Goal: Task Accomplishment & Management: Use online tool/utility

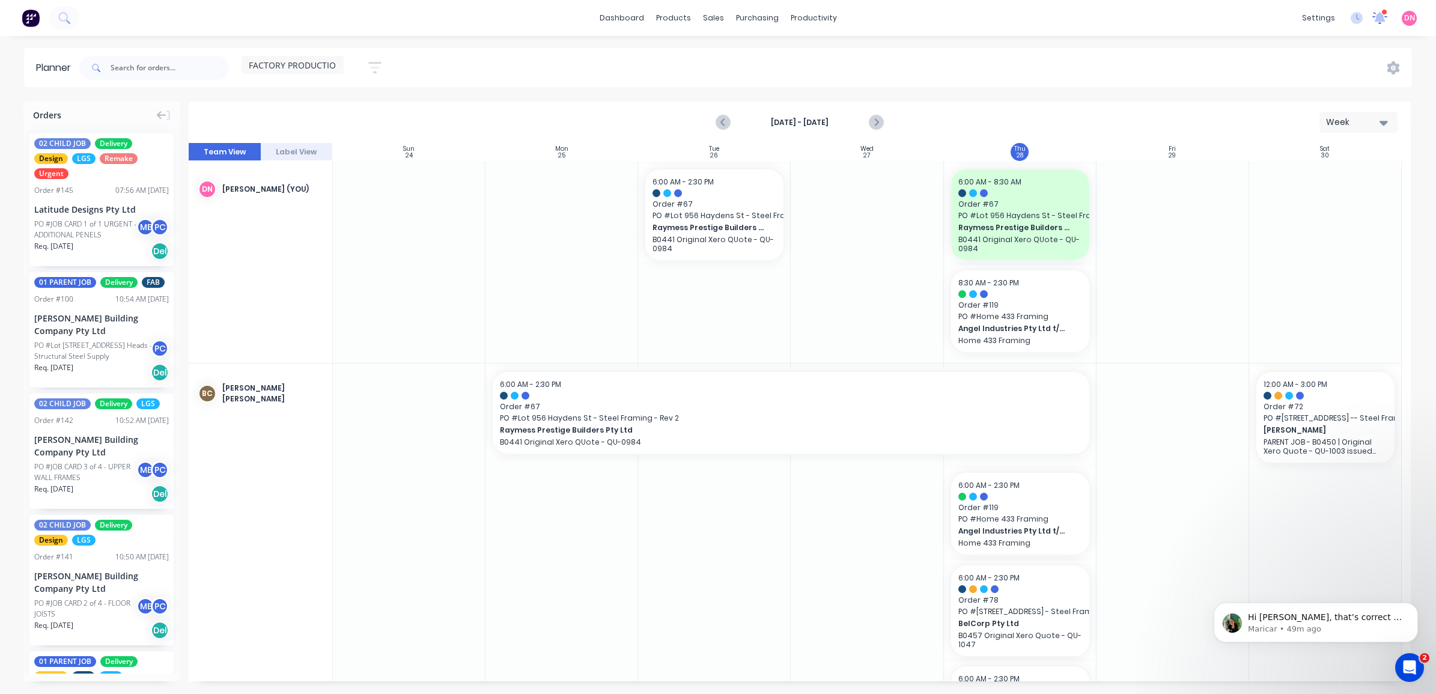
drag, startPoint x: 1384, startPoint y: 7, endPoint x: 1378, endPoint y: 13, distance: 8.5
click at [1381, 7] on div "dashboard products sales purchasing productivity dashboard products Product Cat…" at bounding box center [718, 18] width 1436 height 36
click at [1378, 13] on icon at bounding box center [1380, 18] width 16 height 14
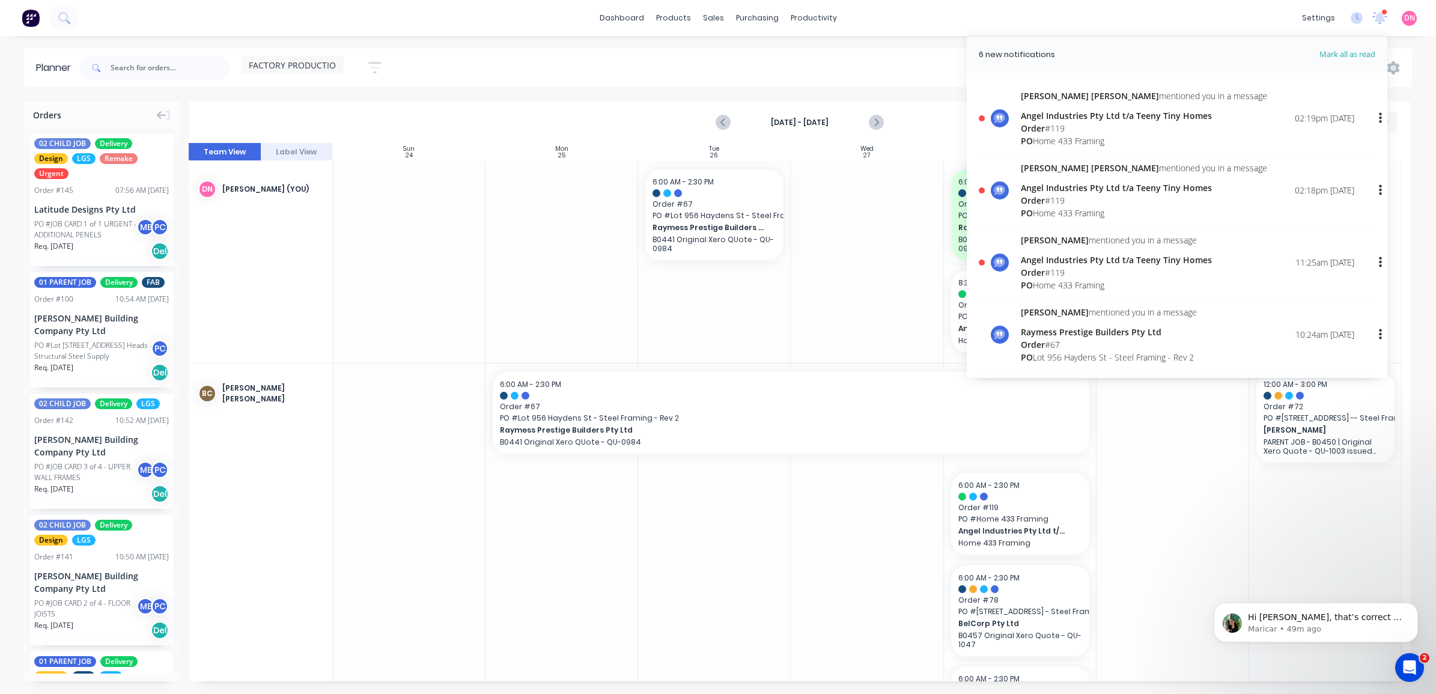
click at [1234, 120] on div "[PERSON_NAME] [PERSON_NAME] mentioned you in a message Angel Industries Pty Ltd…" at bounding box center [1188, 119] width 334 height 58
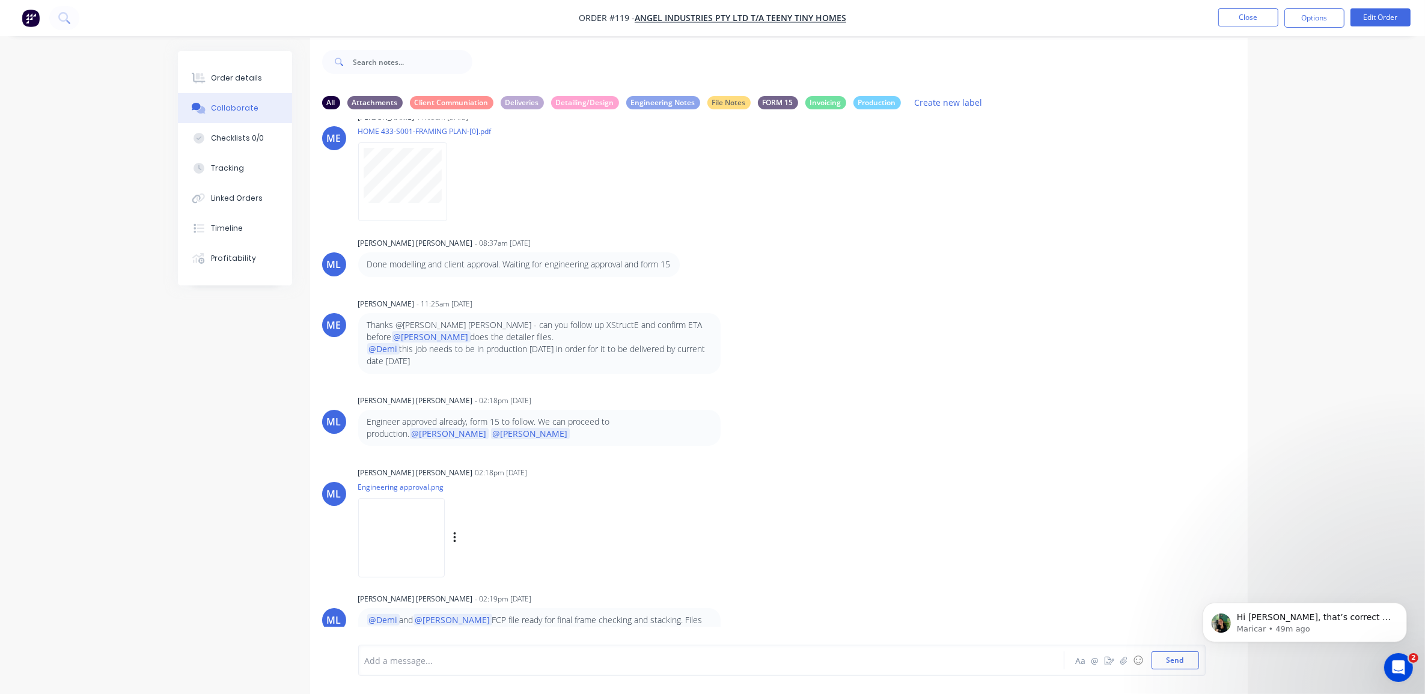
scroll to position [19, 0]
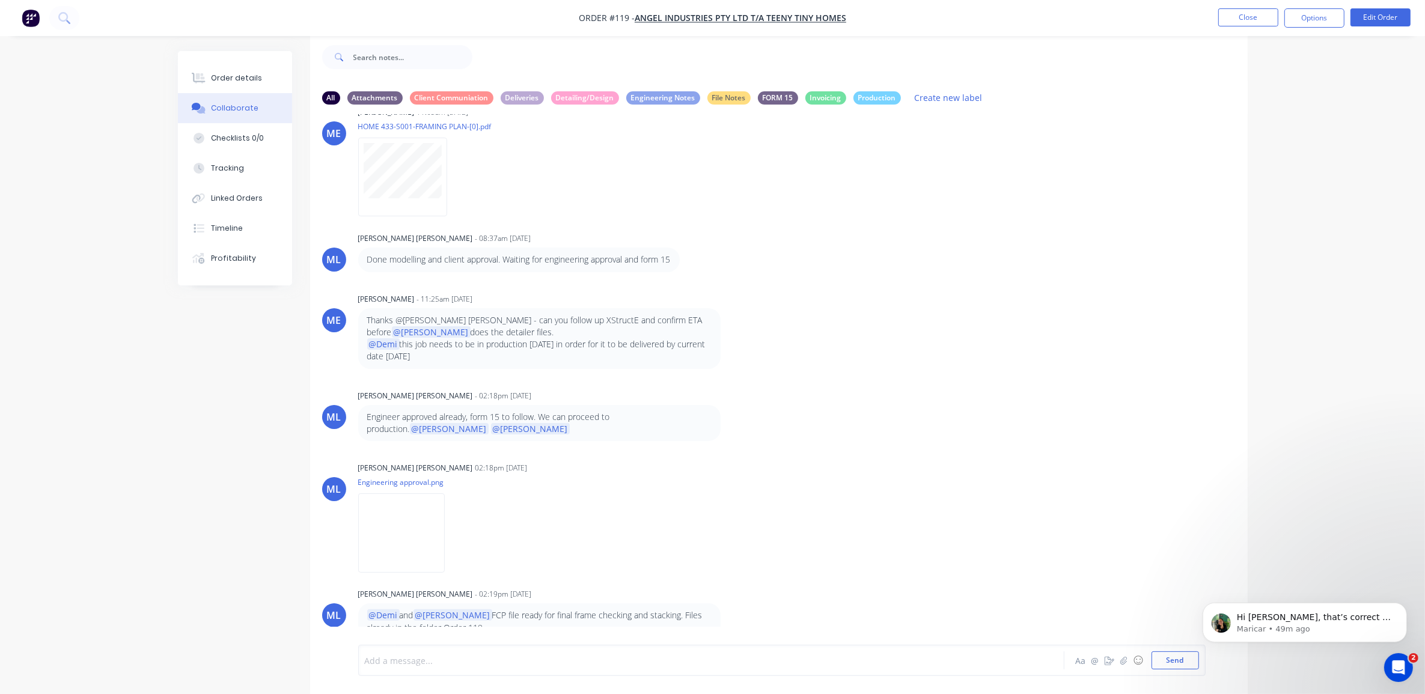
click at [740, 656] on div at bounding box center [677, 660] width 625 height 13
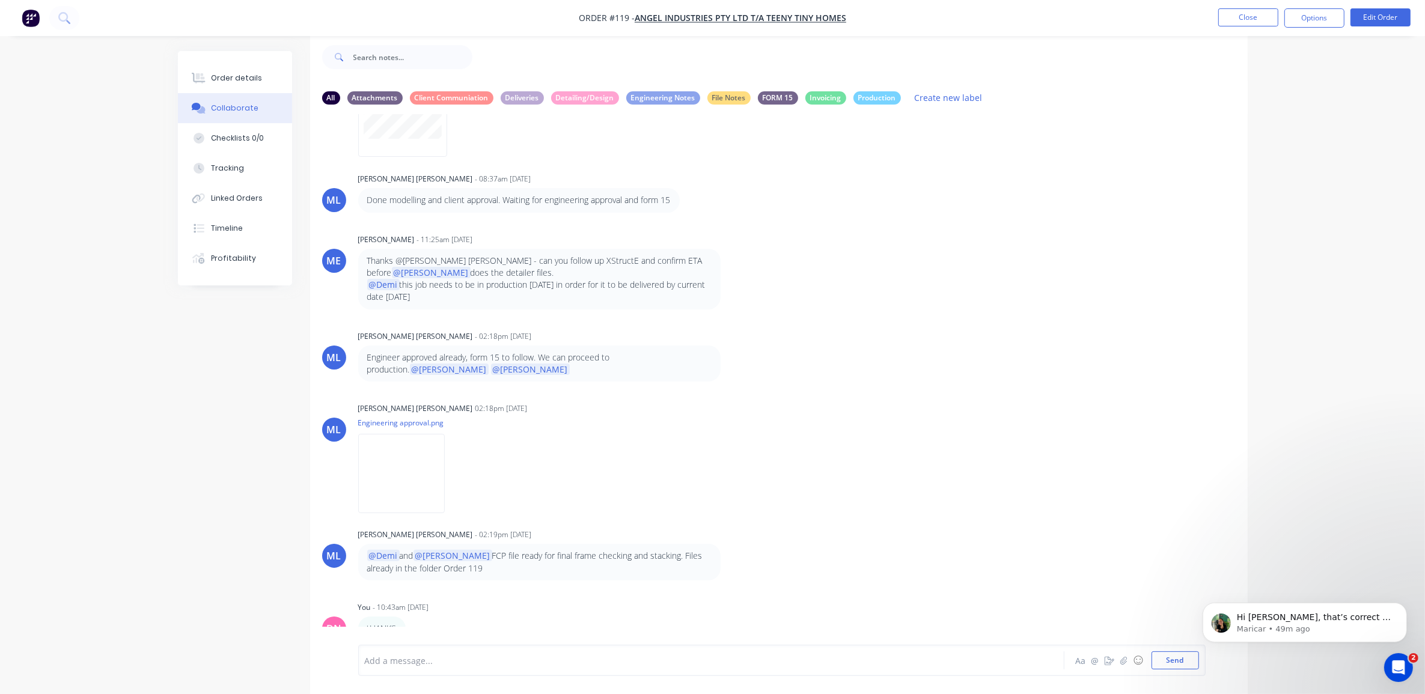
scroll to position [349, 0]
click at [412, 621] on icon "button" at bounding box center [414, 628] width 4 height 14
click at [444, 617] on button "Delete" at bounding box center [458, 627] width 76 height 20
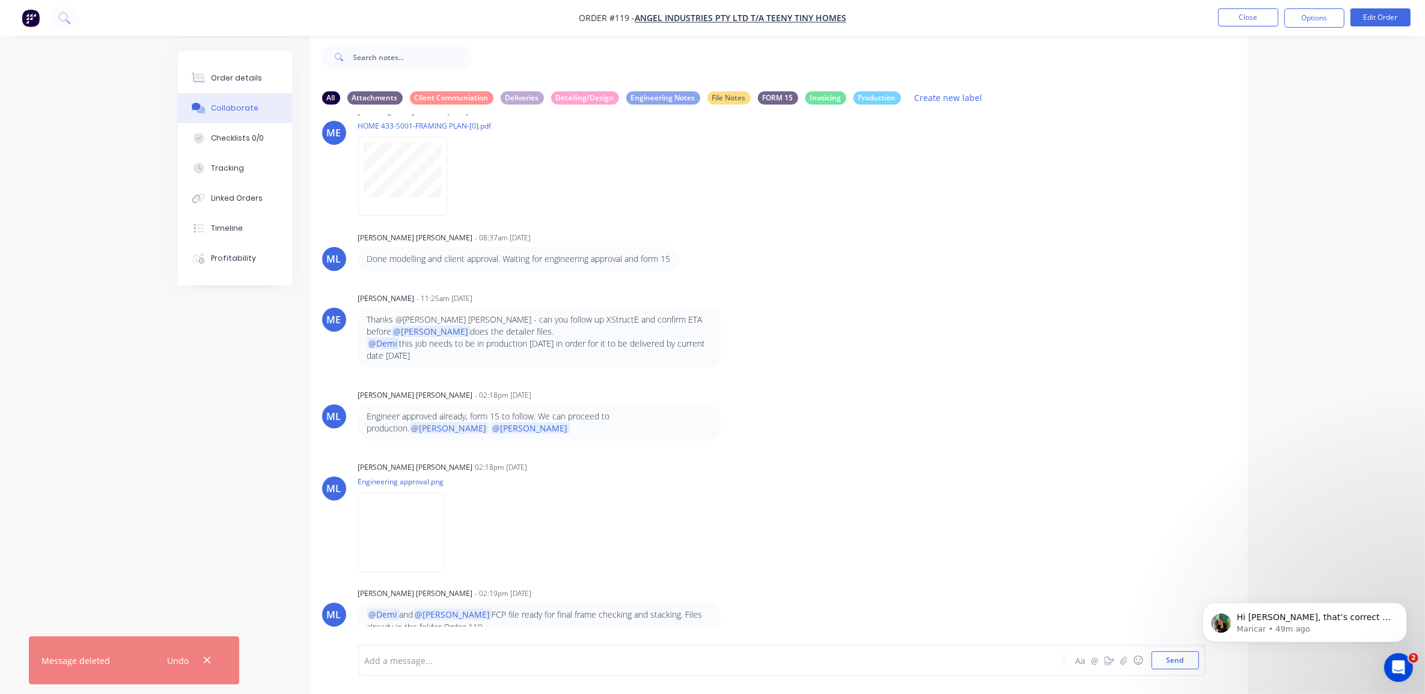
click at [472, 653] on div "Add a message..." at bounding box center [678, 660] width 626 height 18
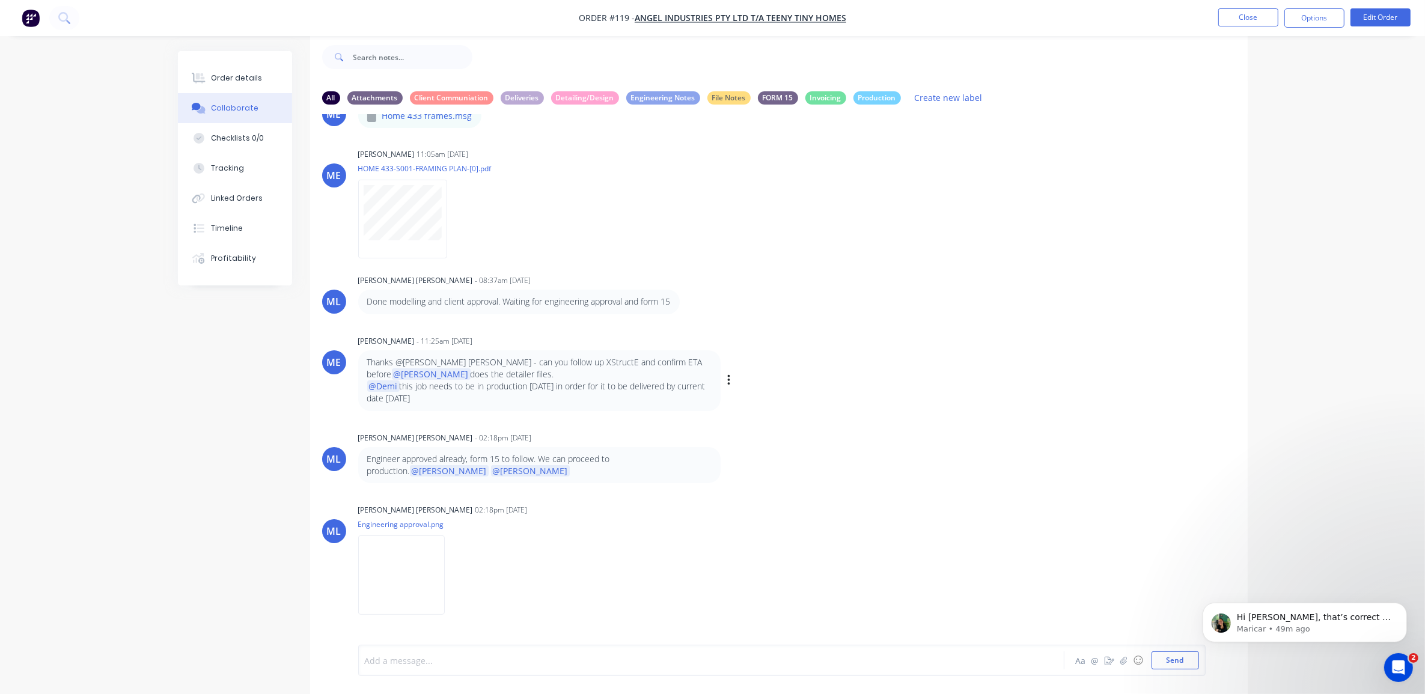
scroll to position [289, 0]
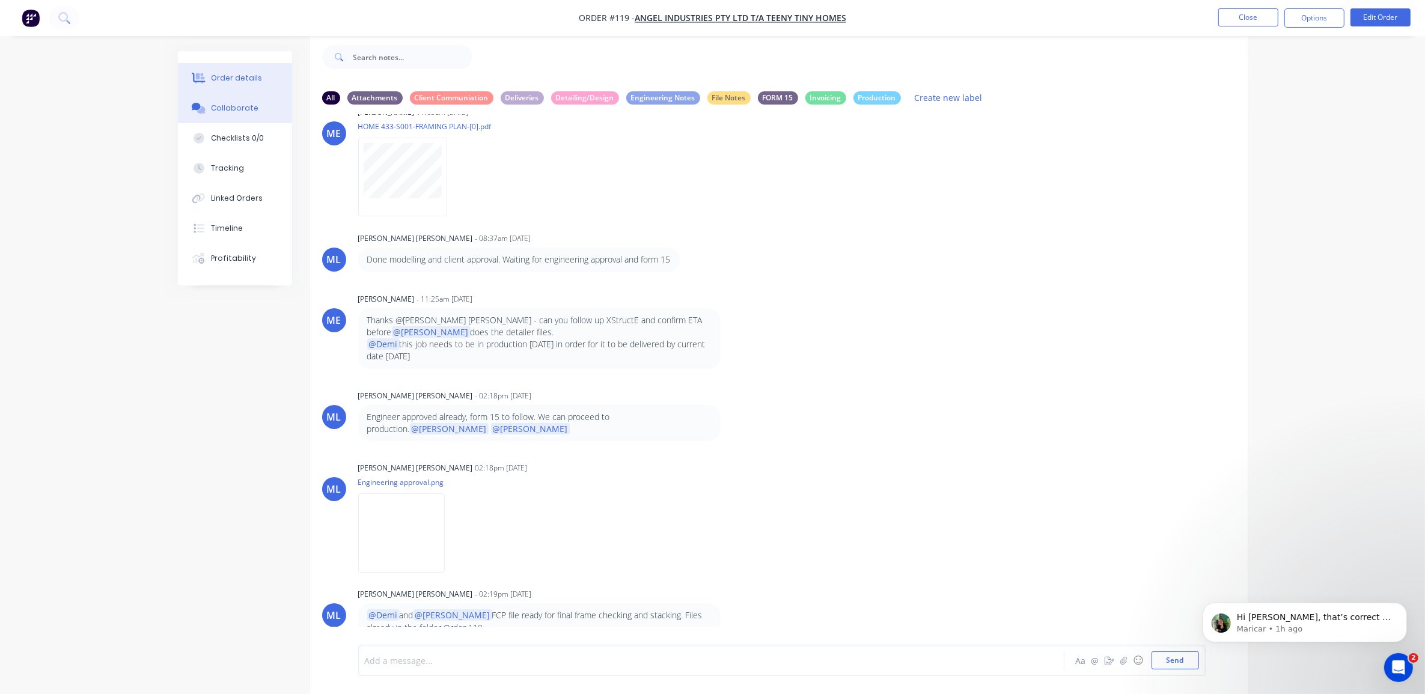
click at [247, 85] on button "Order details" at bounding box center [235, 78] width 114 height 30
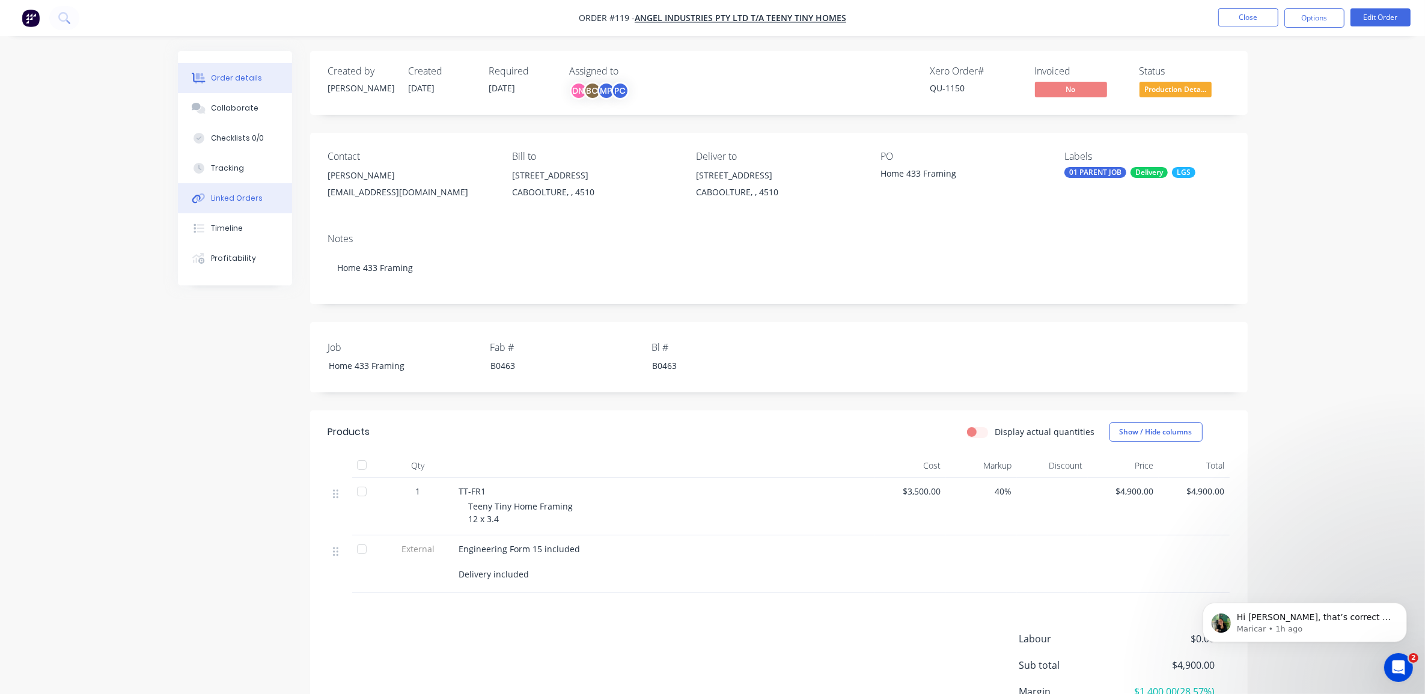
drag, startPoint x: 252, startPoint y: 192, endPoint x: 269, endPoint y: 193, distance: 16.2
click at [252, 193] on div "Linked Orders" at bounding box center [237, 198] width 52 height 11
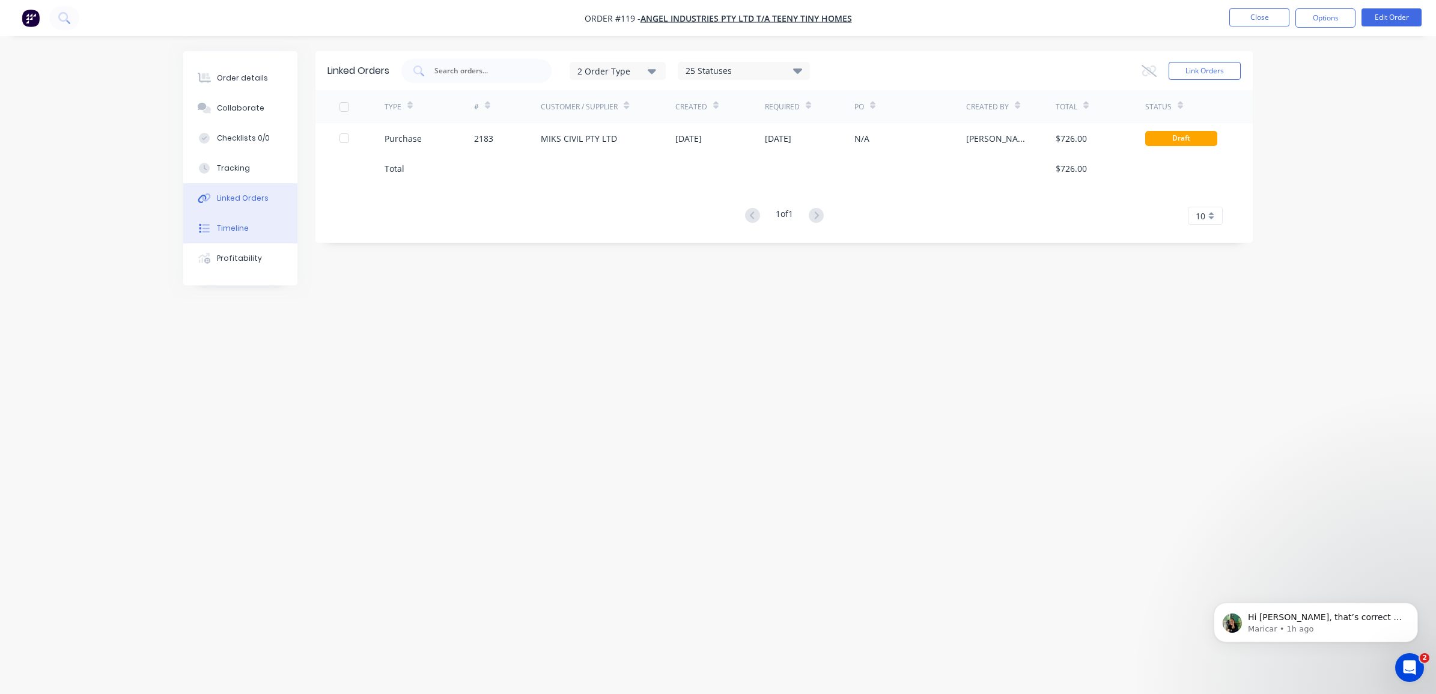
click at [262, 227] on button "Timeline" at bounding box center [240, 228] width 114 height 30
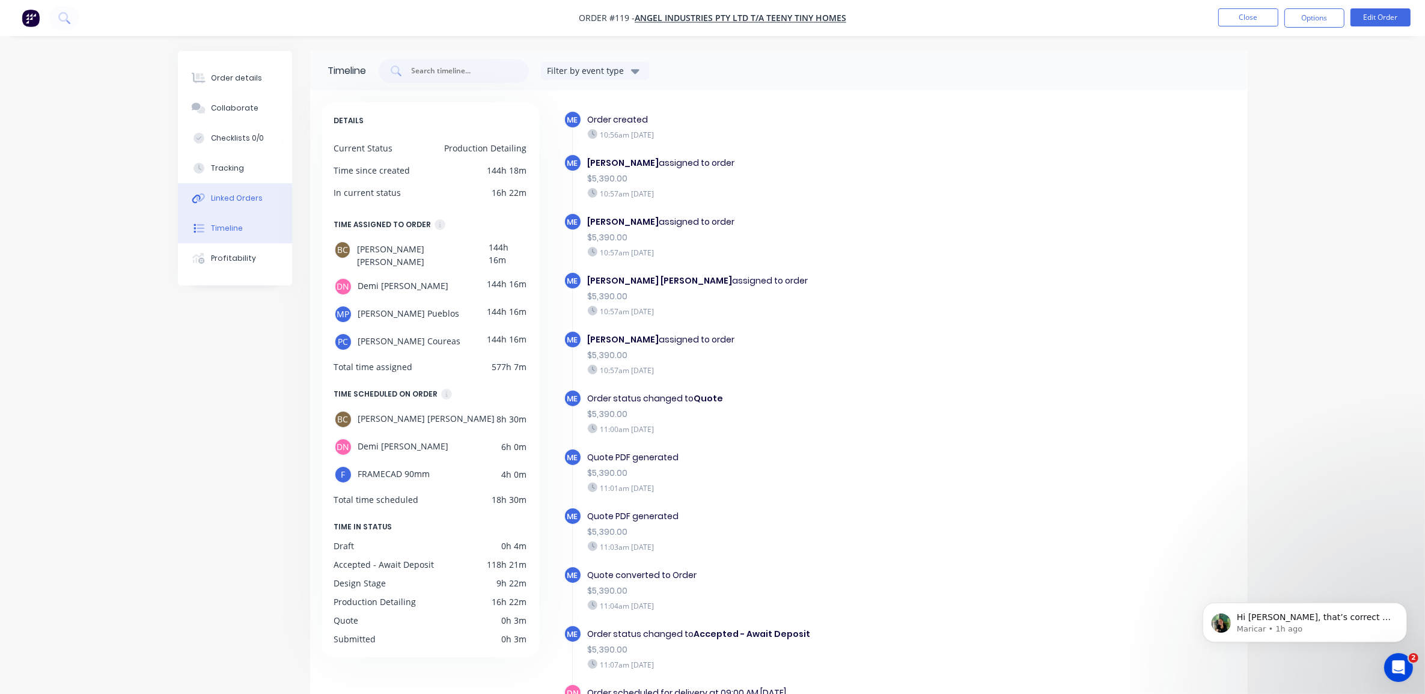
click at [260, 193] on button "Linked Orders" at bounding box center [235, 198] width 114 height 30
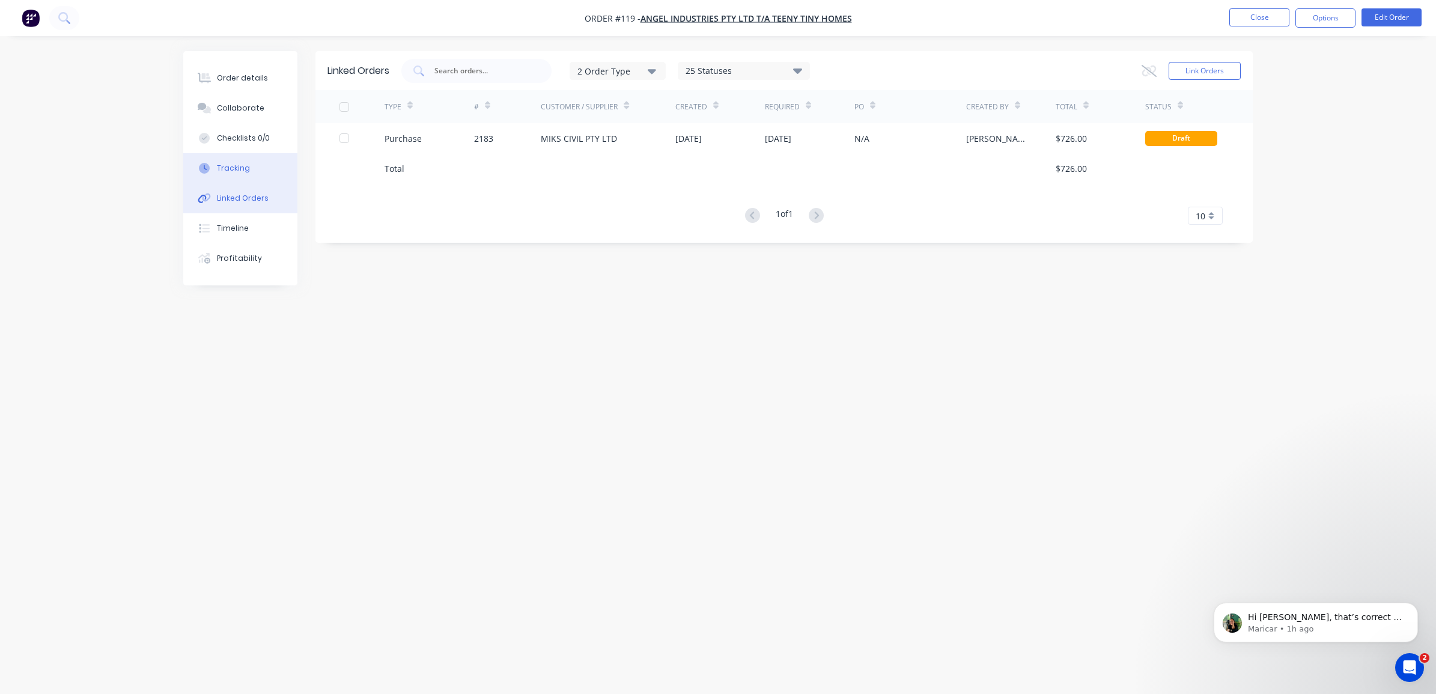
click at [255, 172] on button "Tracking" at bounding box center [240, 168] width 114 height 30
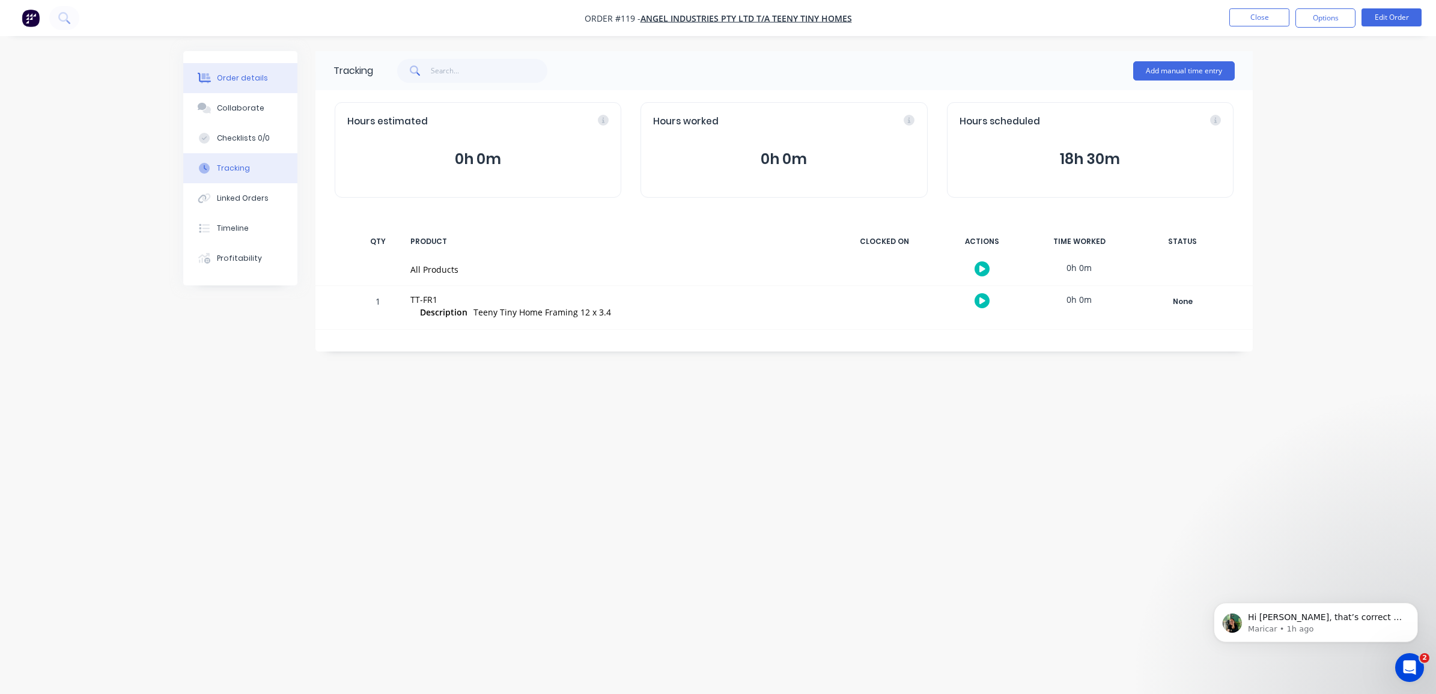
click at [250, 86] on button "Order details" at bounding box center [240, 78] width 114 height 30
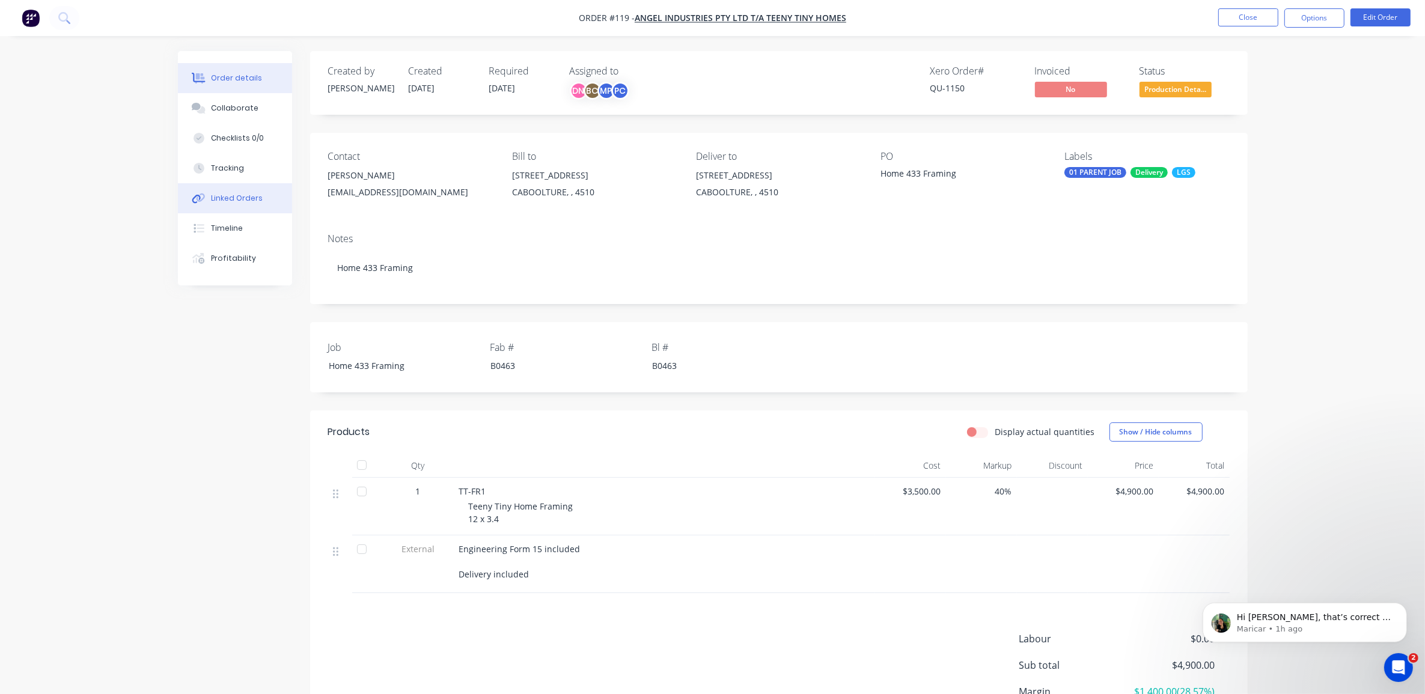
click at [243, 200] on div "Linked Orders" at bounding box center [237, 198] width 52 height 11
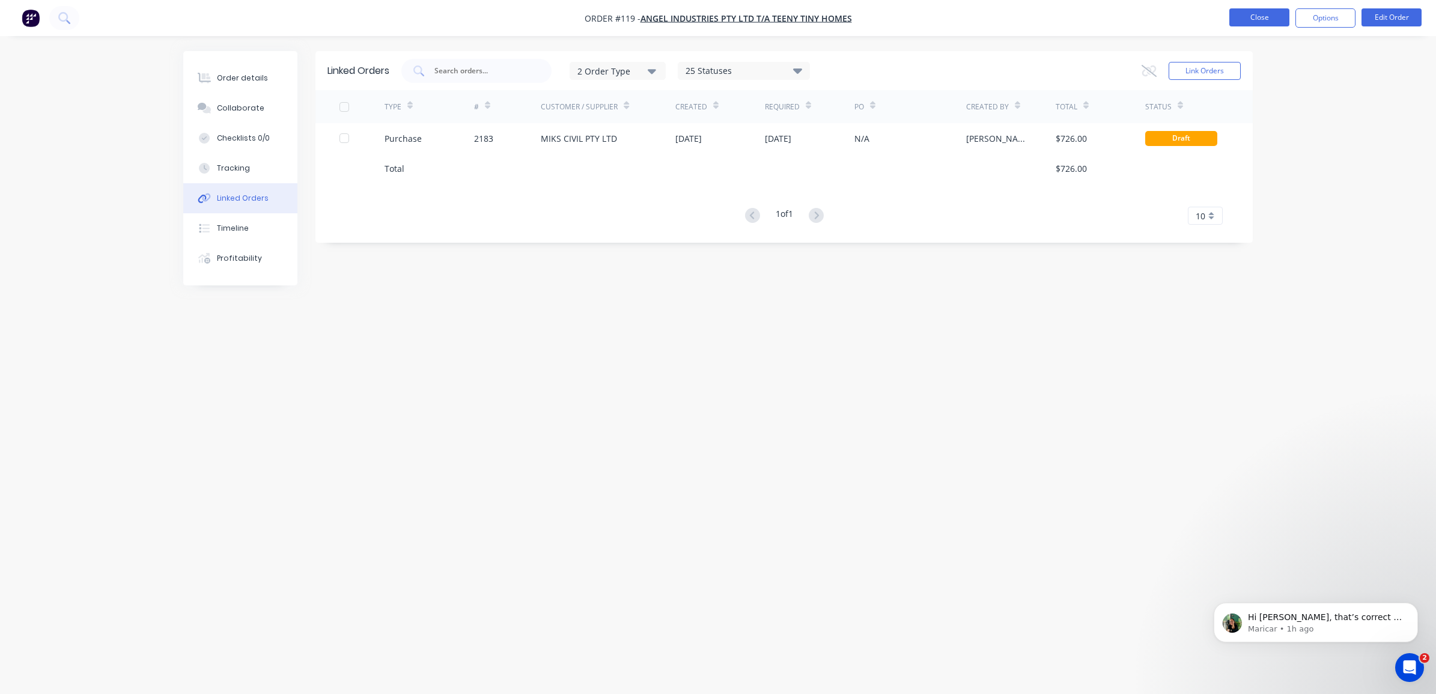
click at [1288, 15] on button "Close" at bounding box center [1260, 17] width 60 height 18
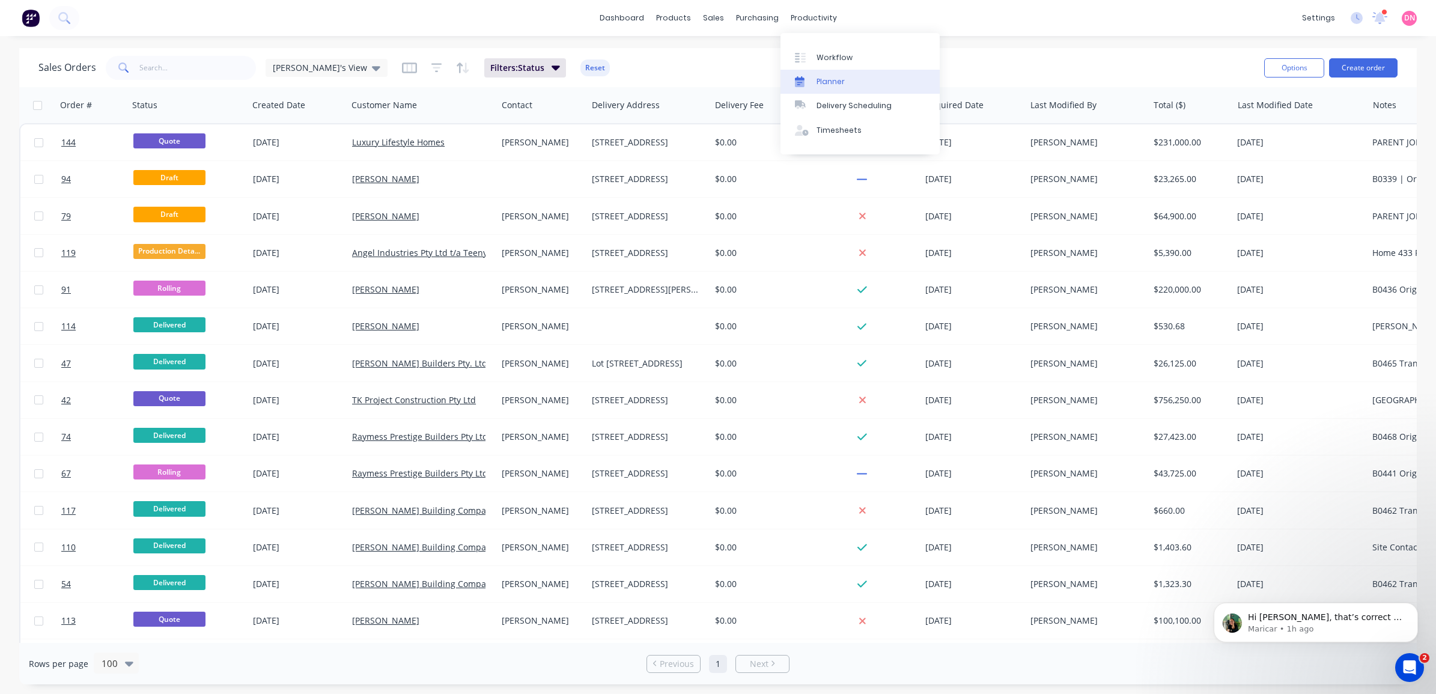
click at [832, 80] on div "Planner" at bounding box center [831, 81] width 28 height 11
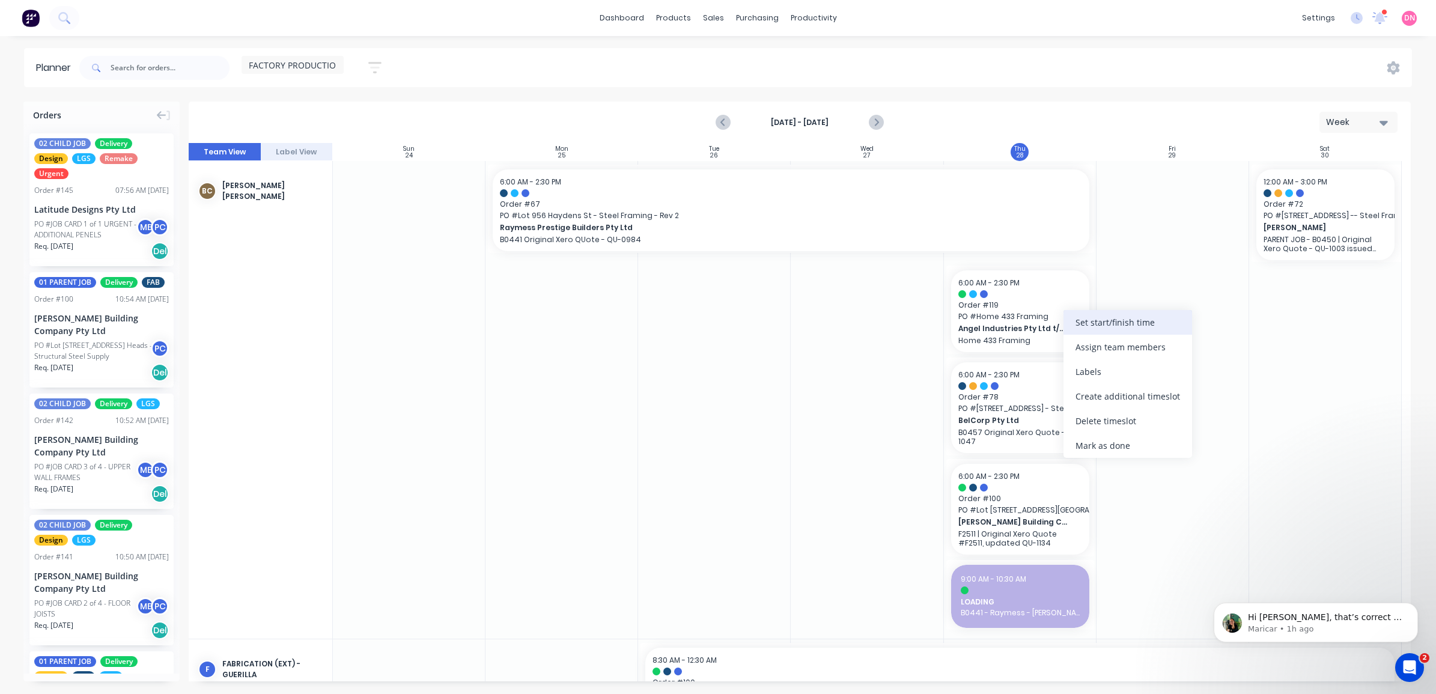
click at [1080, 328] on div "Set start/finish time" at bounding box center [1128, 322] width 129 height 25
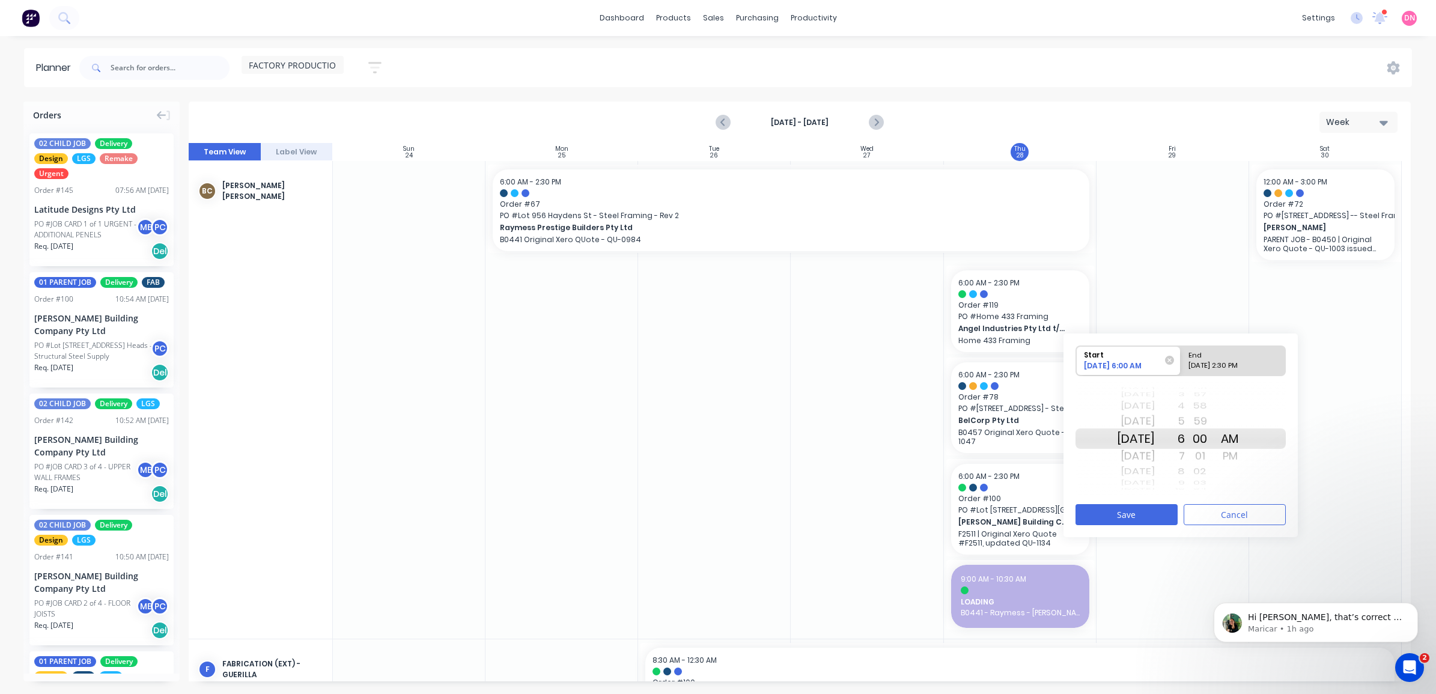
drag, startPoint x: 1131, startPoint y: 300, endPoint x: 1035, endPoint y: 311, distance: 96.8
click at [1081, 392] on div "Delete timeslot" at bounding box center [1099, 398] width 129 height 25
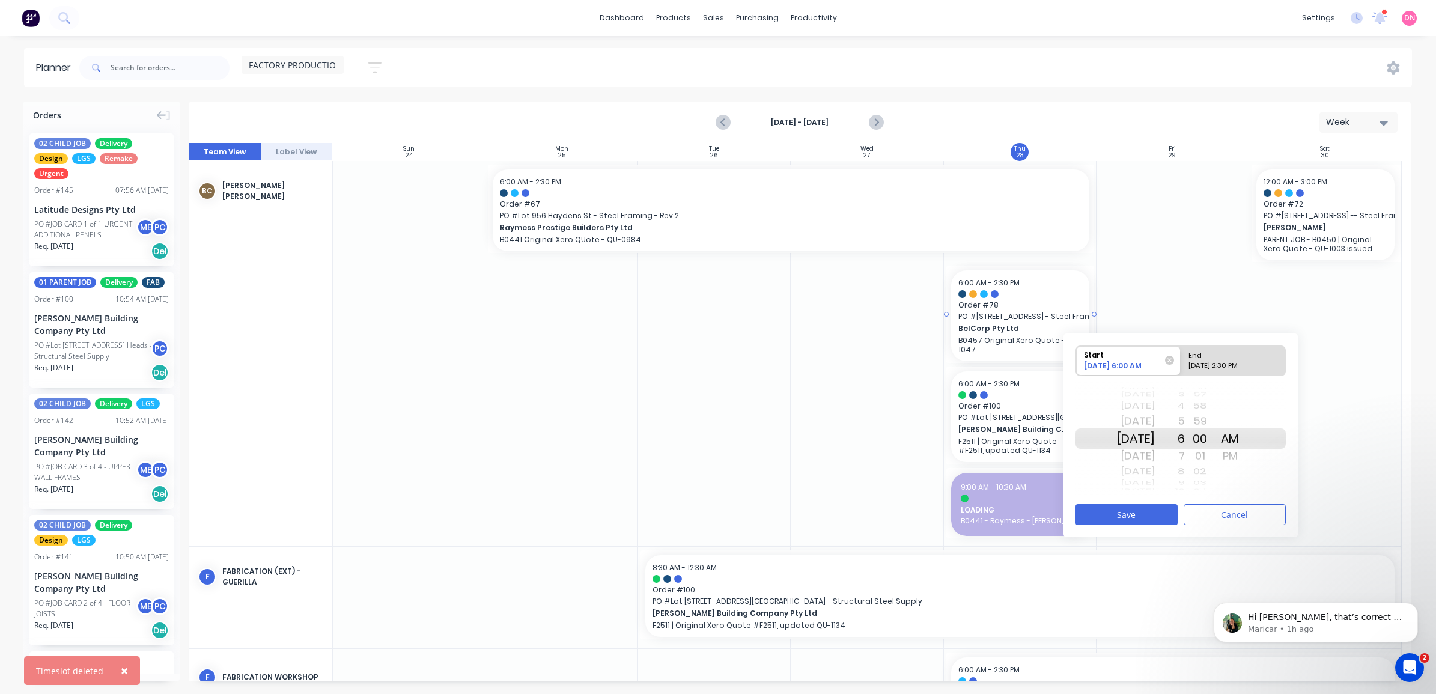
drag, startPoint x: 1020, startPoint y: 314, endPoint x: 1052, endPoint y: 317, distance: 32.1
click at [1141, 479] on div "[DATE]" at bounding box center [1136, 472] width 38 height 16
click at [1142, 469] on div "[DATE]" at bounding box center [1136, 472] width 38 height 16
click at [1210, 365] on div "Please select" at bounding box center [1233, 368] width 98 height 15
click at [1181, 365] on input "End Please select" at bounding box center [1181, 360] width 1 height 29
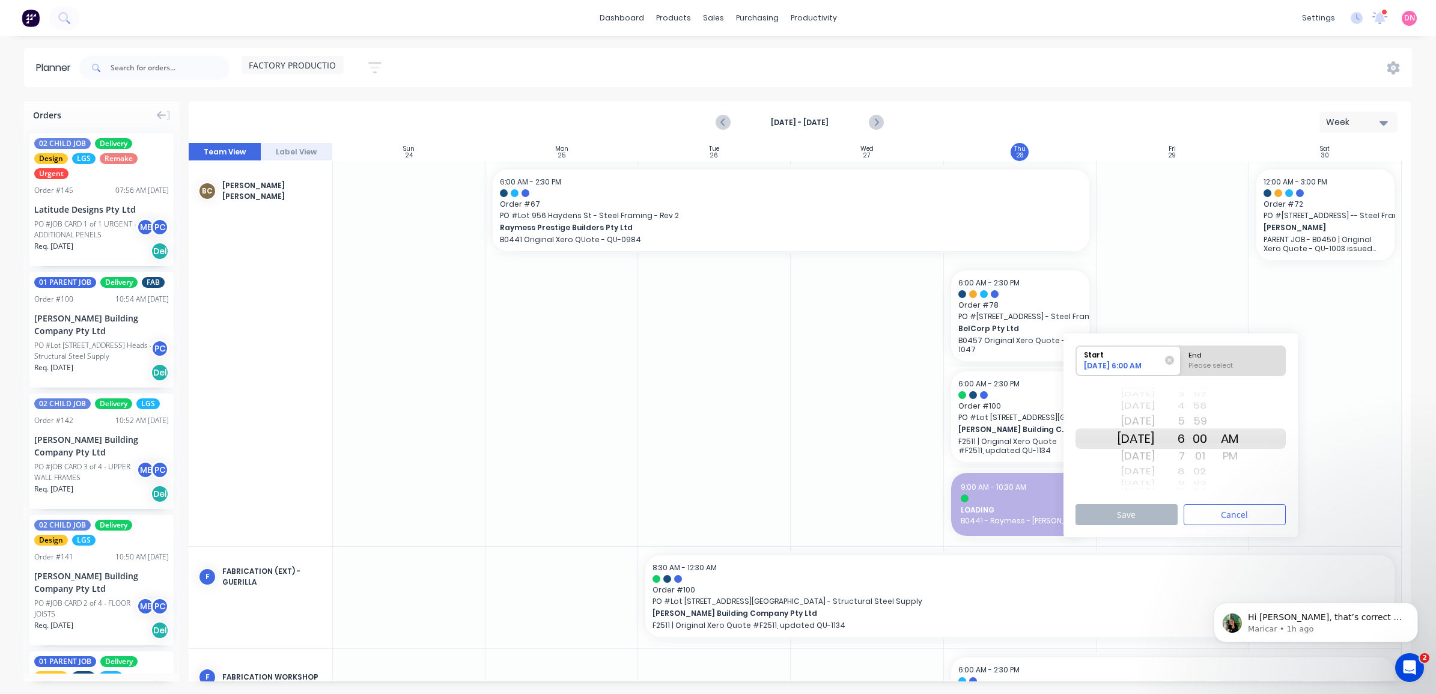
radio input "true"
click at [1185, 465] on div "9" at bounding box center [1170, 472] width 30 height 16
click at [1245, 459] on div "PM" at bounding box center [1230, 456] width 30 height 19
click at [1158, 505] on button "Save" at bounding box center [1127, 514] width 102 height 21
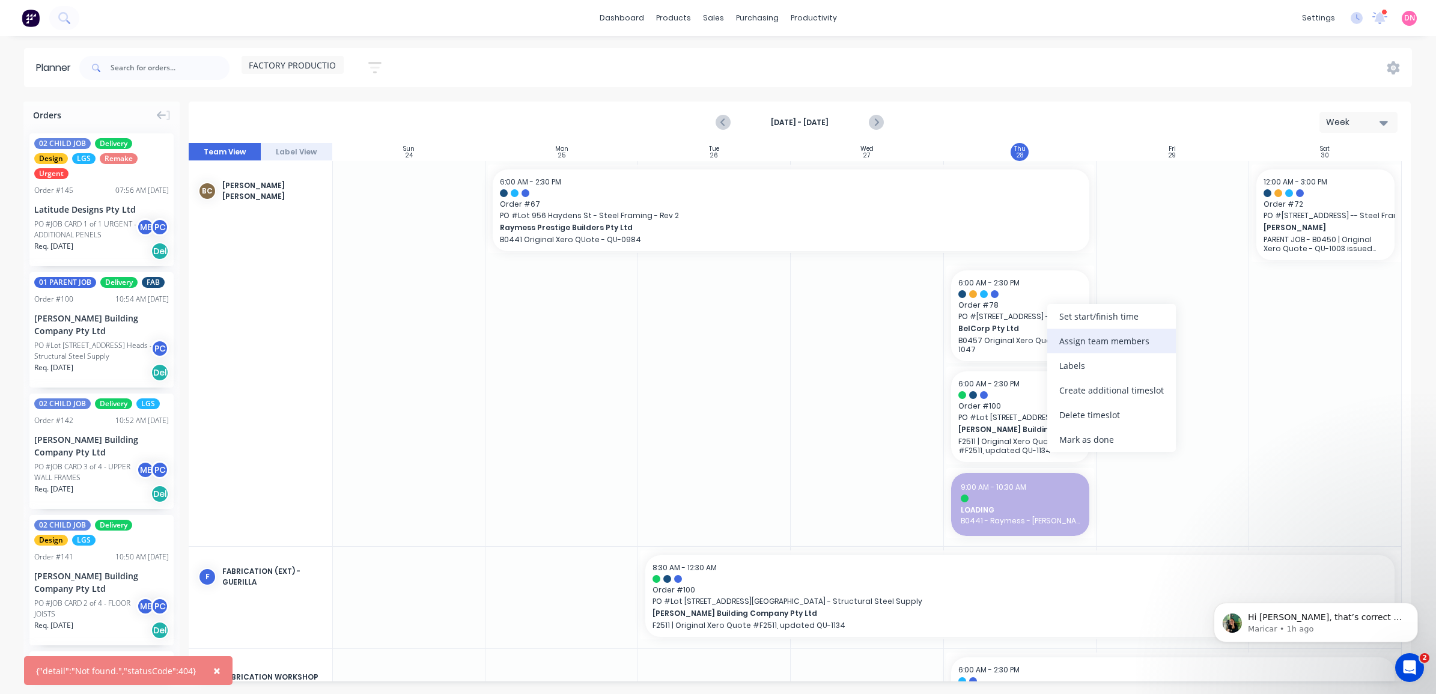
click at [1062, 329] on div "Assign team members" at bounding box center [1111, 341] width 129 height 25
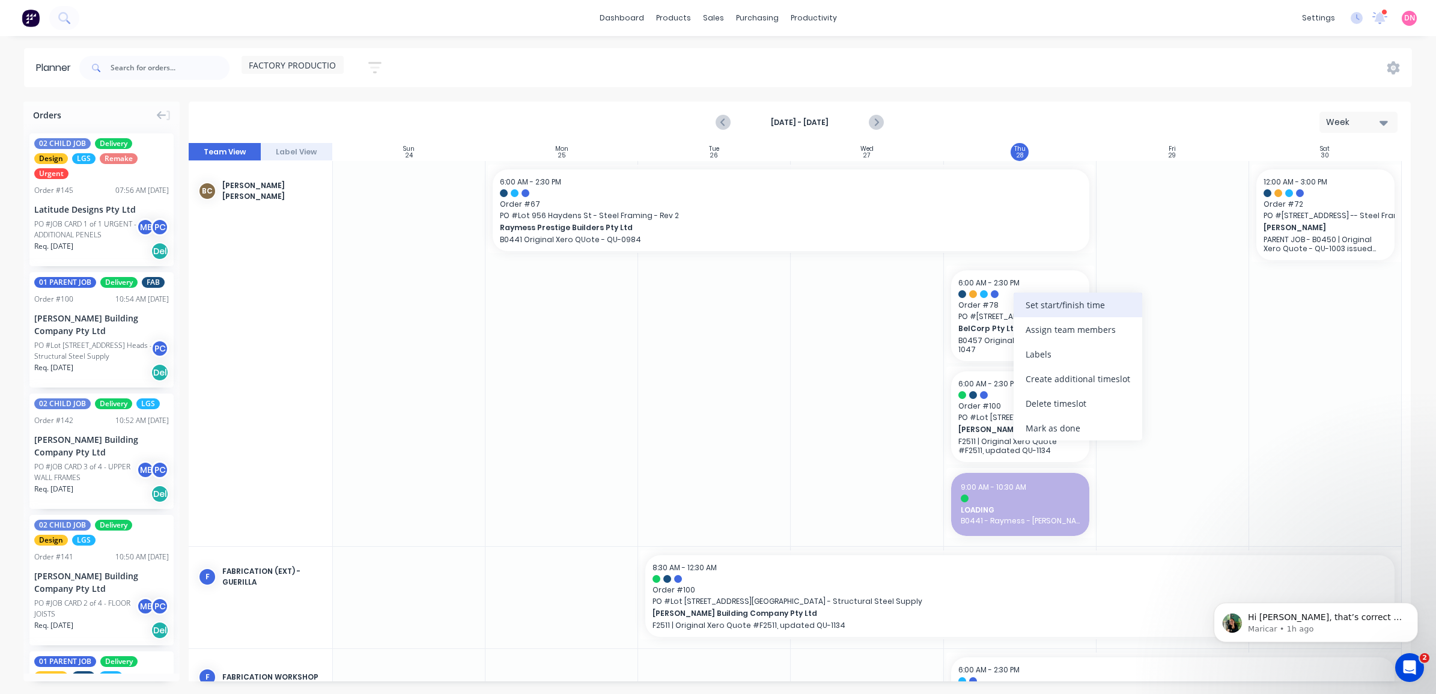
click at [1050, 308] on div "Set start/finish time" at bounding box center [1078, 305] width 129 height 25
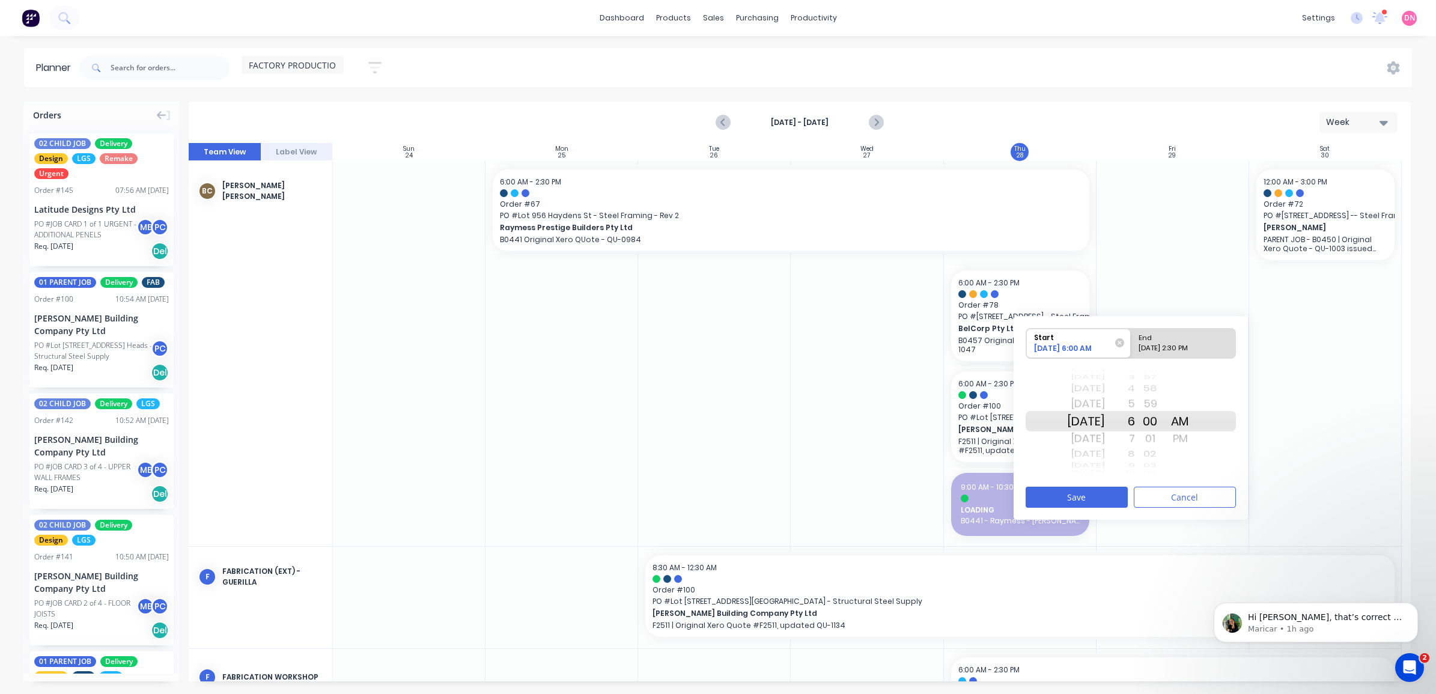
click at [1105, 461] on div "[DATE]" at bounding box center [1086, 455] width 38 height 16
click at [1105, 455] on div "[DATE]" at bounding box center [1086, 455] width 38 height 16
click at [1171, 350] on div "Please select" at bounding box center [1184, 350] width 98 height 15
click at [1132, 350] on input "End Please select" at bounding box center [1131, 343] width 1 height 29
radio input "true"
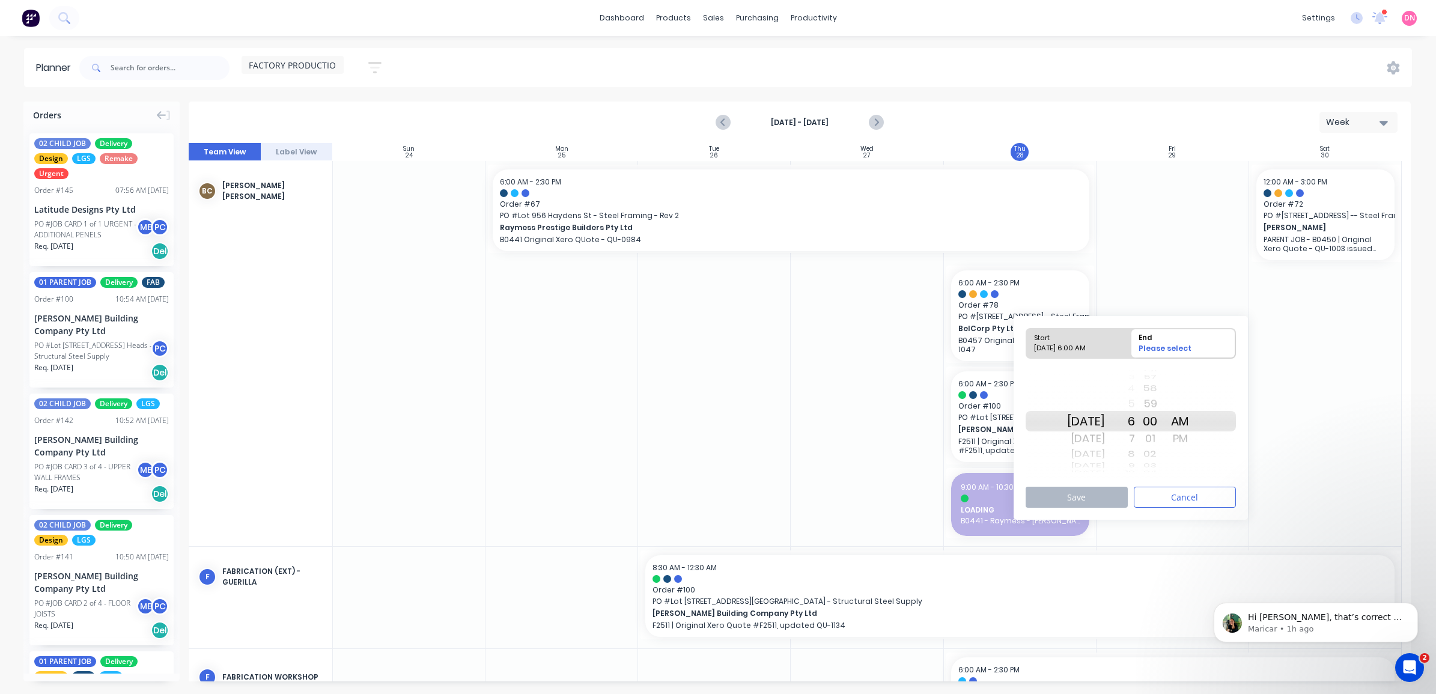
click at [1135, 452] on div "8" at bounding box center [1120, 455] width 30 height 16
click at [1112, 494] on button "Save" at bounding box center [1077, 497] width 102 height 21
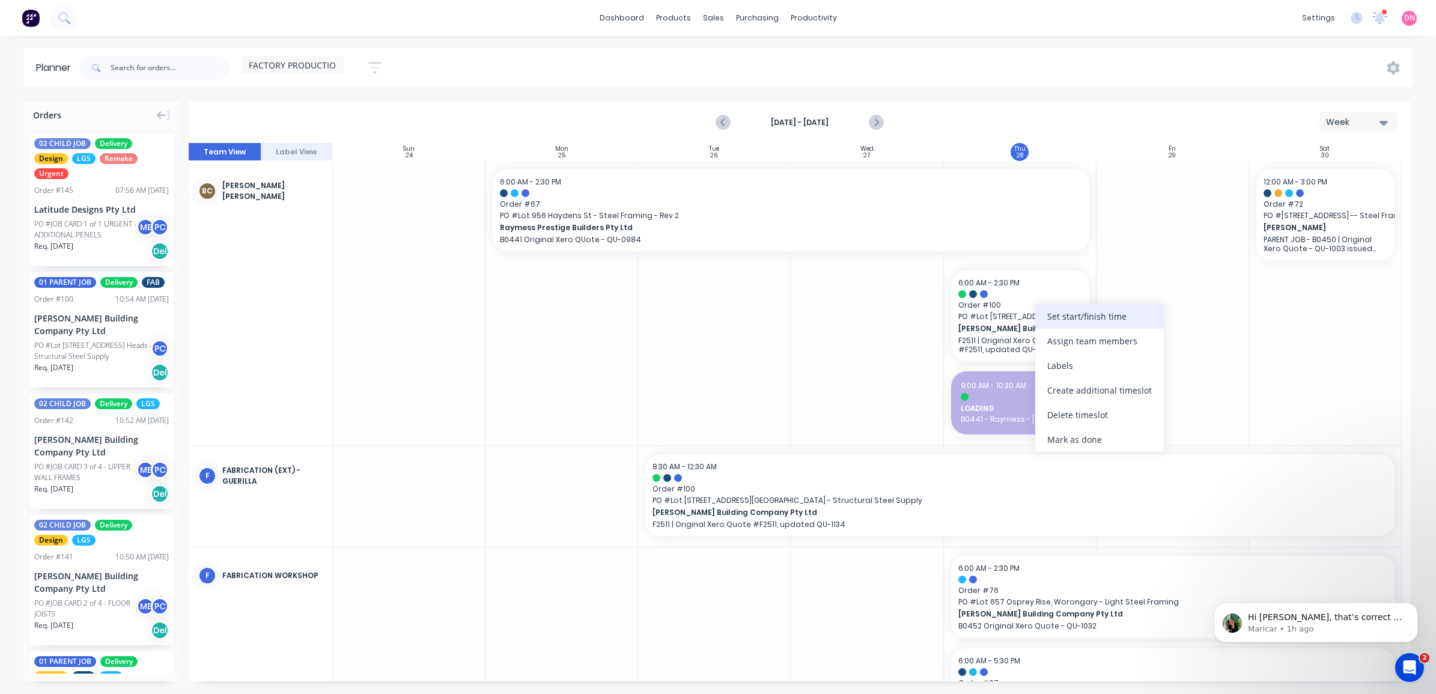
click at [1116, 319] on div "Set start/finish time" at bounding box center [1099, 316] width 129 height 25
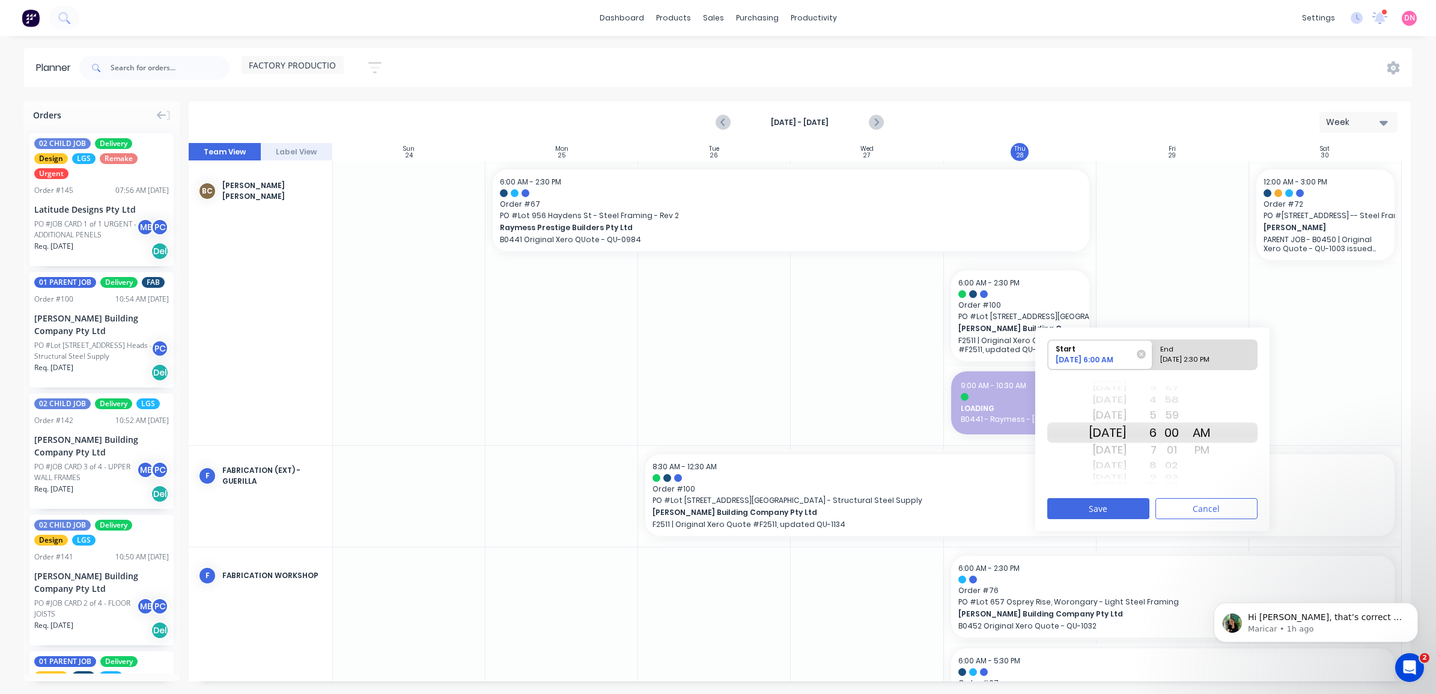
click at [1116, 469] on div "[DATE]" at bounding box center [1108, 466] width 38 height 16
click at [1117, 471] on div "[DATE]" at bounding box center [1108, 466] width 38 height 16
click at [1199, 349] on div "End" at bounding box center [1205, 347] width 98 height 15
click at [1153, 349] on input "End Please select" at bounding box center [1153, 354] width 1 height 29
radio input "true"
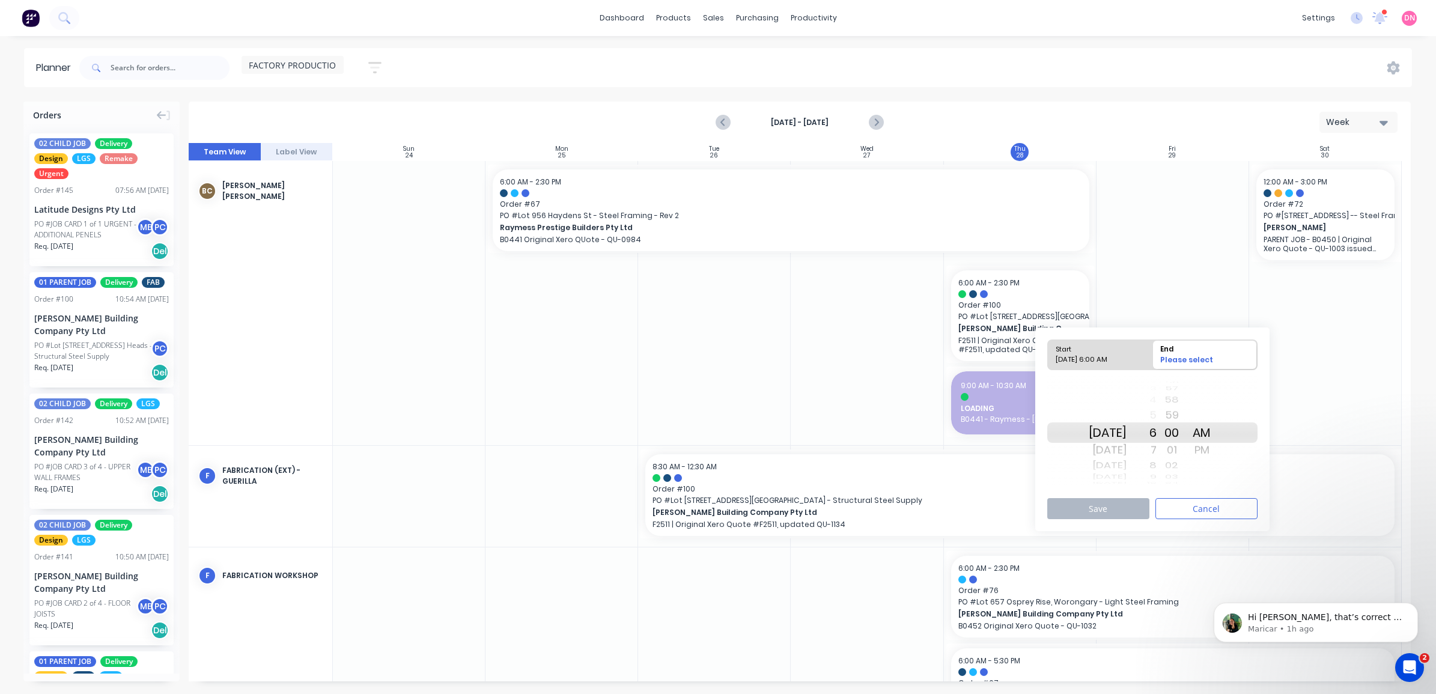
click at [1127, 436] on div "[DATE]" at bounding box center [1108, 432] width 38 height 20
click at [1157, 456] on div "7" at bounding box center [1142, 449] width 30 height 19
click at [1157, 469] on div "9" at bounding box center [1142, 466] width 30 height 16
click at [1131, 509] on button "Save" at bounding box center [1098, 508] width 102 height 21
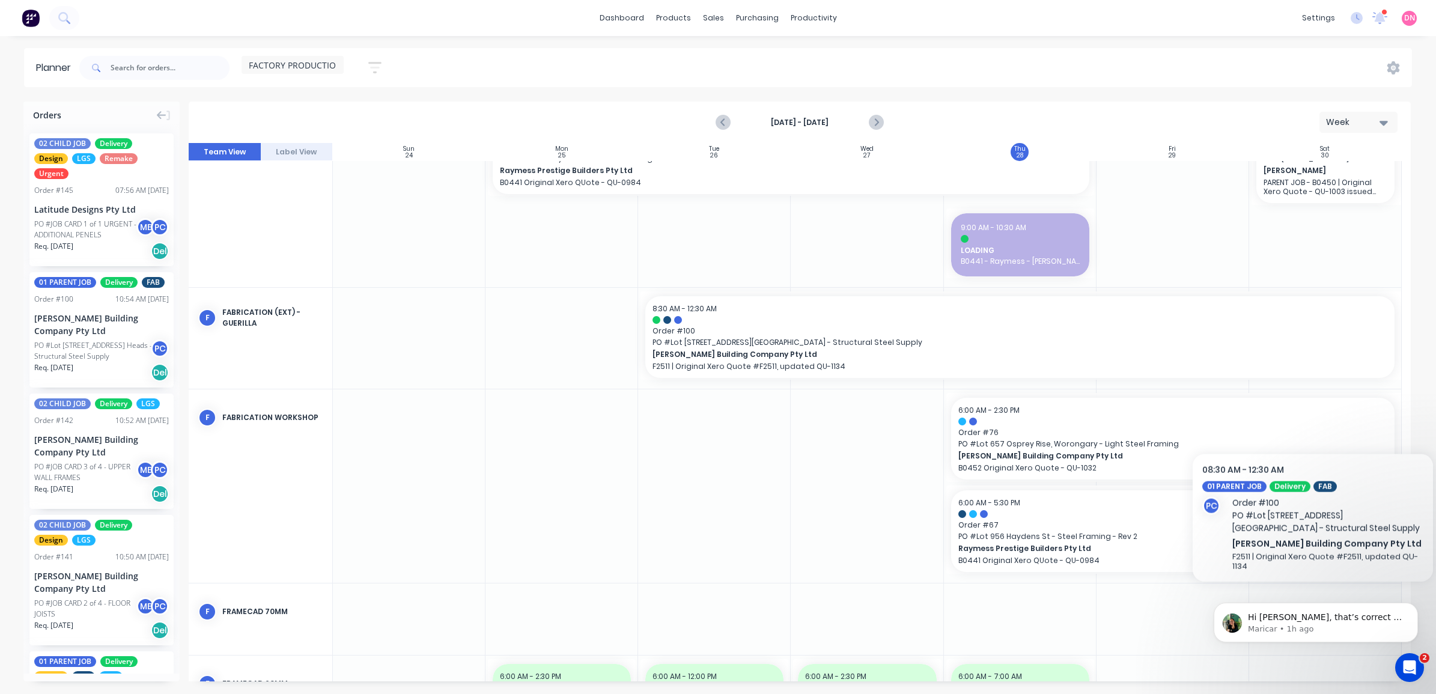
scroll to position [352, 0]
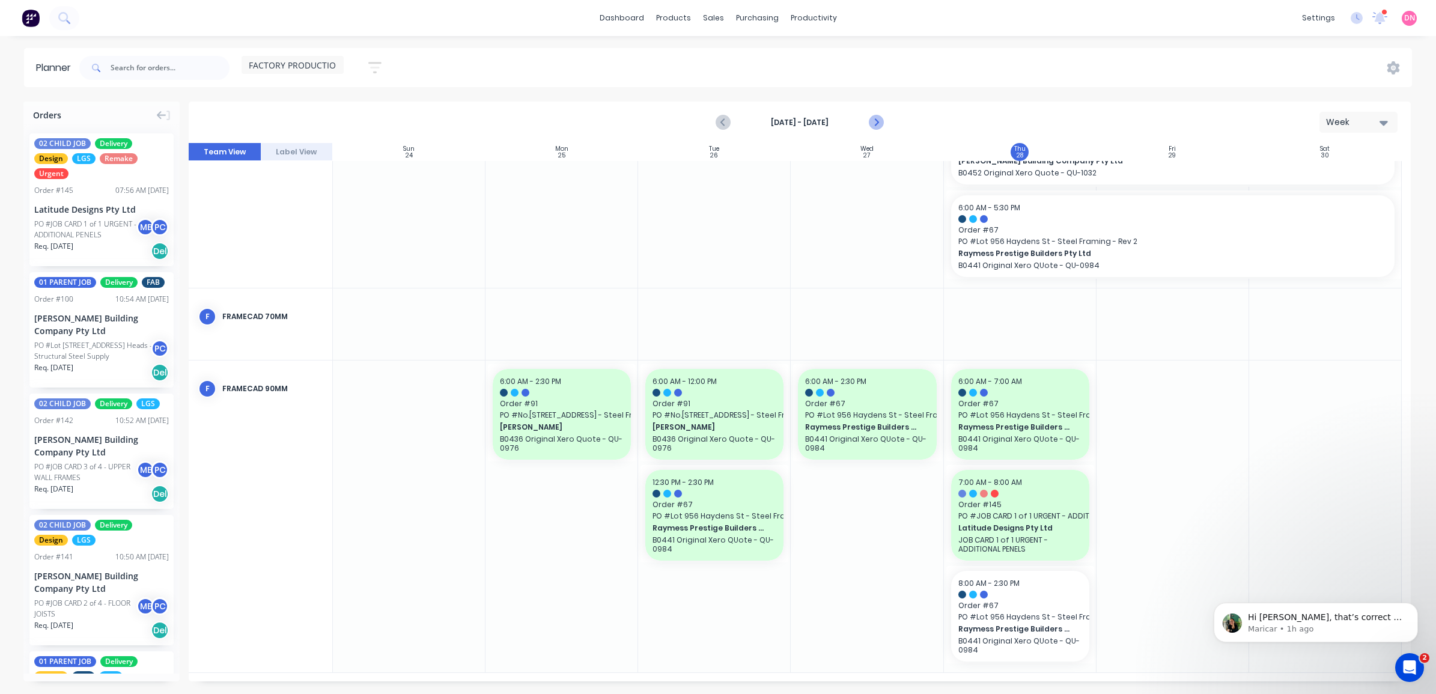
click at [882, 127] on icon "Next page" at bounding box center [875, 122] width 14 height 14
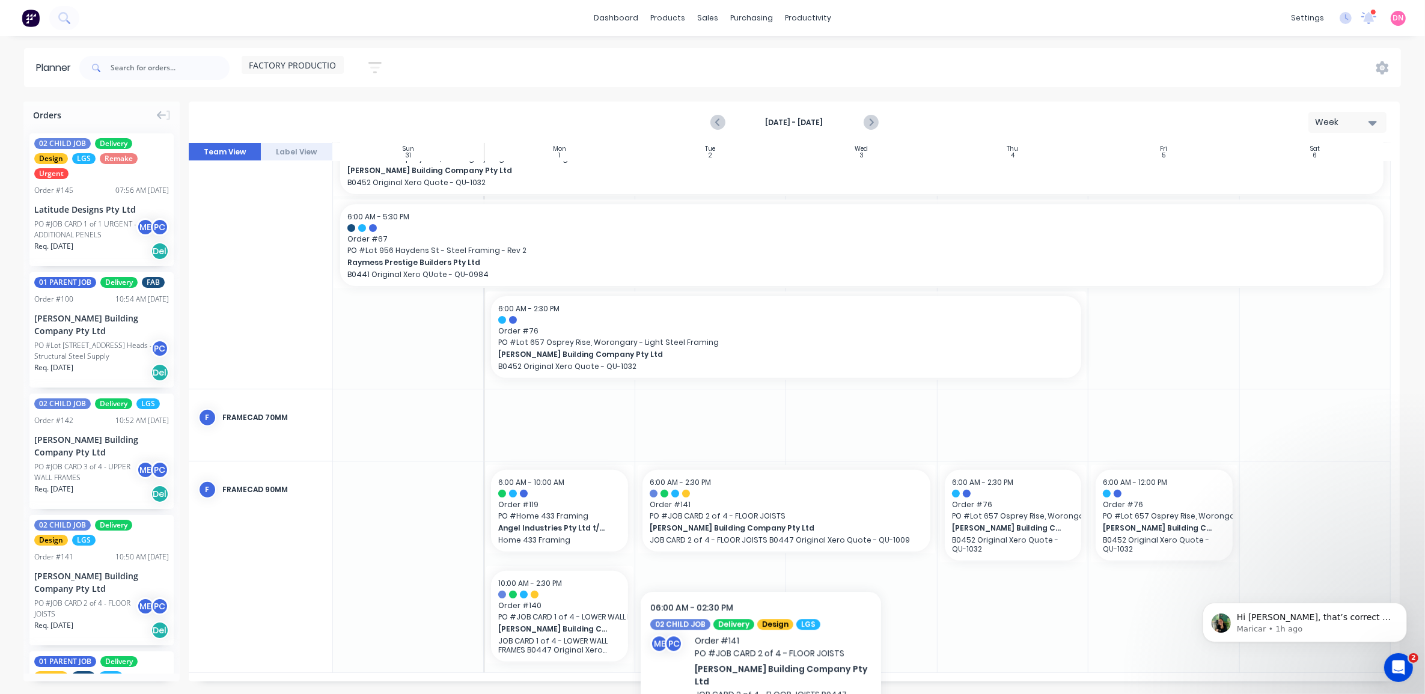
scroll to position [527, 0]
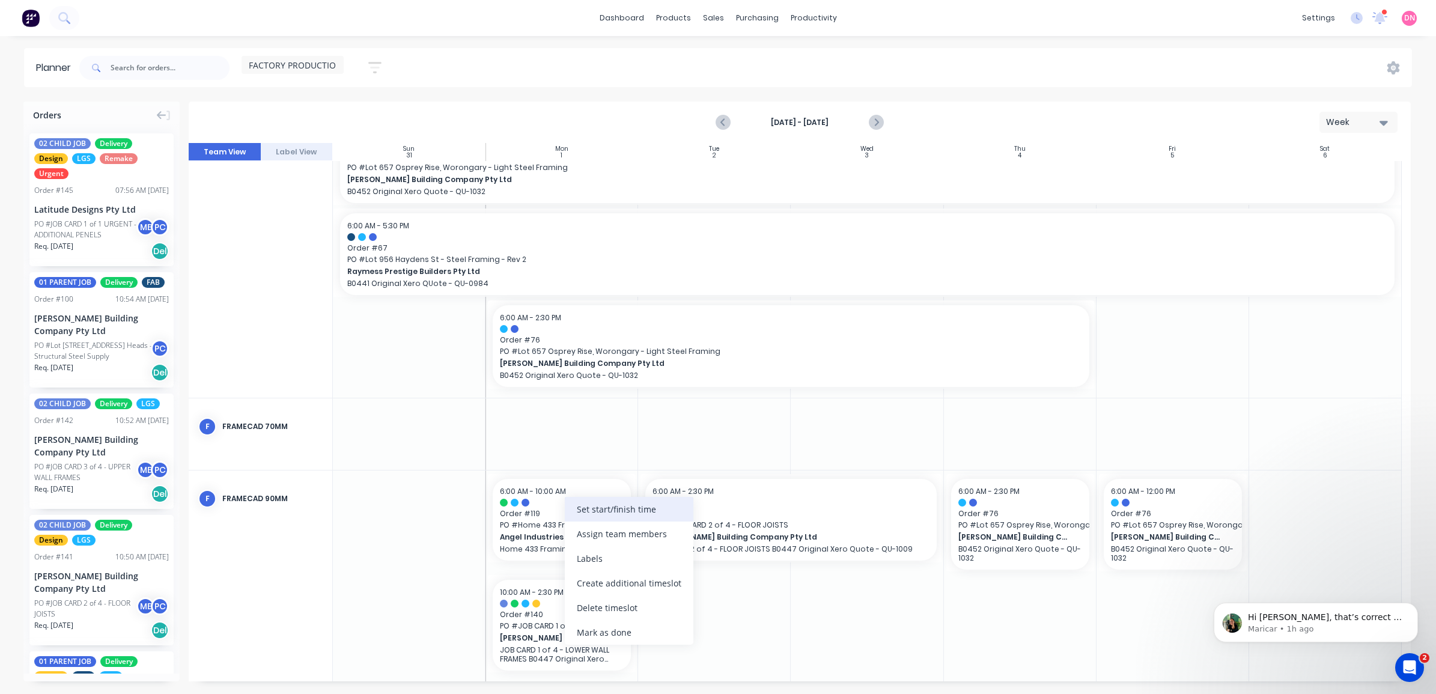
click at [650, 506] on div "Set start/finish time" at bounding box center [629, 509] width 129 height 25
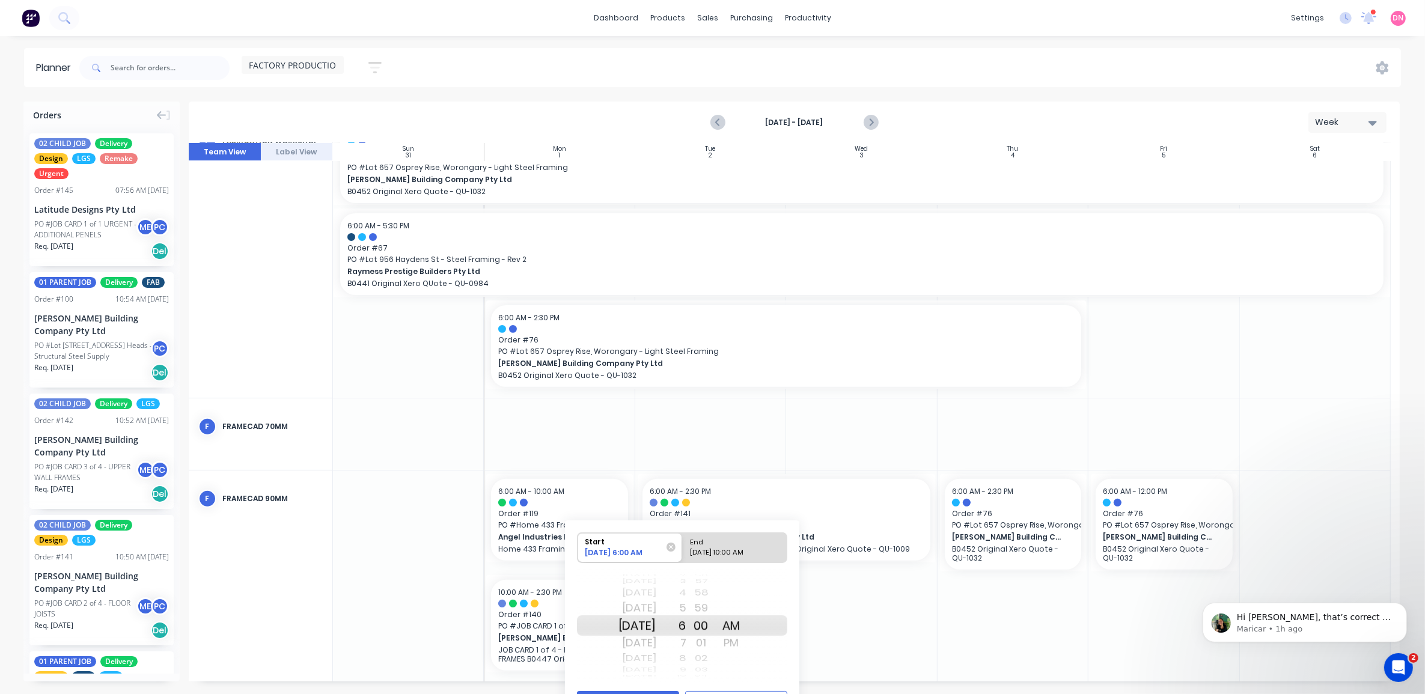
click at [722, 550] on div "[DATE] 10:00 AM" at bounding box center [729, 554] width 87 height 15
click at [683, 550] on input "End [DATE] 10:00 AM" at bounding box center [682, 547] width 1 height 29
radio input "true"
click at [686, 596] on div "8" at bounding box center [671, 593] width 30 height 16
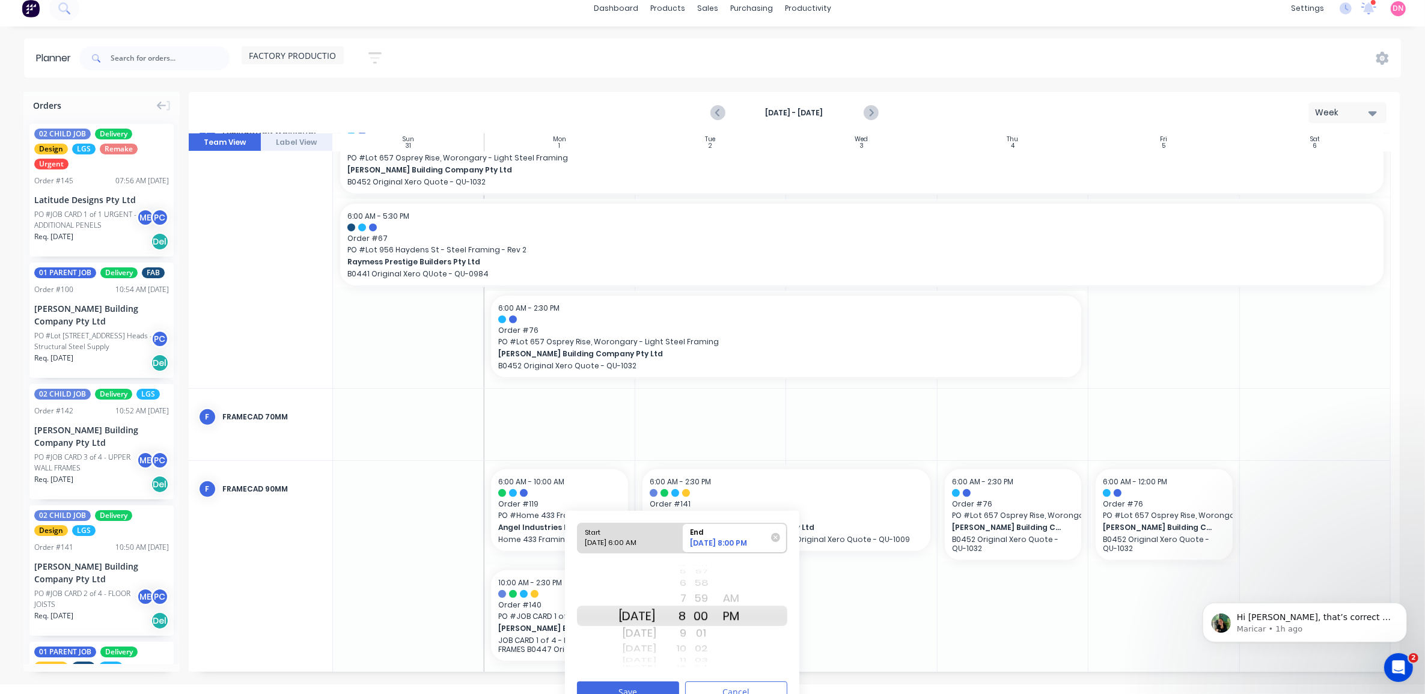
scroll to position [31, 0]
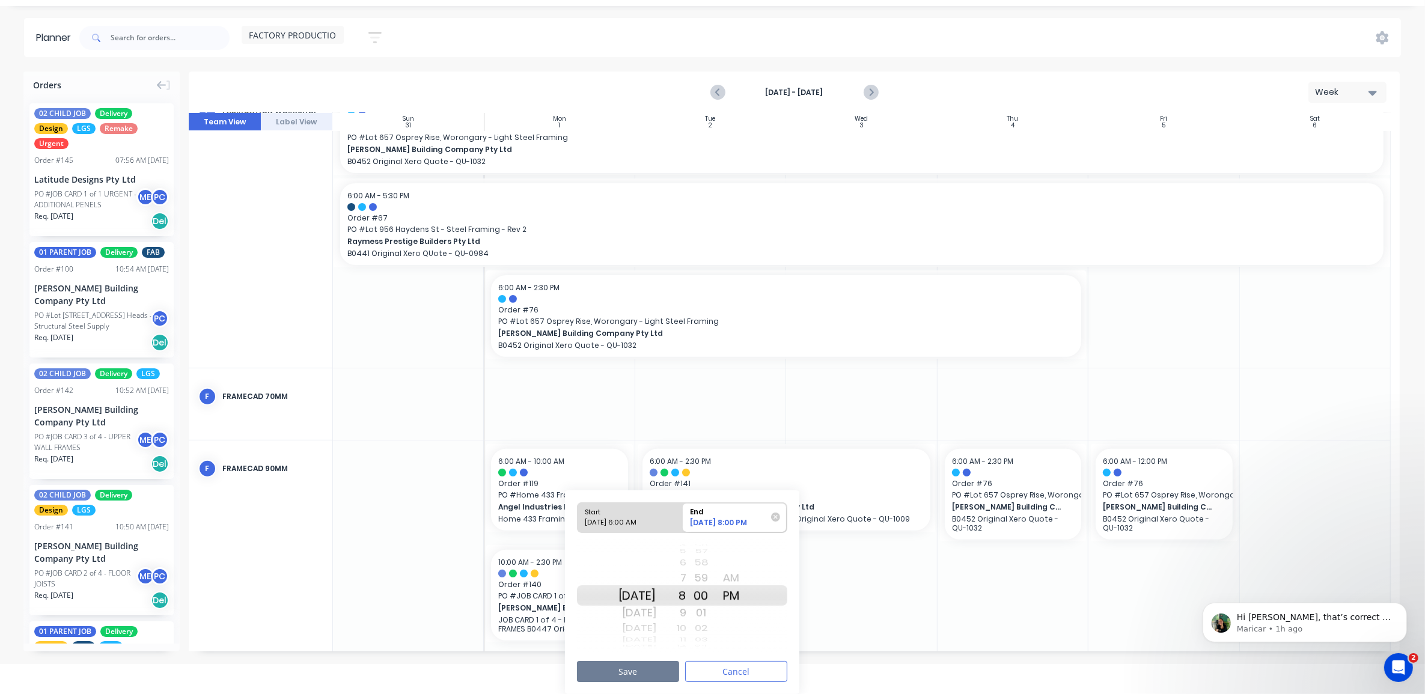
click at [630, 676] on button "Save" at bounding box center [628, 671] width 102 height 21
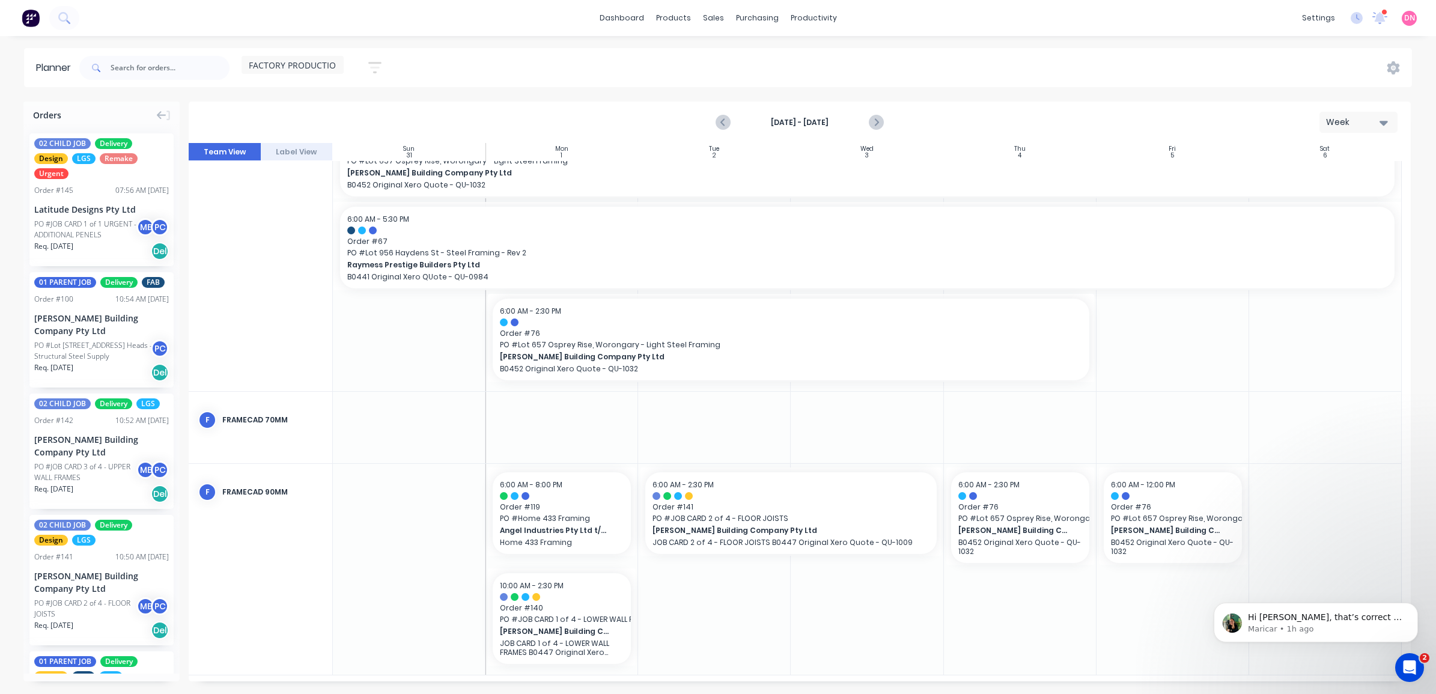
scroll to position [536, 0]
click at [721, 124] on icon "Previous page" at bounding box center [723, 122] width 14 height 14
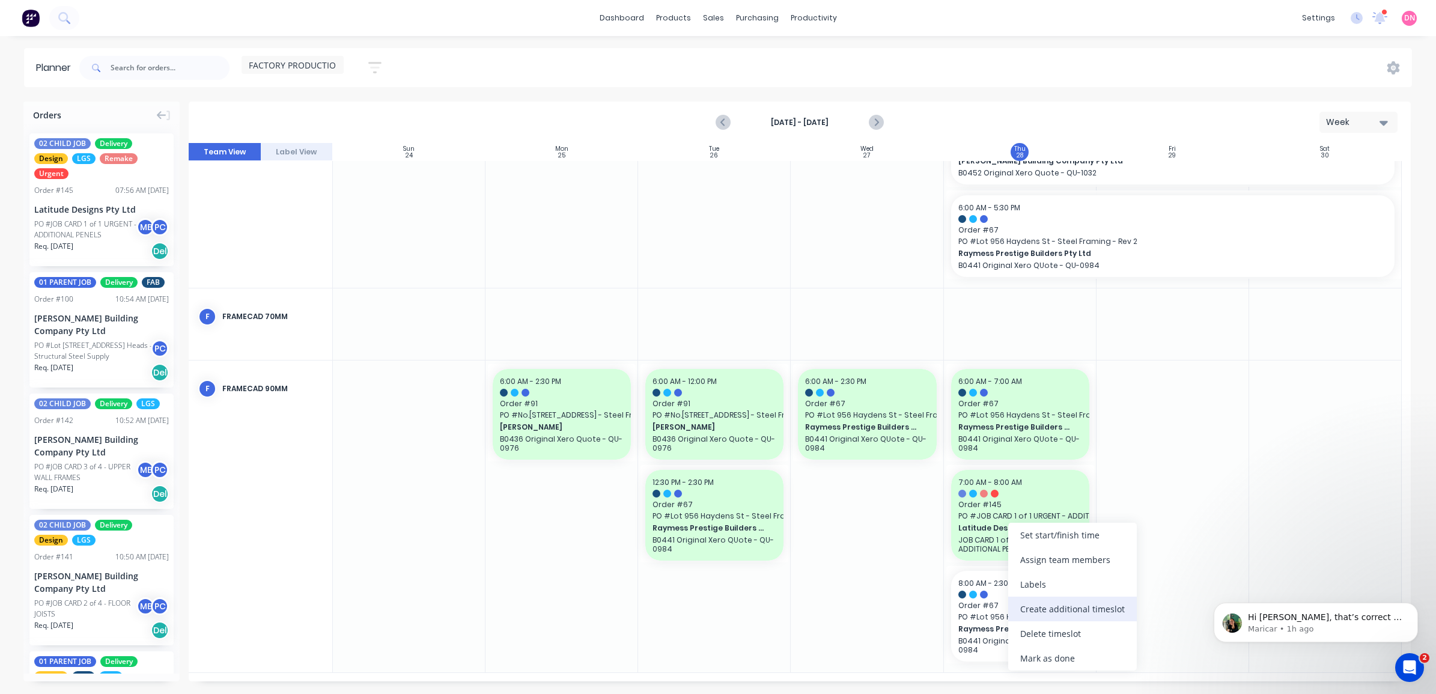
scroll to position [343, 0]
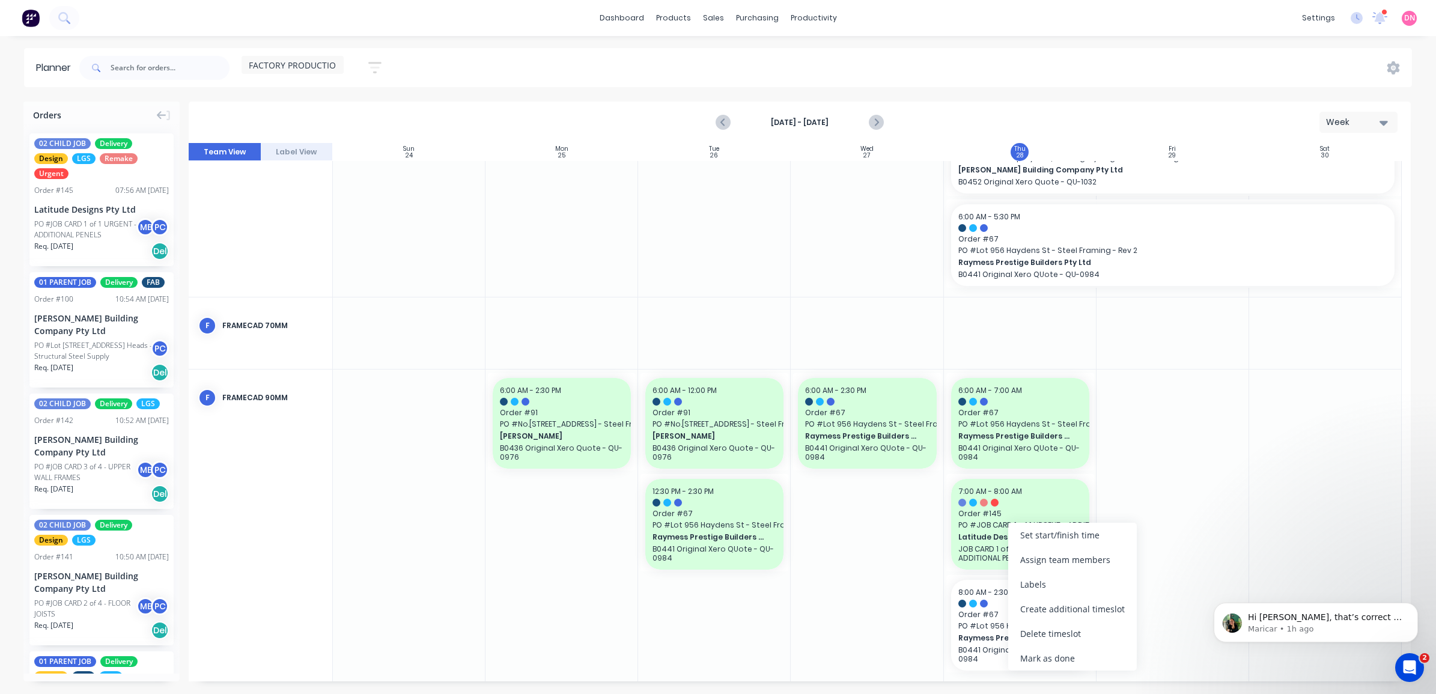
click at [1085, 605] on div "Create additional timeslot" at bounding box center [1072, 609] width 129 height 25
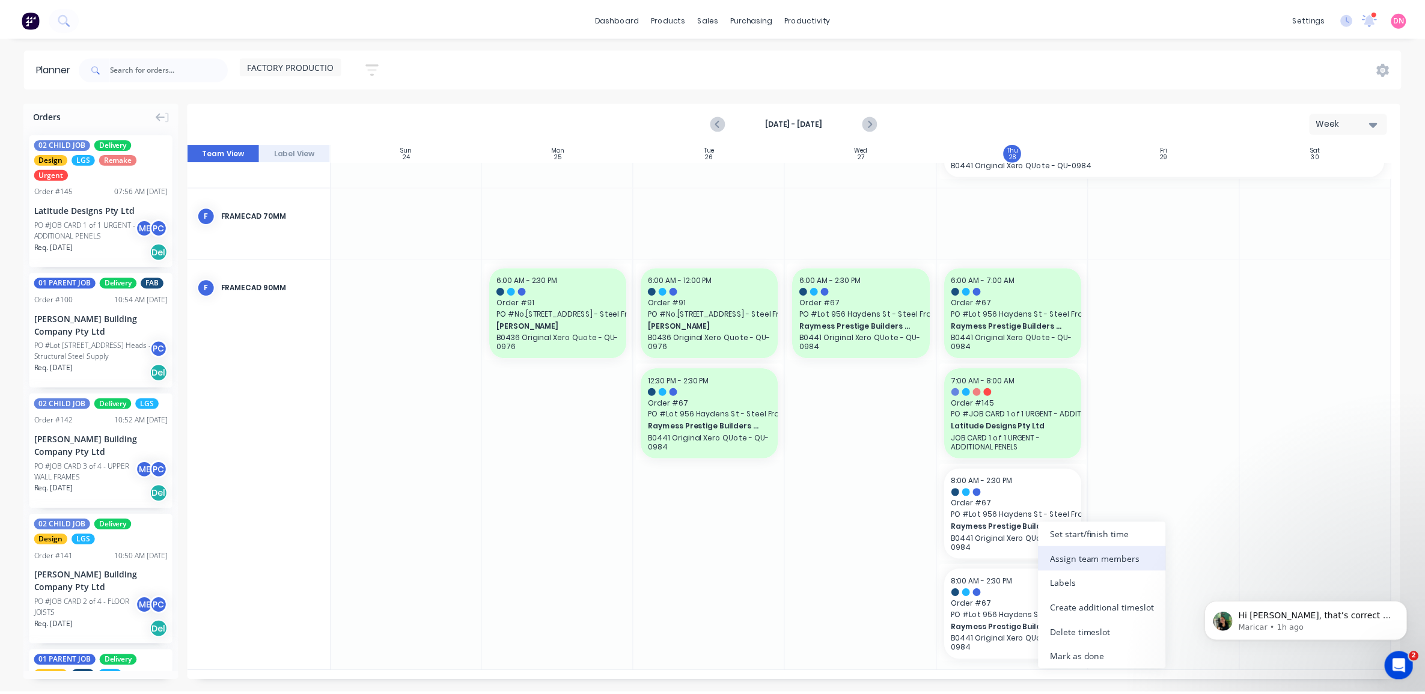
scroll to position [445, 0]
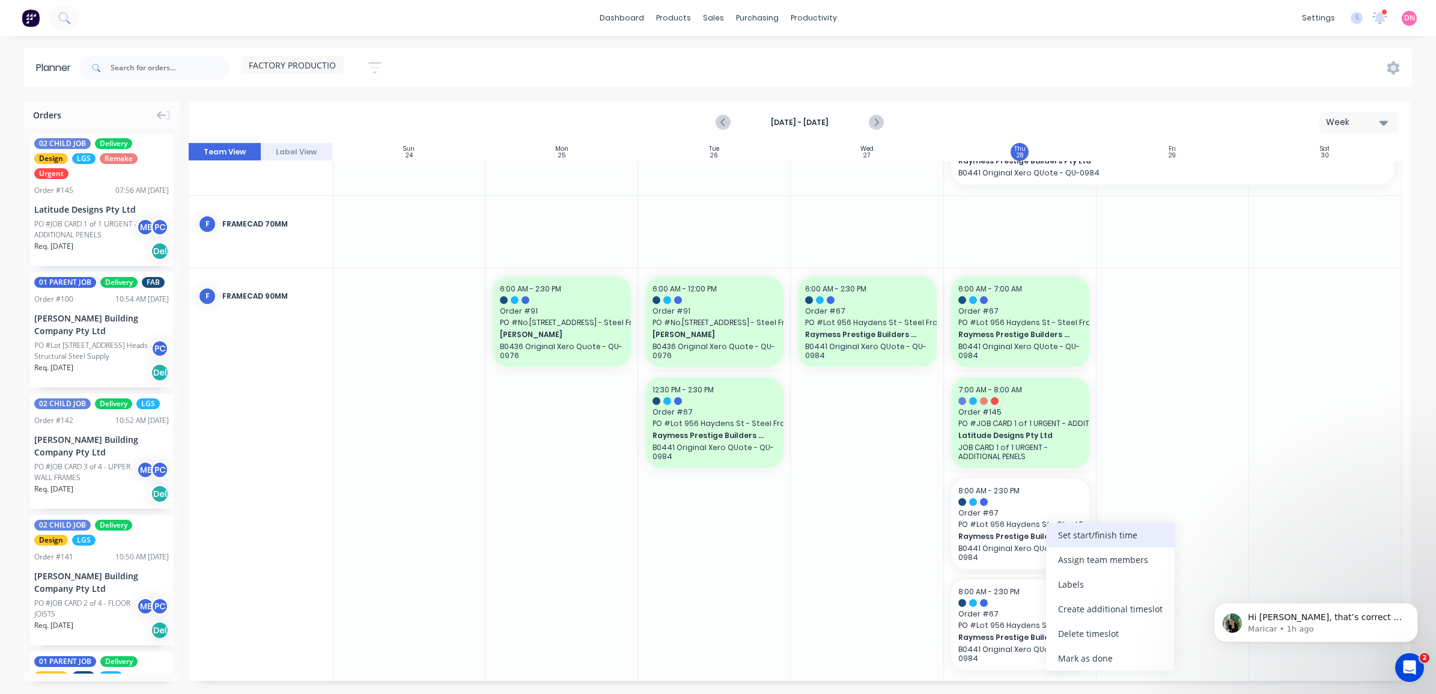
click at [1103, 526] on div "Set start/finish time" at bounding box center [1110, 535] width 129 height 25
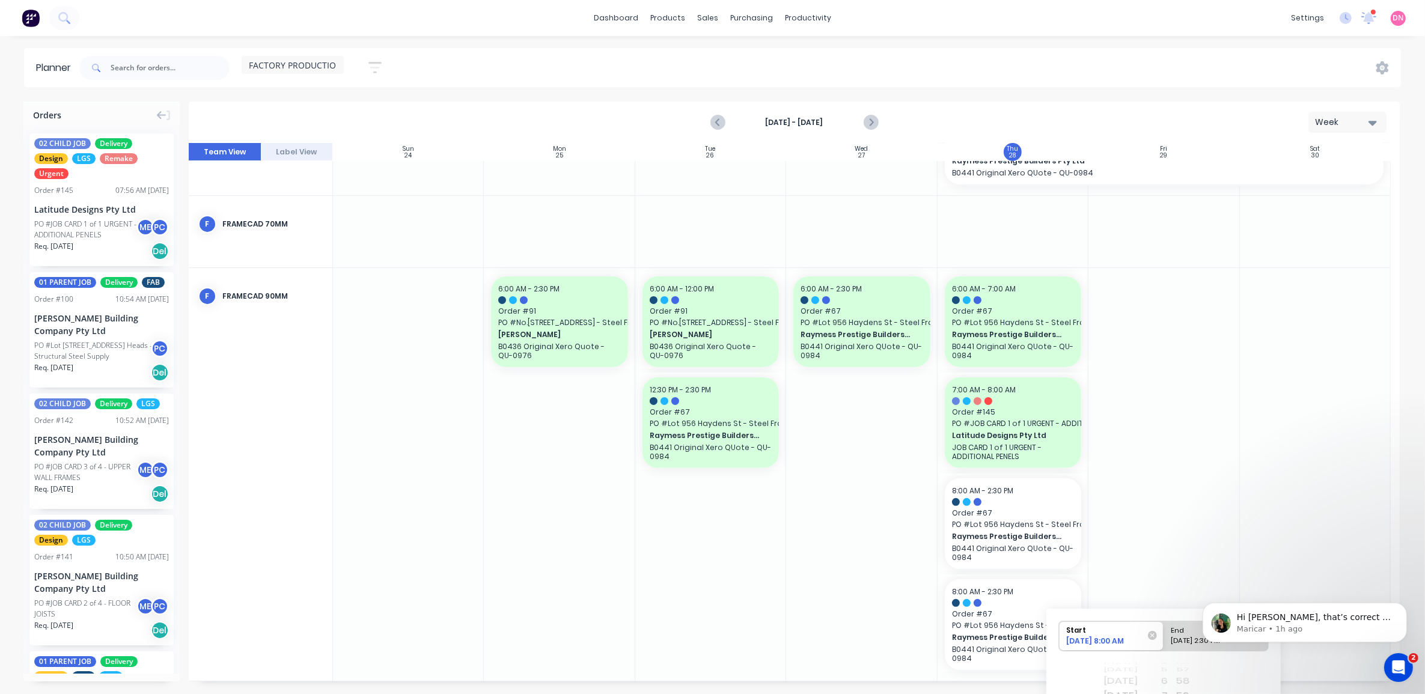
scroll to position [119, 0]
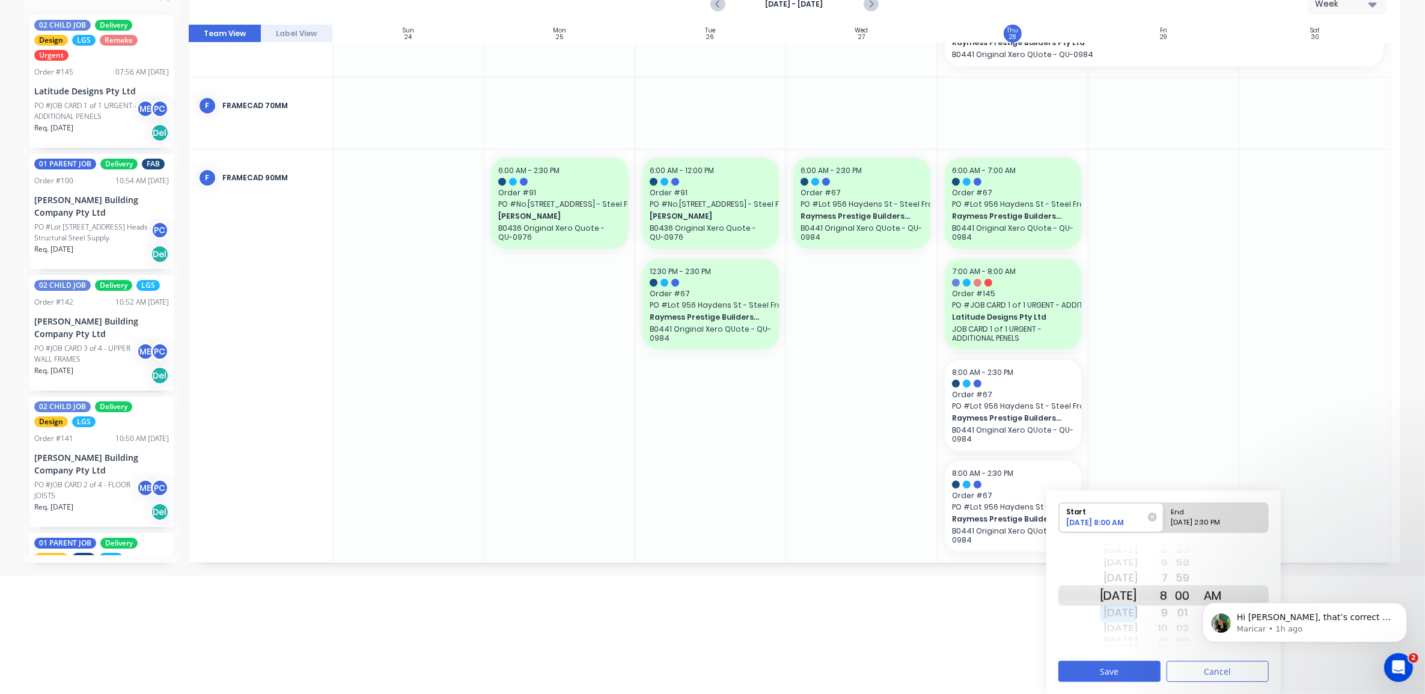
click at [1131, 606] on div "[DATE] [DATE] [DATE] [DATE] [DATE] [DATE] [DATE] [DATE] [DATE] [DATE] [DATE] [D…" at bounding box center [1119, 595] width 38 height 20
click at [1133, 629] on div "[DATE]" at bounding box center [1119, 629] width 38 height 16
click at [1134, 630] on div "[DATE]" at bounding box center [1119, 629] width 38 height 16
click at [1168, 629] on div "10" at bounding box center [1153, 629] width 30 height 16
click at [1204, 523] on div "Please select" at bounding box center [1216, 524] width 98 height 15
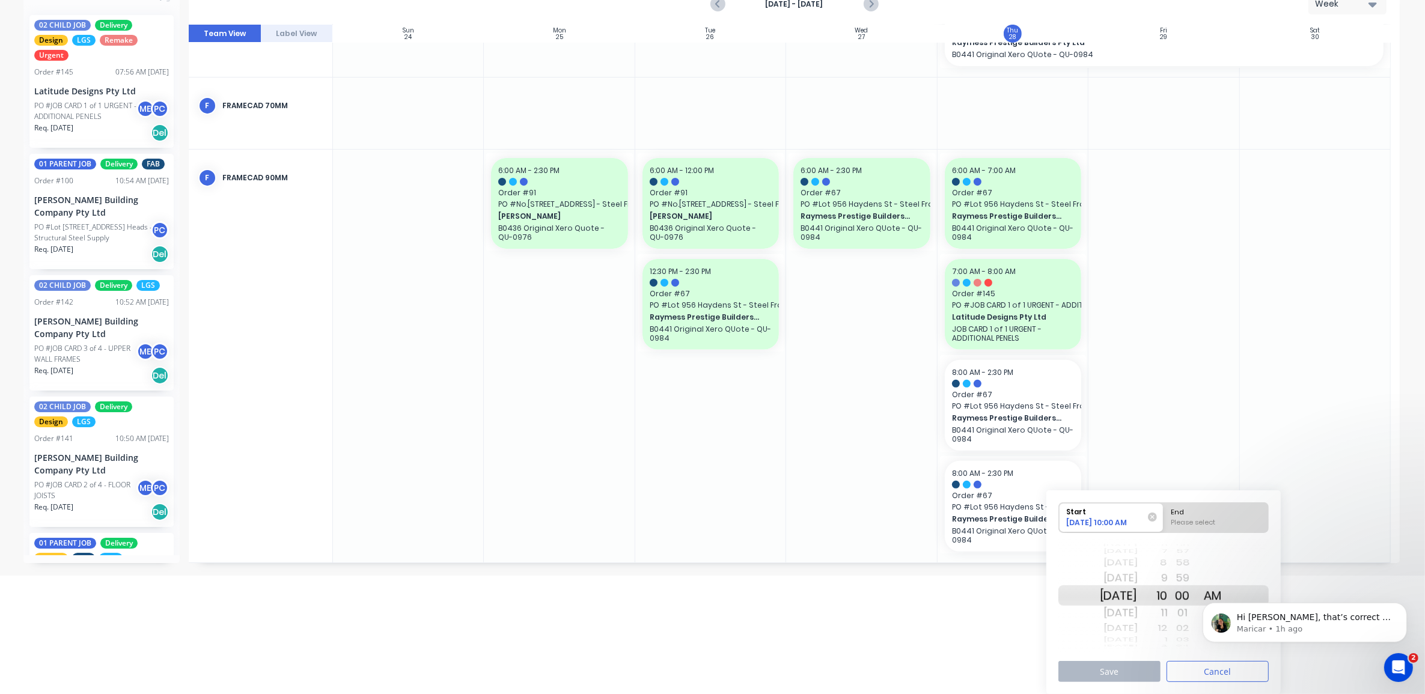
click at [1164, 523] on input "End Please select" at bounding box center [1163, 517] width 1 height 29
radio input "true"
click at [1168, 615] on div "11" at bounding box center [1153, 612] width 30 height 19
click at [1140, 677] on button "Save" at bounding box center [1109, 671] width 102 height 21
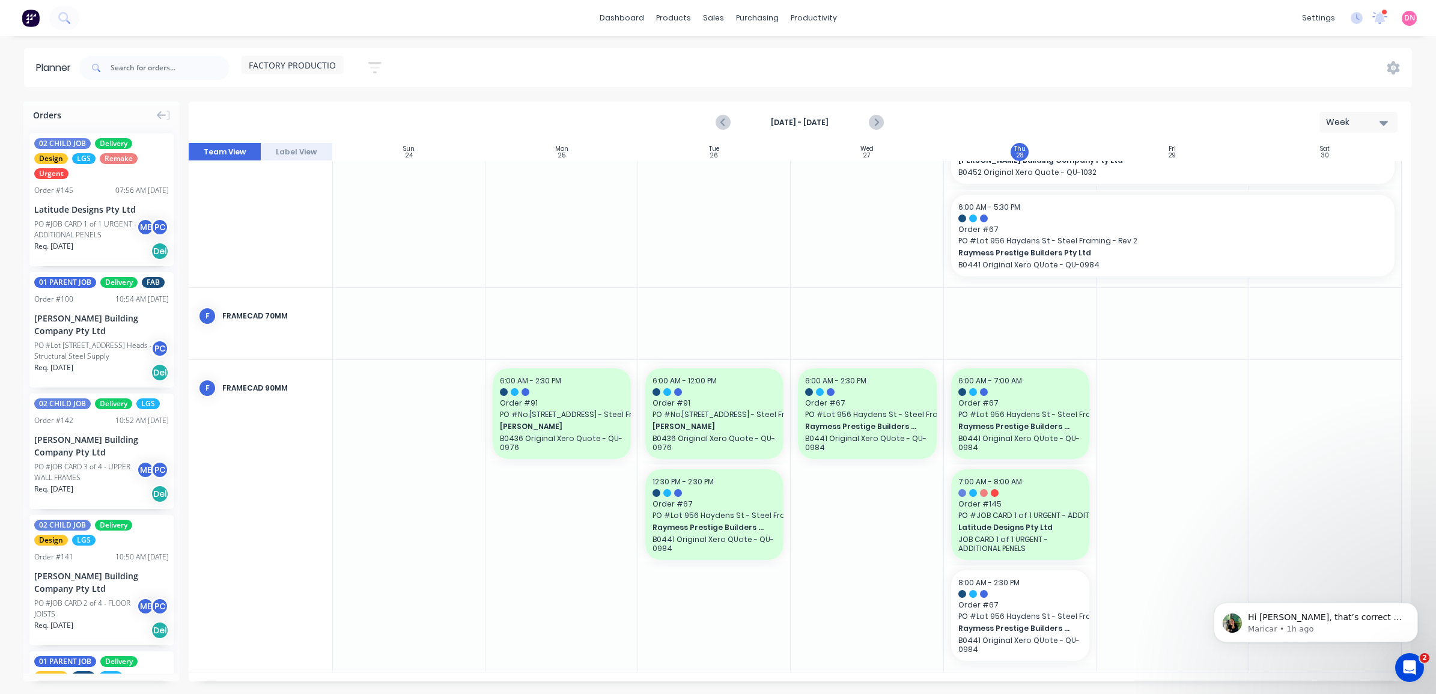
scroll to position [343, 0]
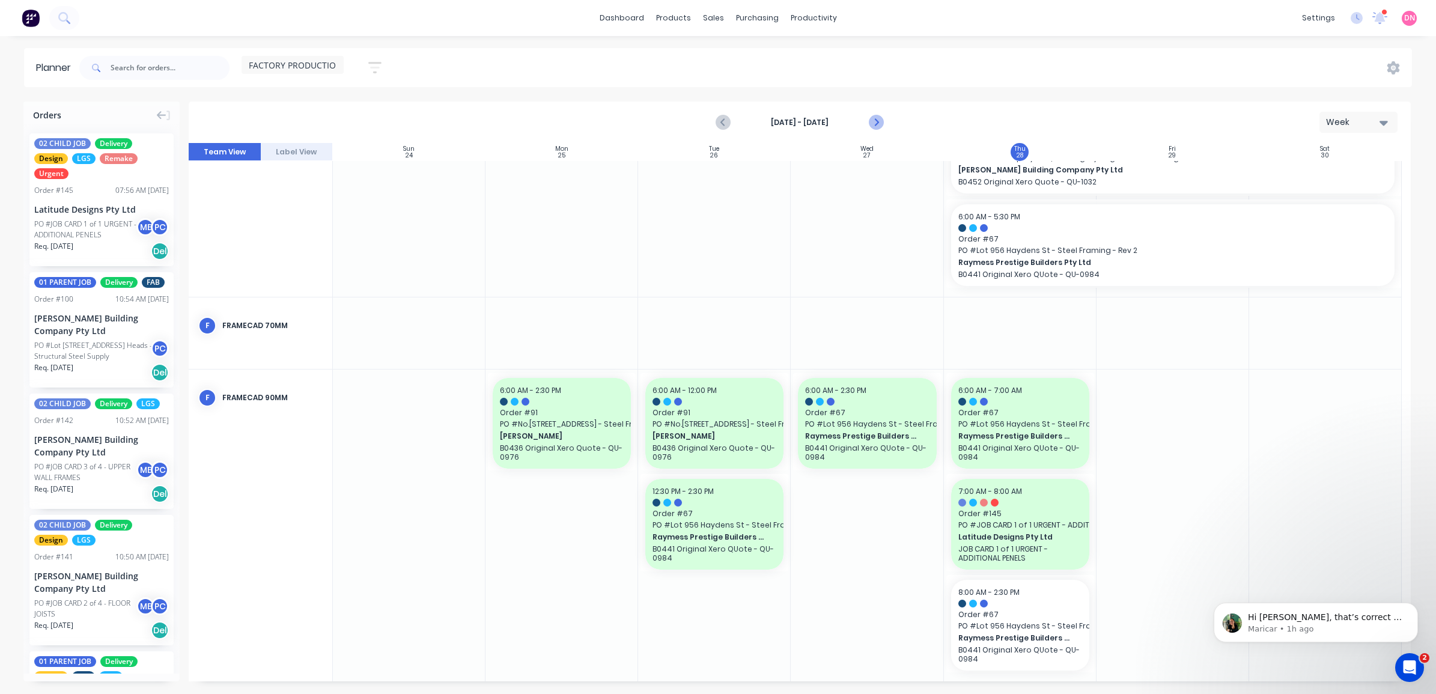
click at [876, 122] on icon "Next page" at bounding box center [875, 122] width 14 height 14
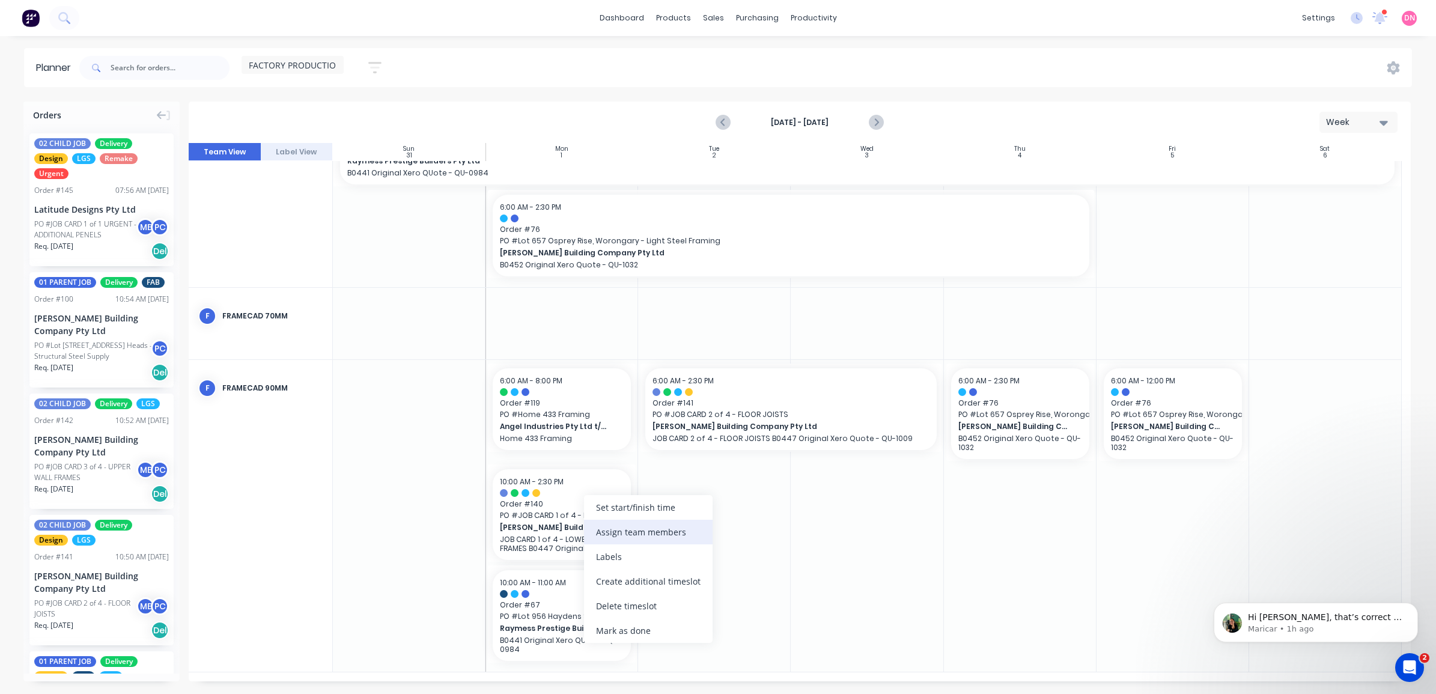
scroll to position [629, 0]
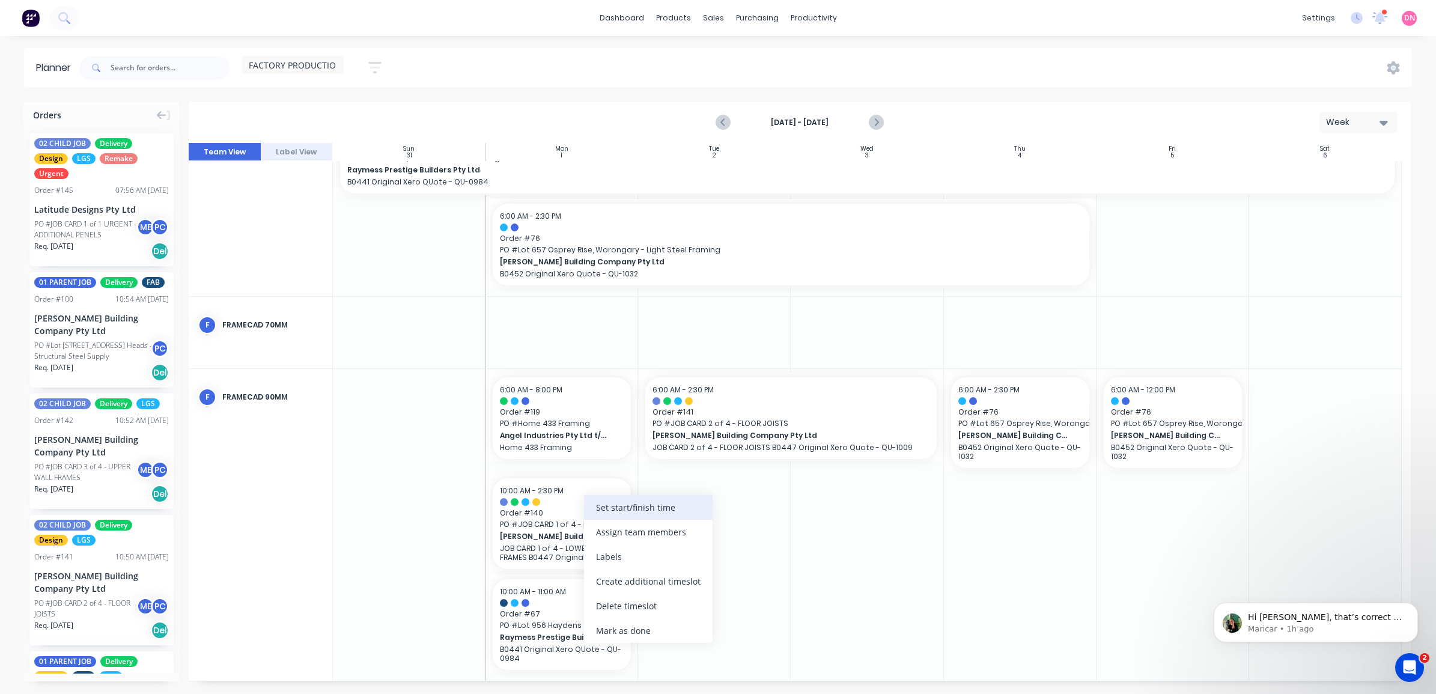
click at [620, 511] on div "Set start/finish time" at bounding box center [648, 507] width 129 height 25
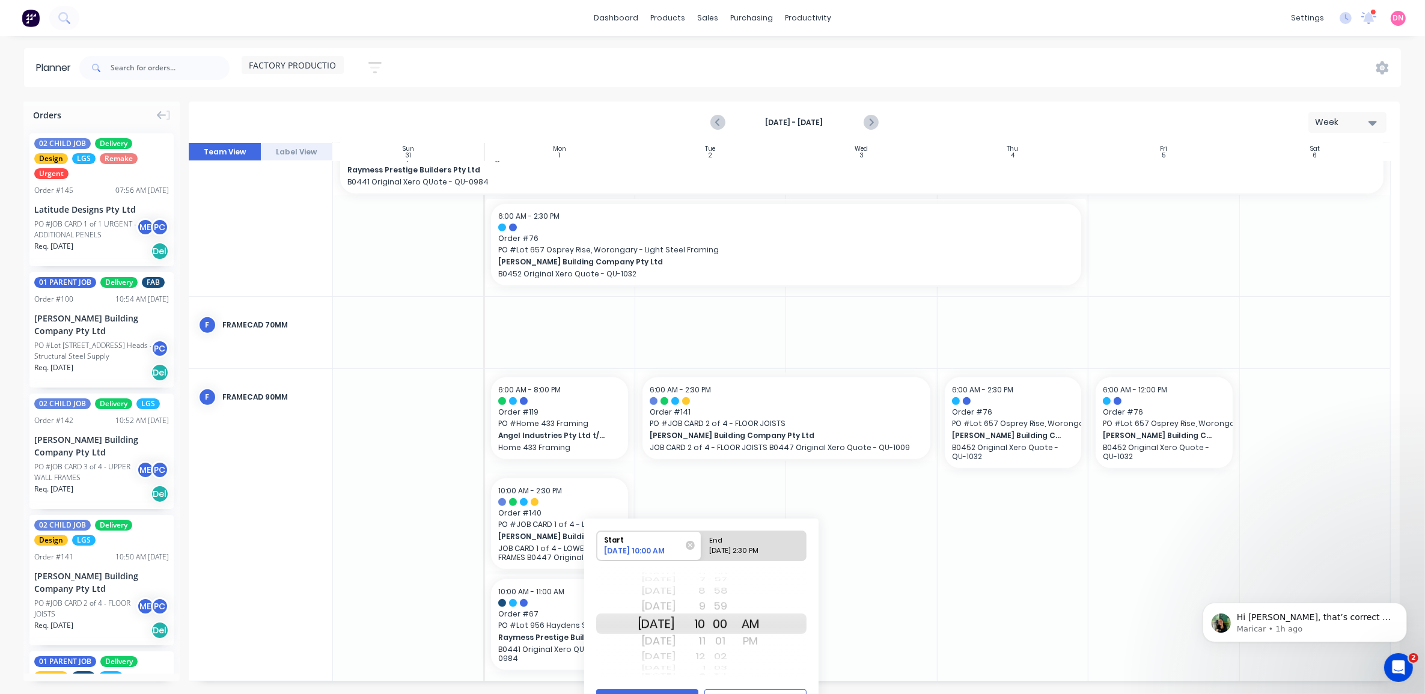
click at [706, 653] on div "12" at bounding box center [690, 657] width 30 height 16
click at [766, 639] on div "PM" at bounding box center [751, 641] width 30 height 19
click at [679, 689] on button "Save" at bounding box center [647, 699] width 102 height 21
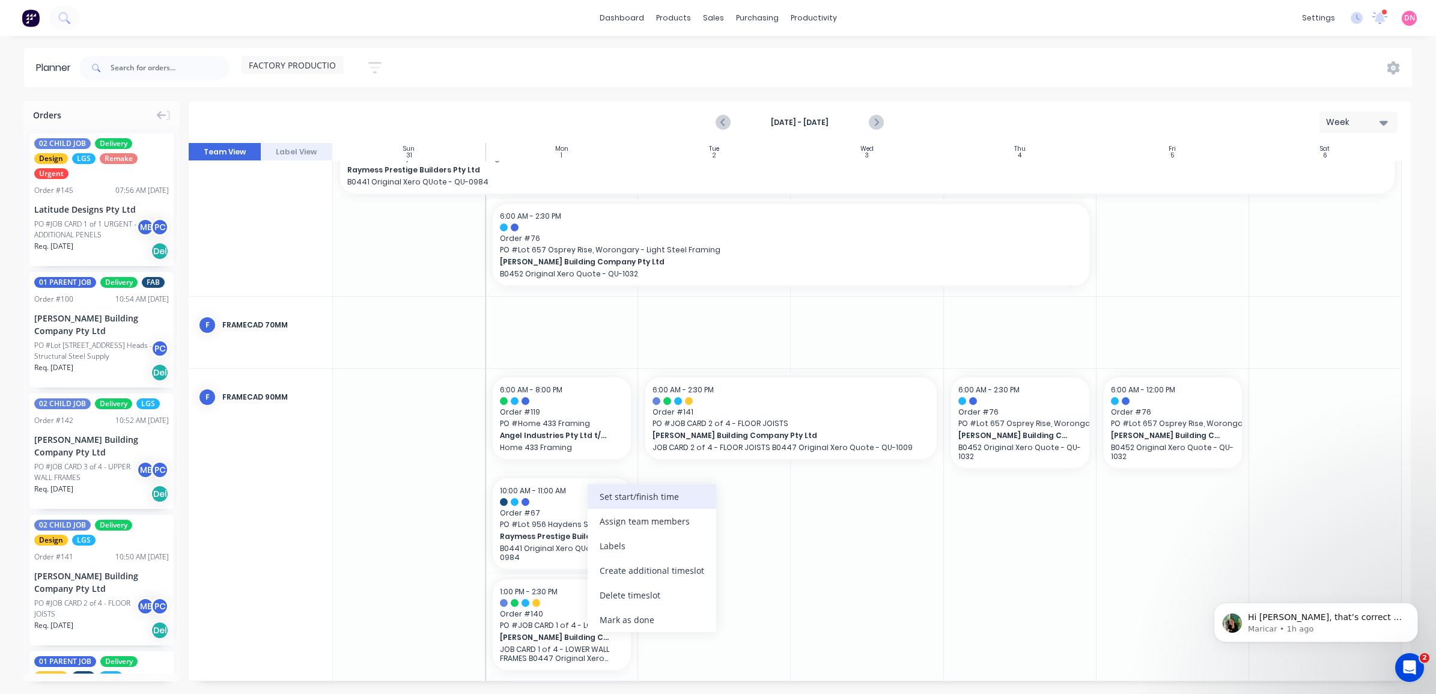
click at [618, 503] on div "Set start/finish time" at bounding box center [652, 496] width 129 height 25
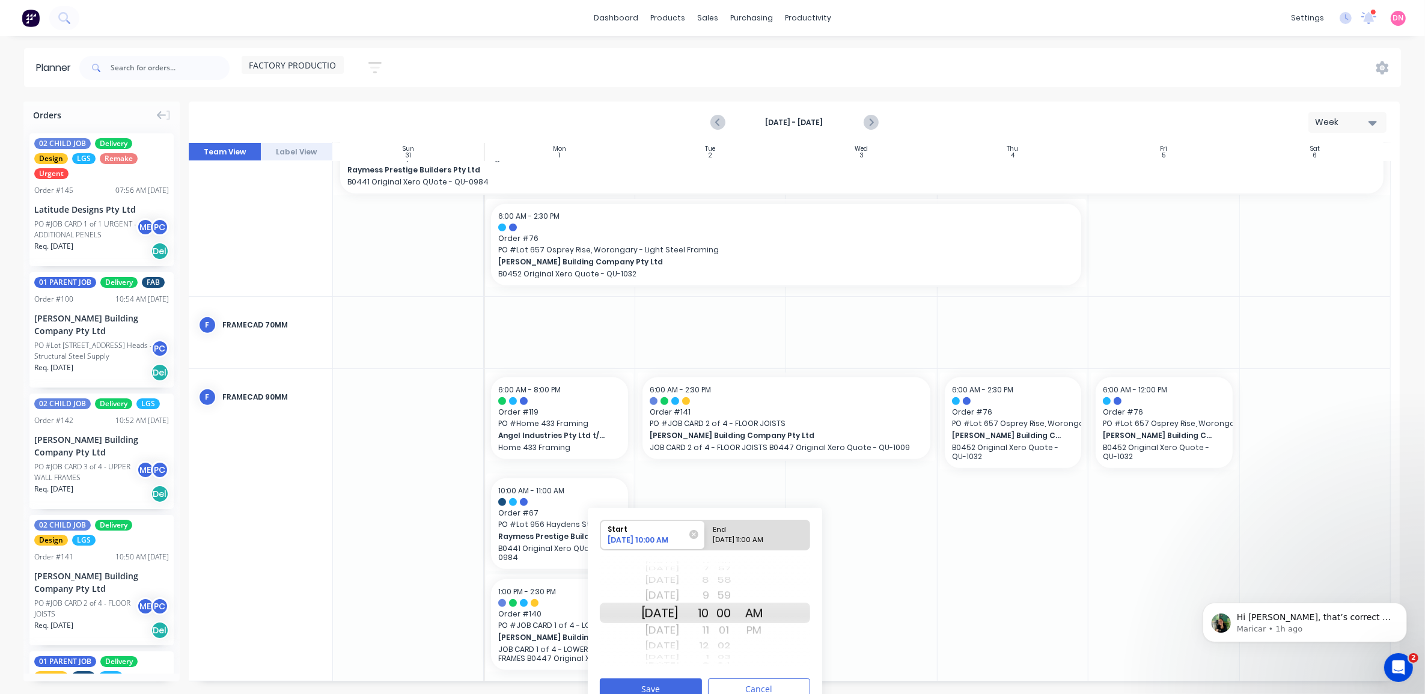
click at [709, 644] on div "12" at bounding box center [694, 646] width 30 height 16
click at [709, 634] on div "1" at bounding box center [694, 630] width 30 height 19
click at [761, 627] on div "PM" at bounding box center [754, 630] width 30 height 19
click at [769, 598] on div "AM" at bounding box center [754, 595] width 30 height 19
click at [709, 572] on div "10" at bounding box center [694, 569] width 30 height 10
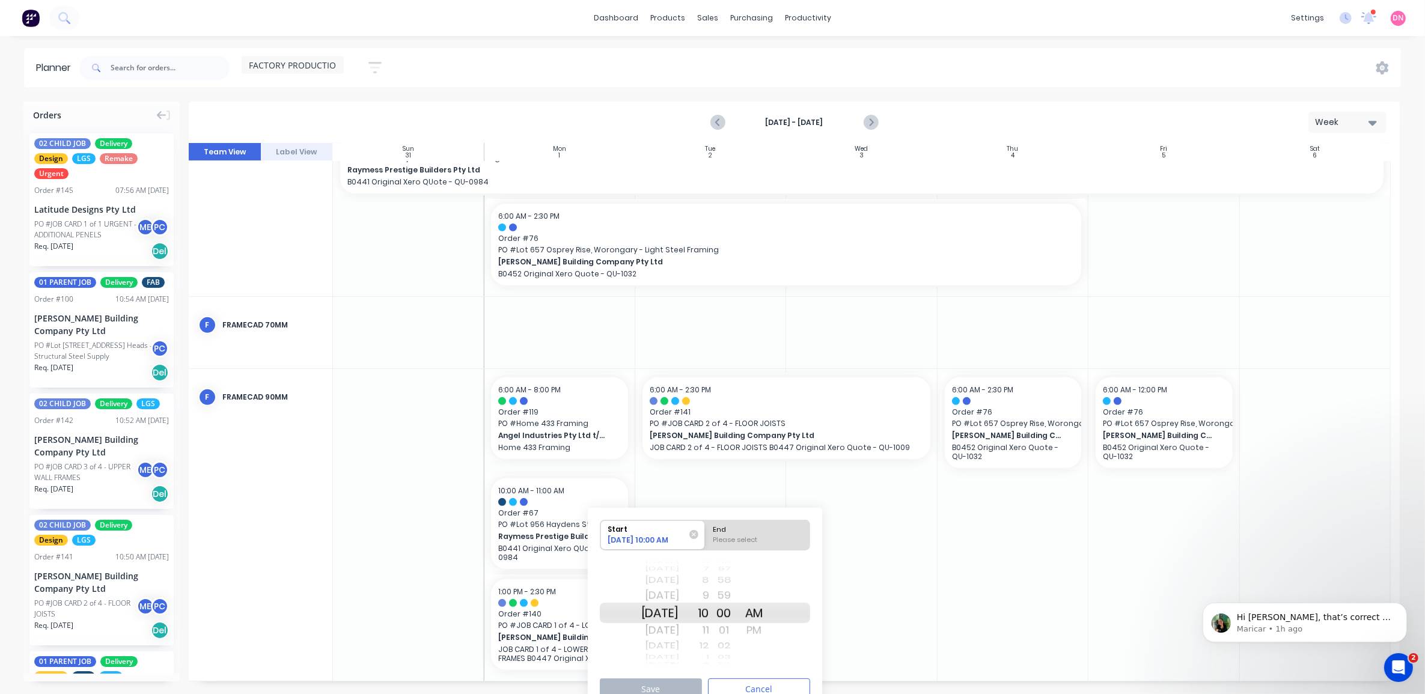
click at [740, 541] on div "Please select" at bounding box center [758, 542] width 98 height 15
click at [706, 541] on input "End Please select" at bounding box center [705, 534] width 1 height 29
radio input "true"
click at [767, 632] on div "PM" at bounding box center [754, 630] width 30 height 19
click at [686, 677] on div "Start [DATE] 10:00 AM End [DATE] 1:00 PM [DATE] [DATE] [DATE] [DATE] [DATE] [DA…" at bounding box center [705, 610] width 234 height 204
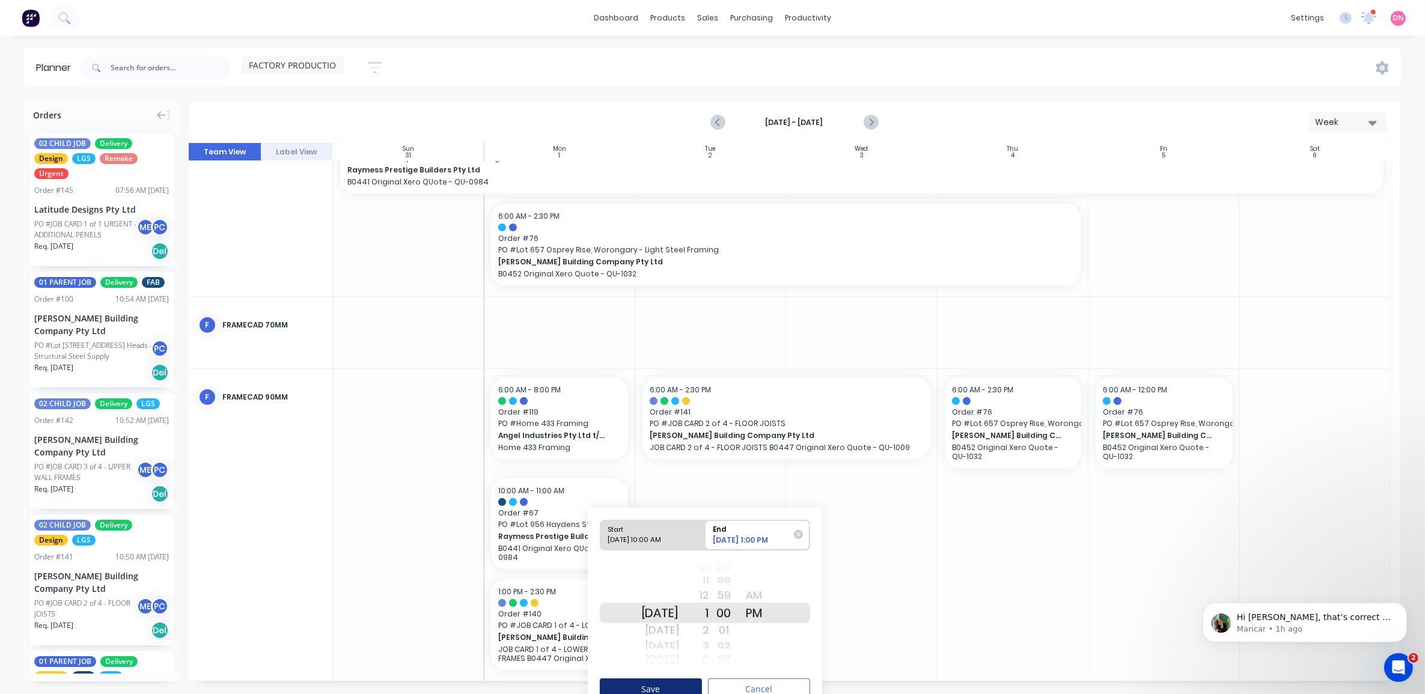
click at [687, 682] on button "Save" at bounding box center [651, 688] width 102 height 21
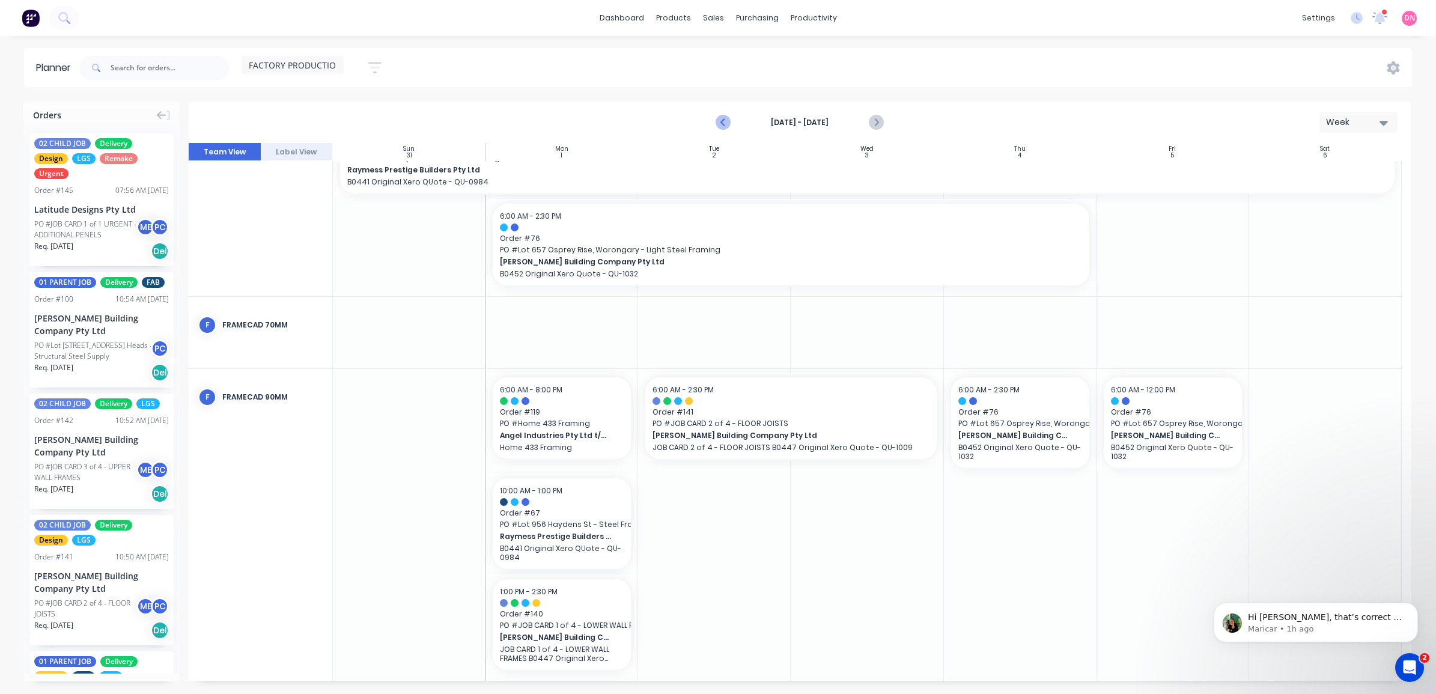
click at [727, 118] on icon "Previous page" at bounding box center [723, 122] width 14 height 14
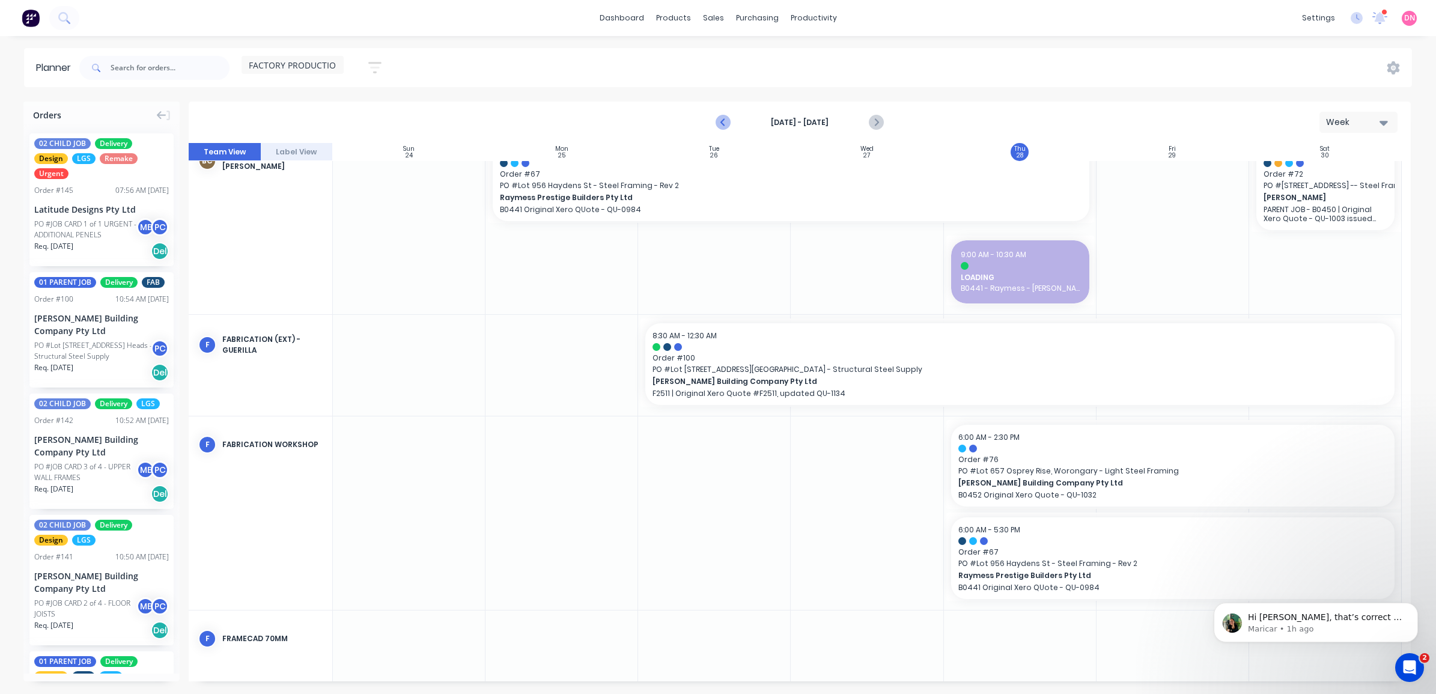
scroll to position [38, 0]
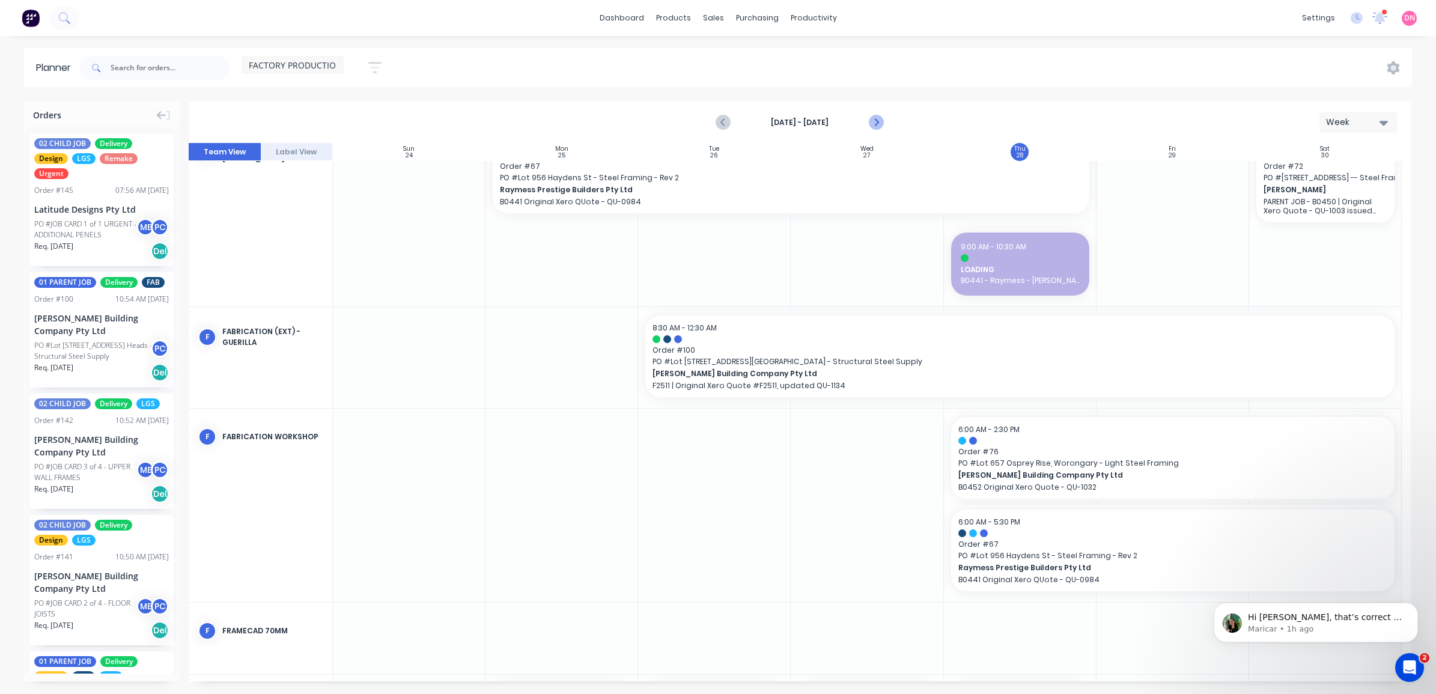
click at [879, 121] on icon "Next page" at bounding box center [875, 122] width 14 height 14
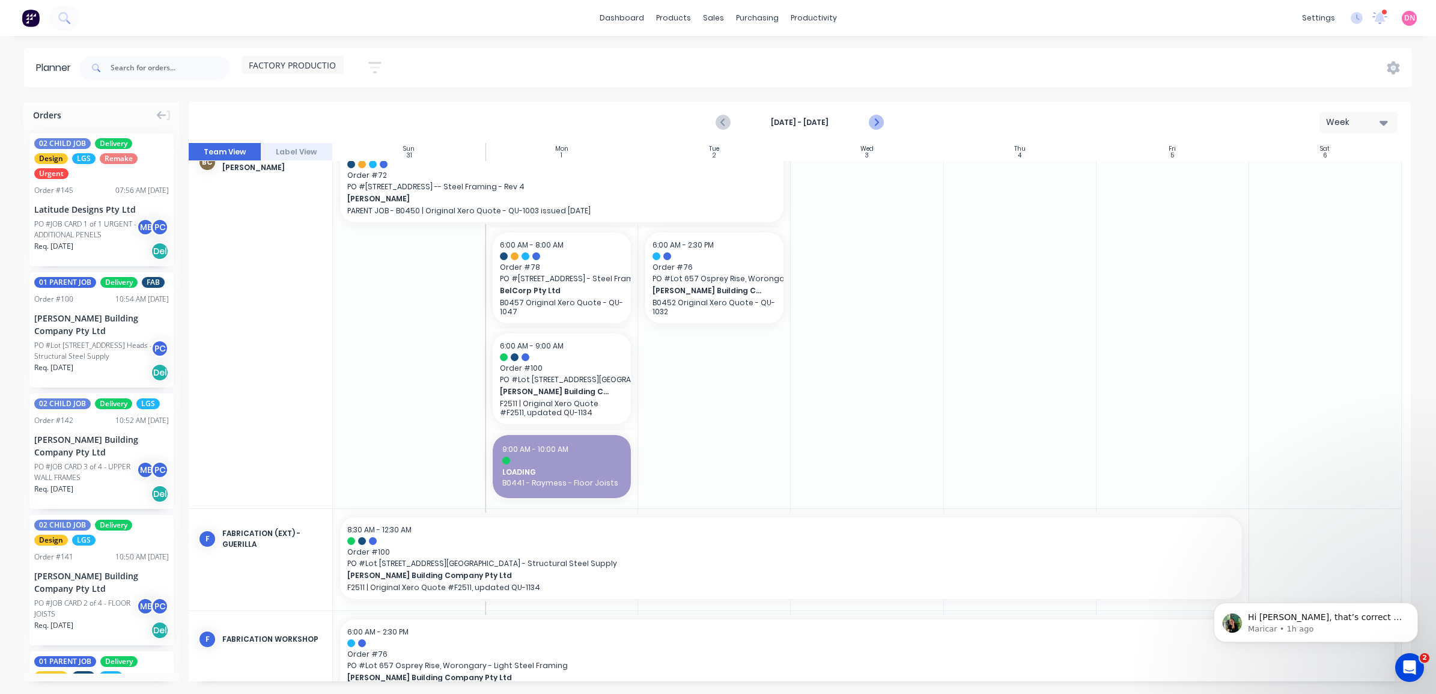
scroll to position [103, 0]
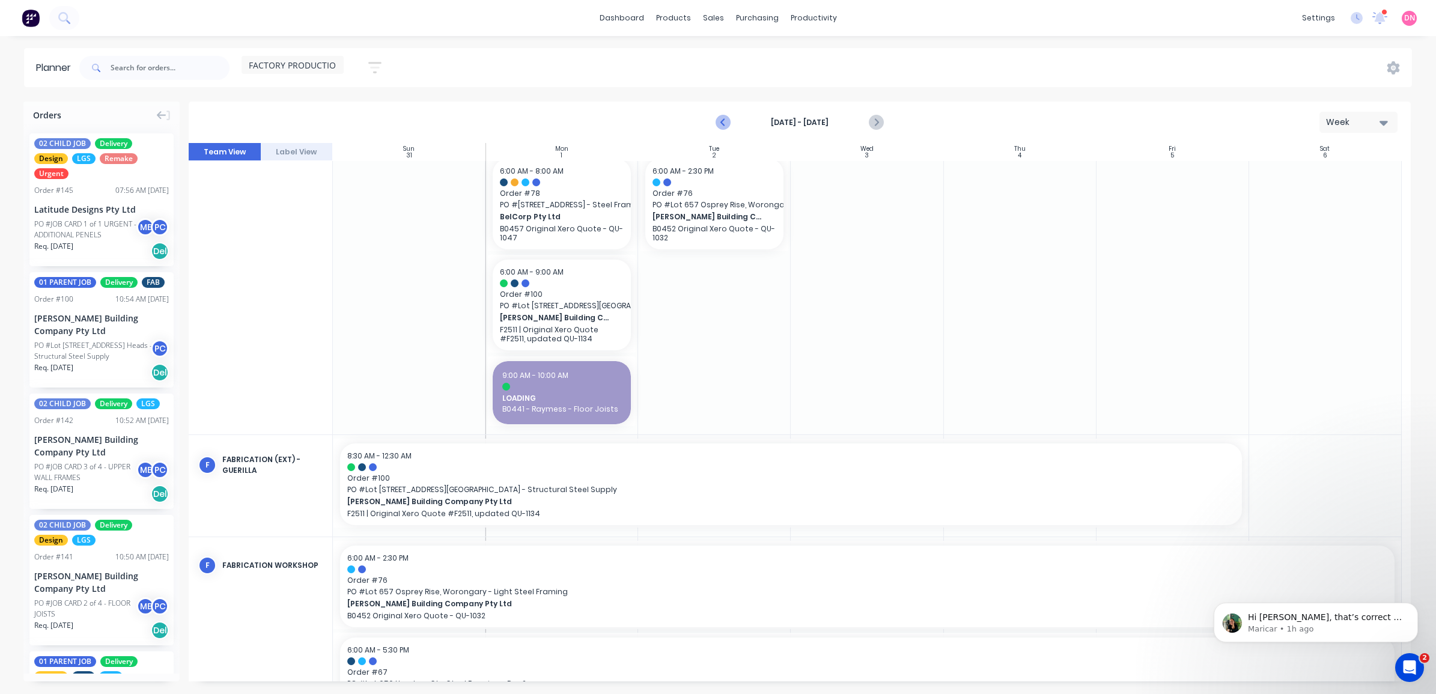
click at [728, 121] on icon "Previous page" at bounding box center [723, 122] width 14 height 14
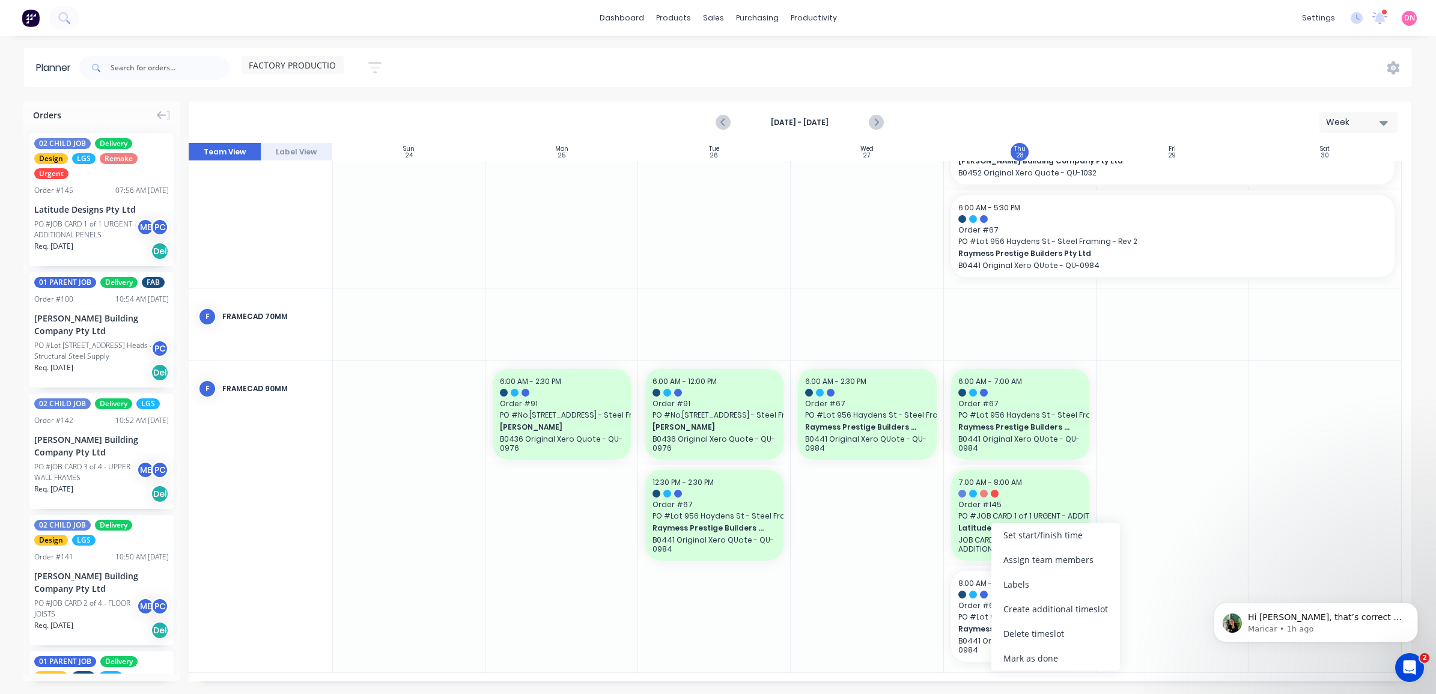
scroll to position [343, 0]
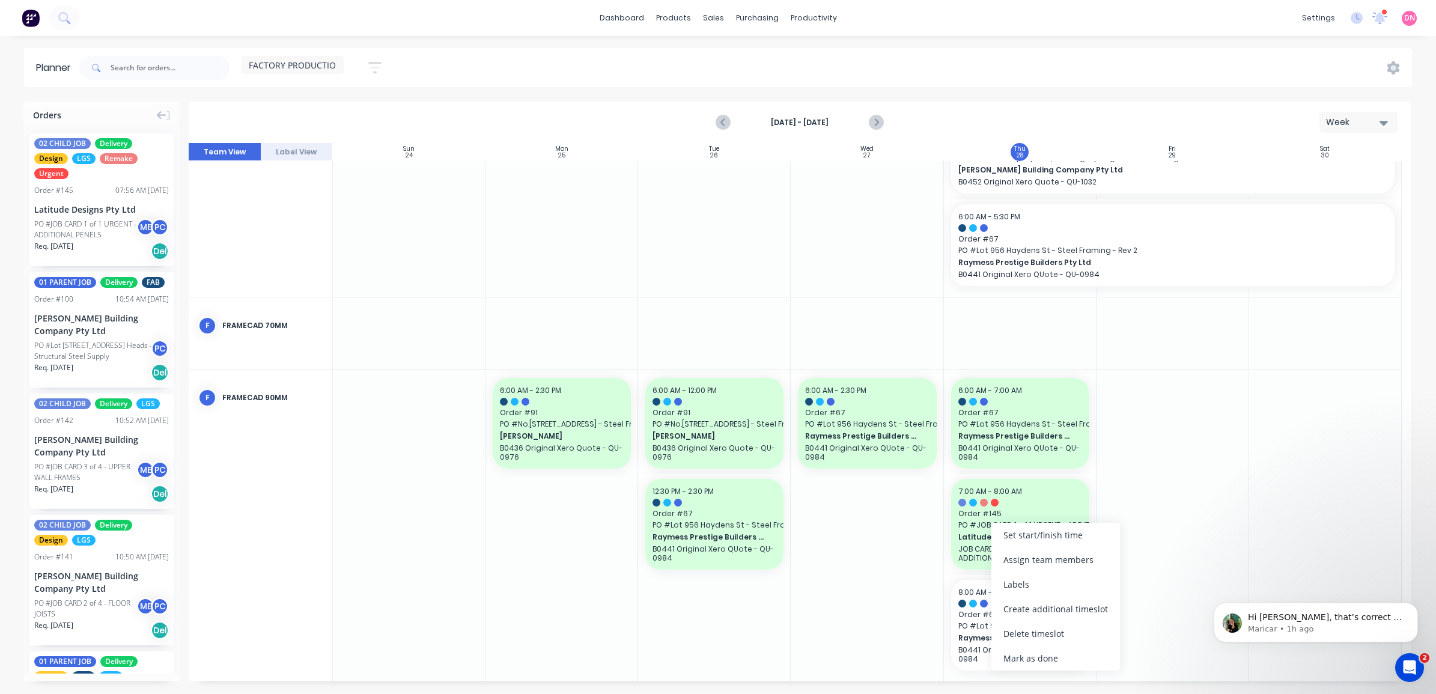
click at [1149, 512] on div at bounding box center [1173, 526] width 153 height 312
click at [867, 121] on button "Next page" at bounding box center [876, 123] width 24 height 24
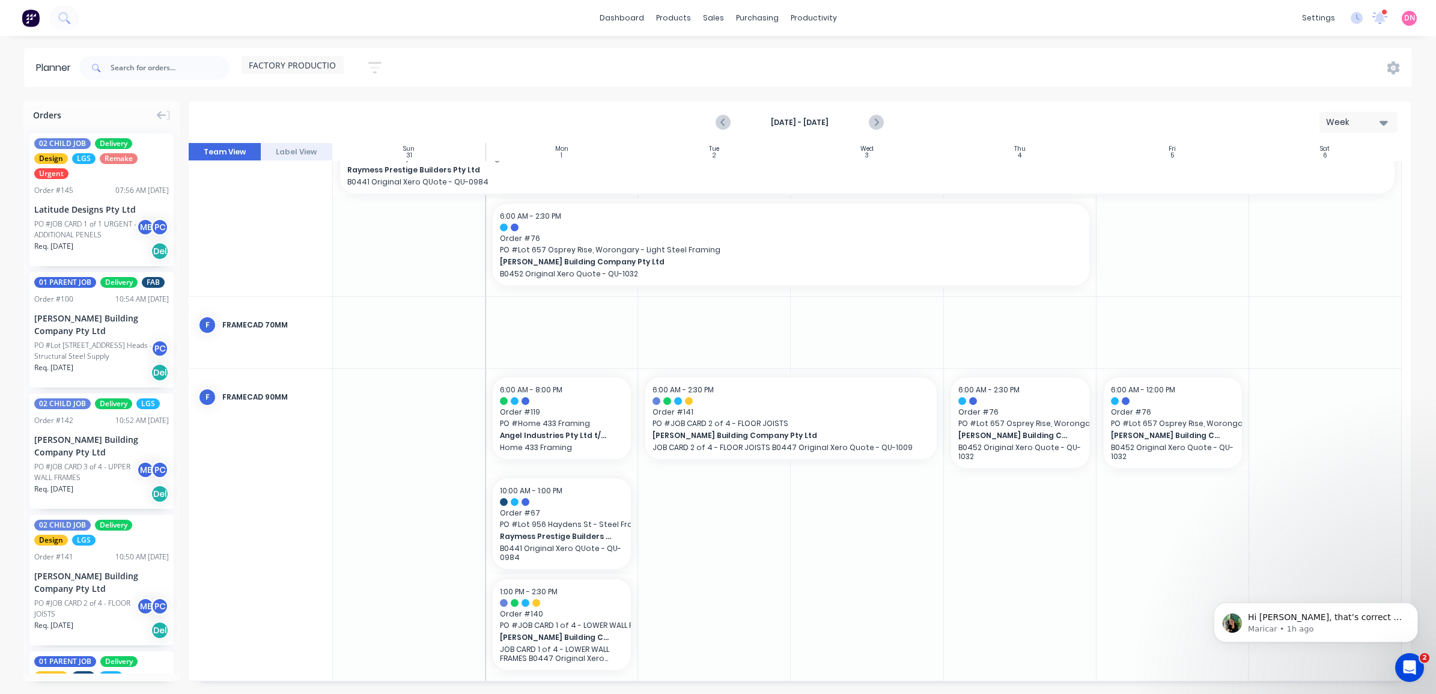
scroll to position [638, 0]
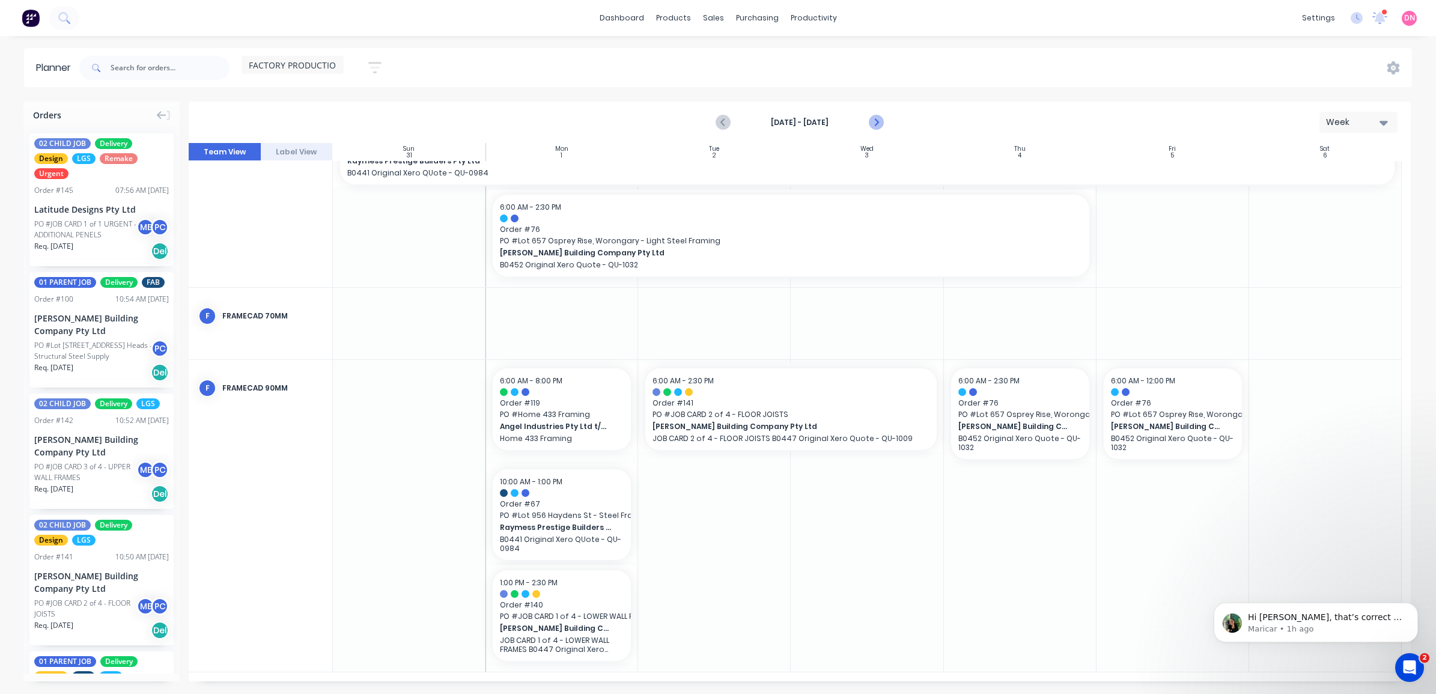
click at [876, 121] on icon "Next page" at bounding box center [875, 123] width 5 height 10
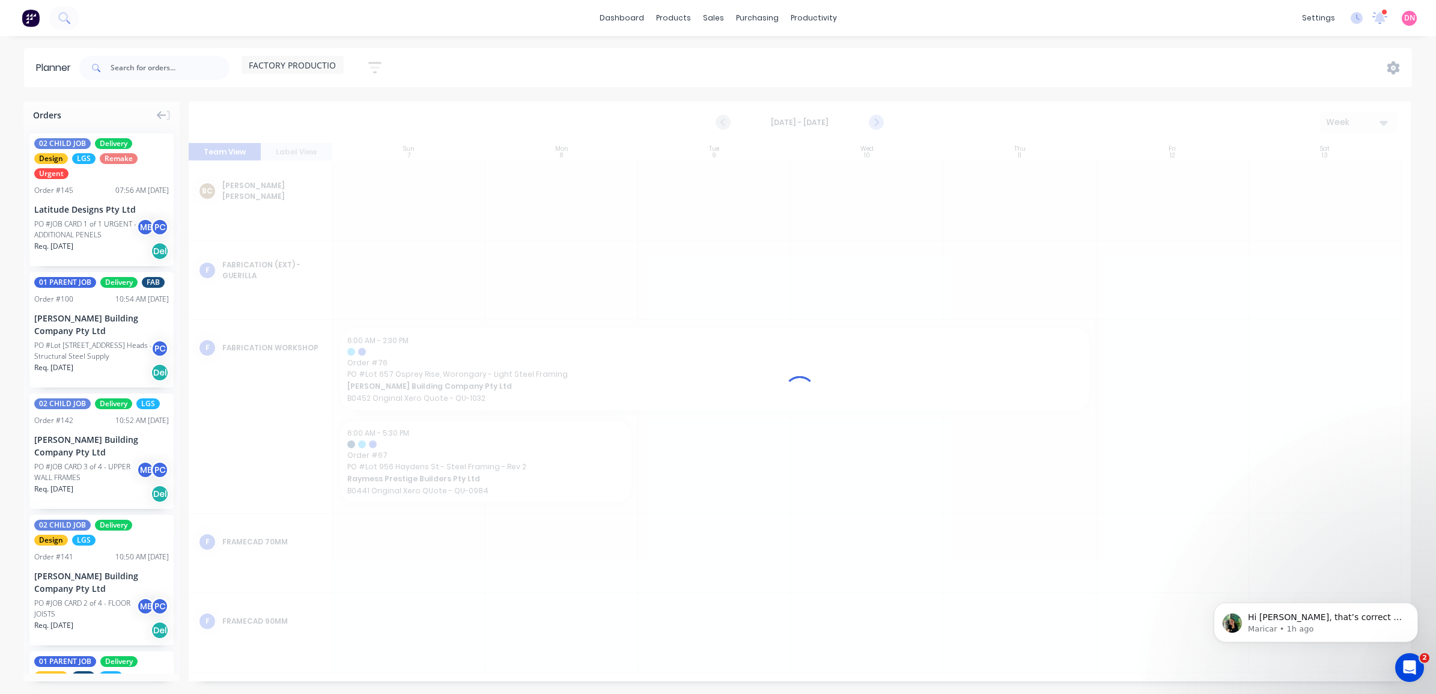
scroll to position [0, 0]
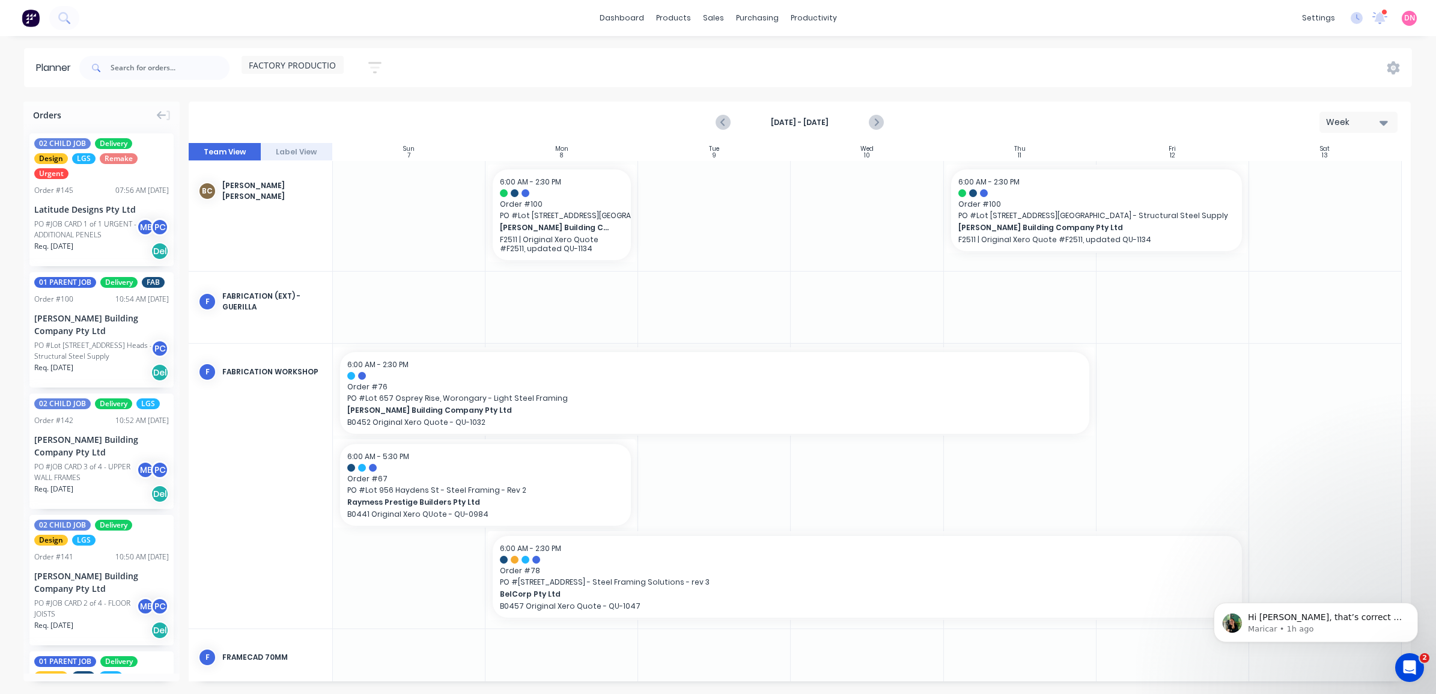
click at [91, 193] on div "Order # 145 07:56 AM [DATE]" at bounding box center [101, 190] width 135 height 11
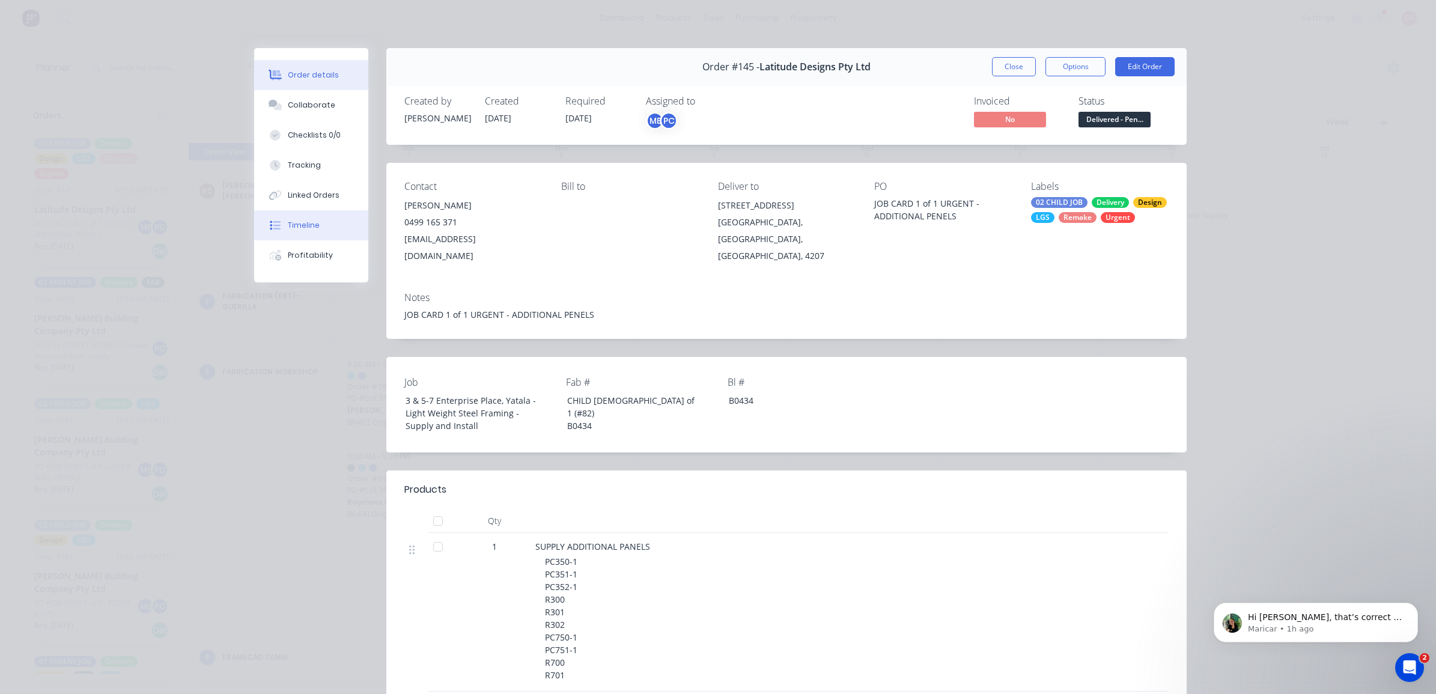
click at [293, 212] on button "Timeline" at bounding box center [311, 225] width 114 height 30
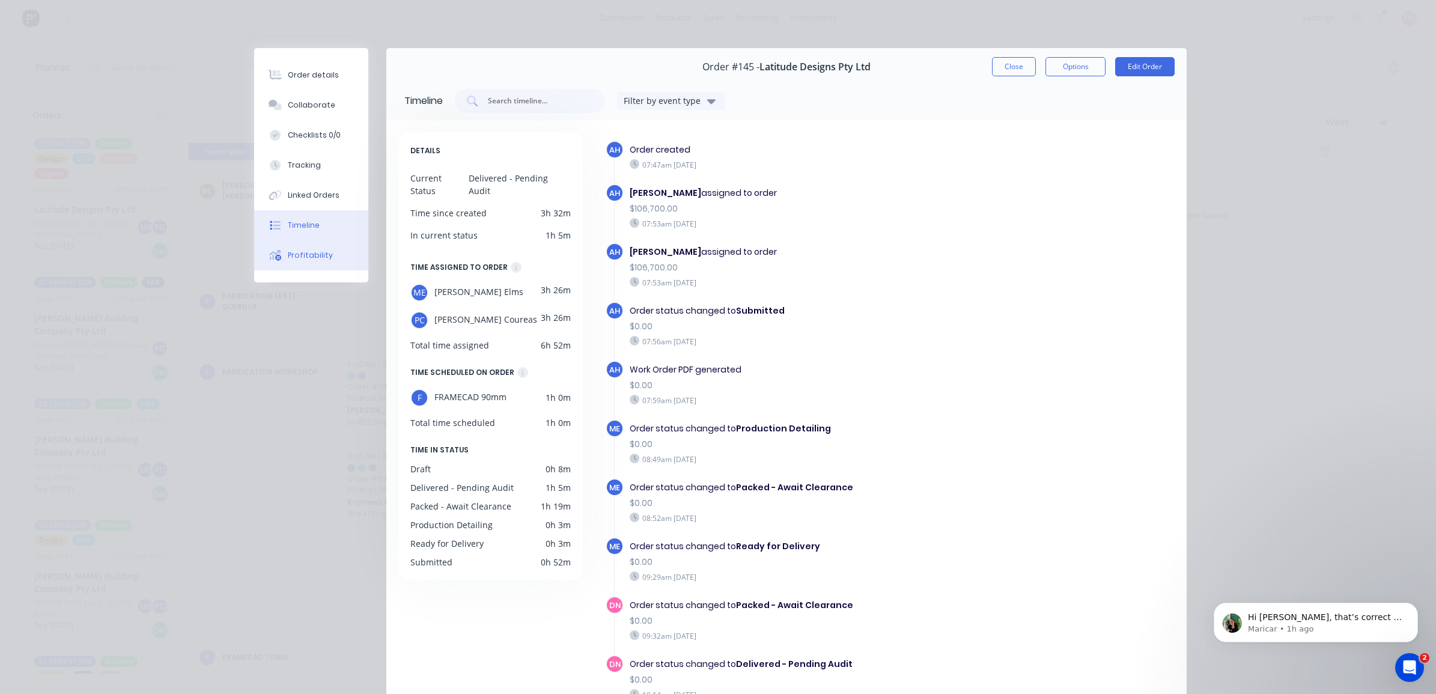
click at [298, 248] on button "Profitability" at bounding box center [311, 255] width 114 height 30
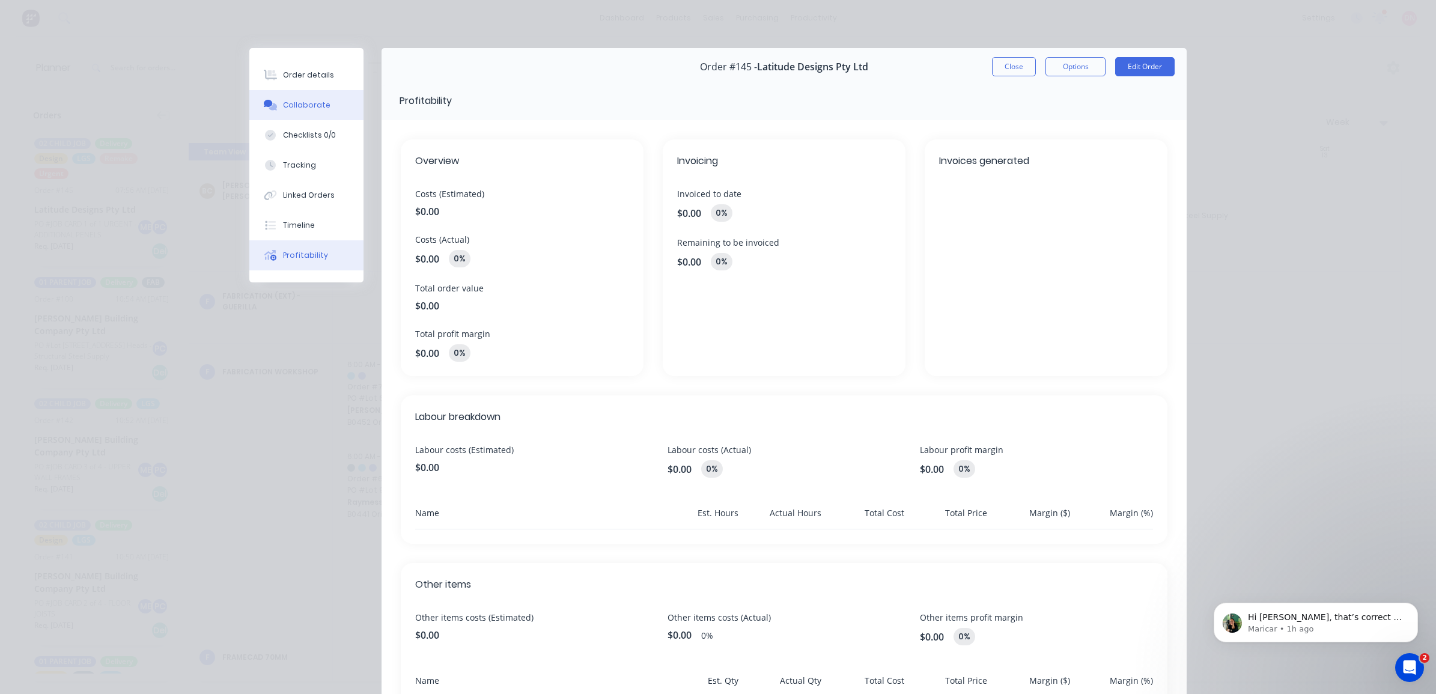
click at [312, 113] on button "Collaborate" at bounding box center [306, 105] width 114 height 30
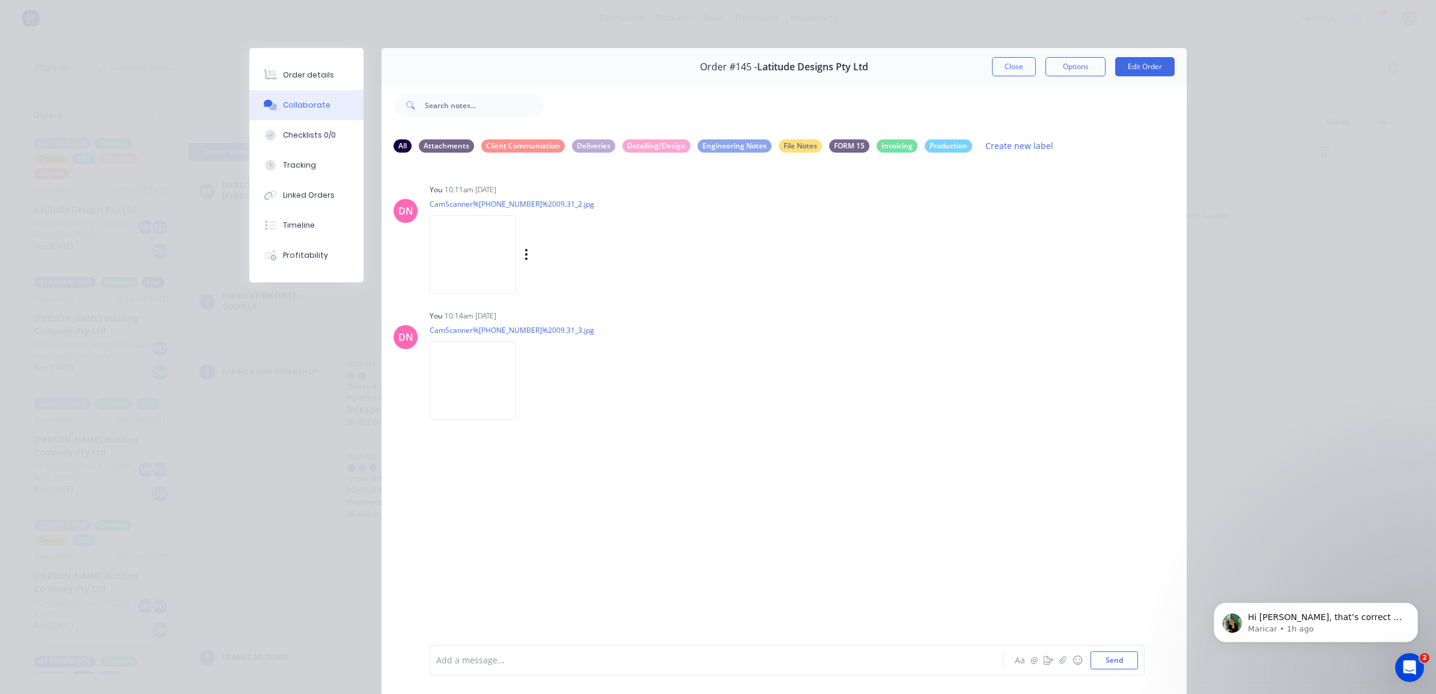
click at [464, 263] on img at bounding box center [473, 254] width 87 height 79
click at [468, 358] on img at bounding box center [473, 380] width 87 height 79
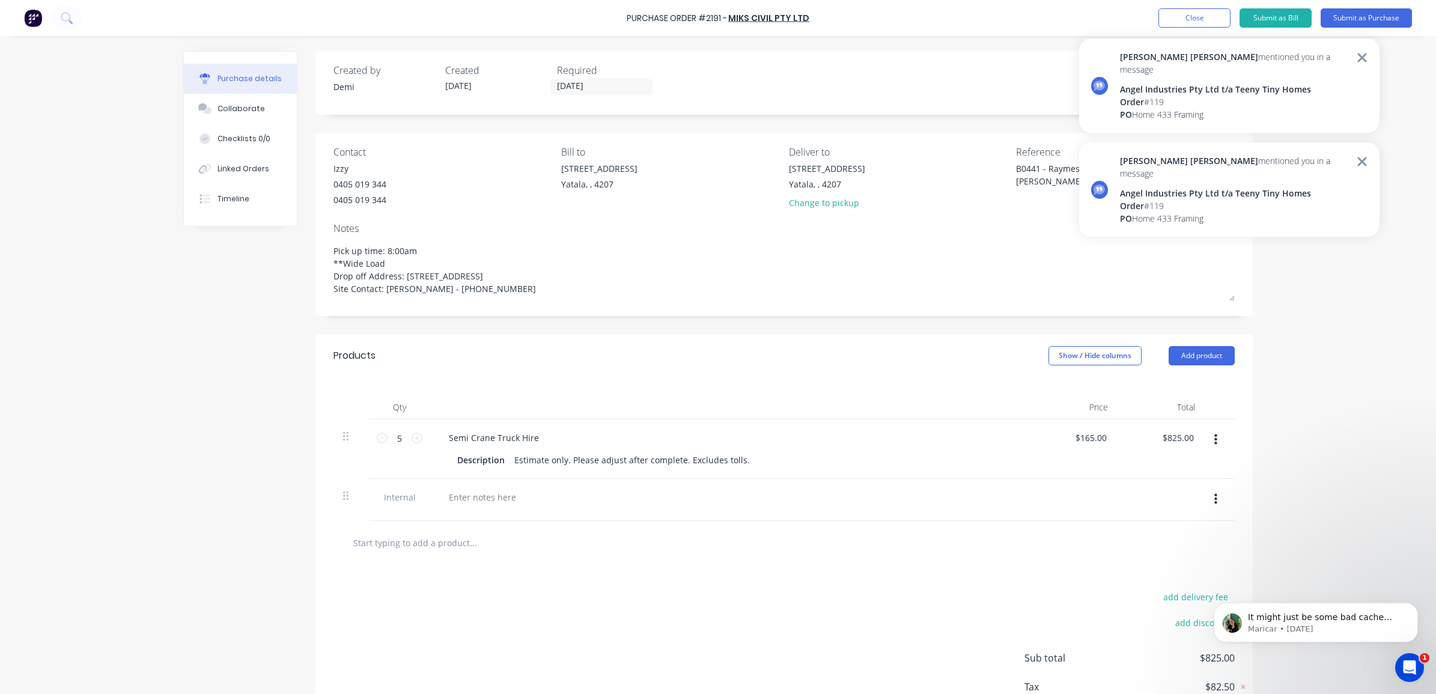
type textarea "x"
click at [1206, 83] on div "Angel Industries Pty Ltd t/a Teeny Tiny Homes" at bounding box center [1235, 89] width 230 height 13
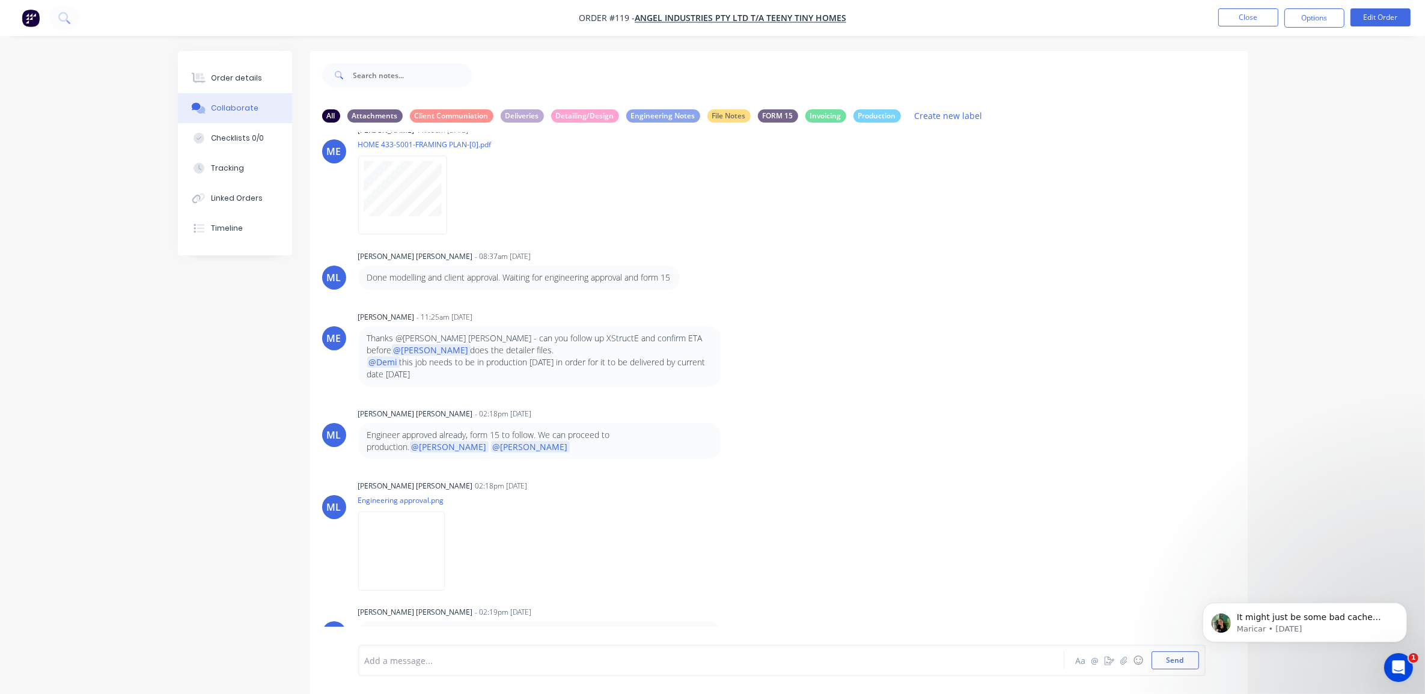
scroll to position [19, 0]
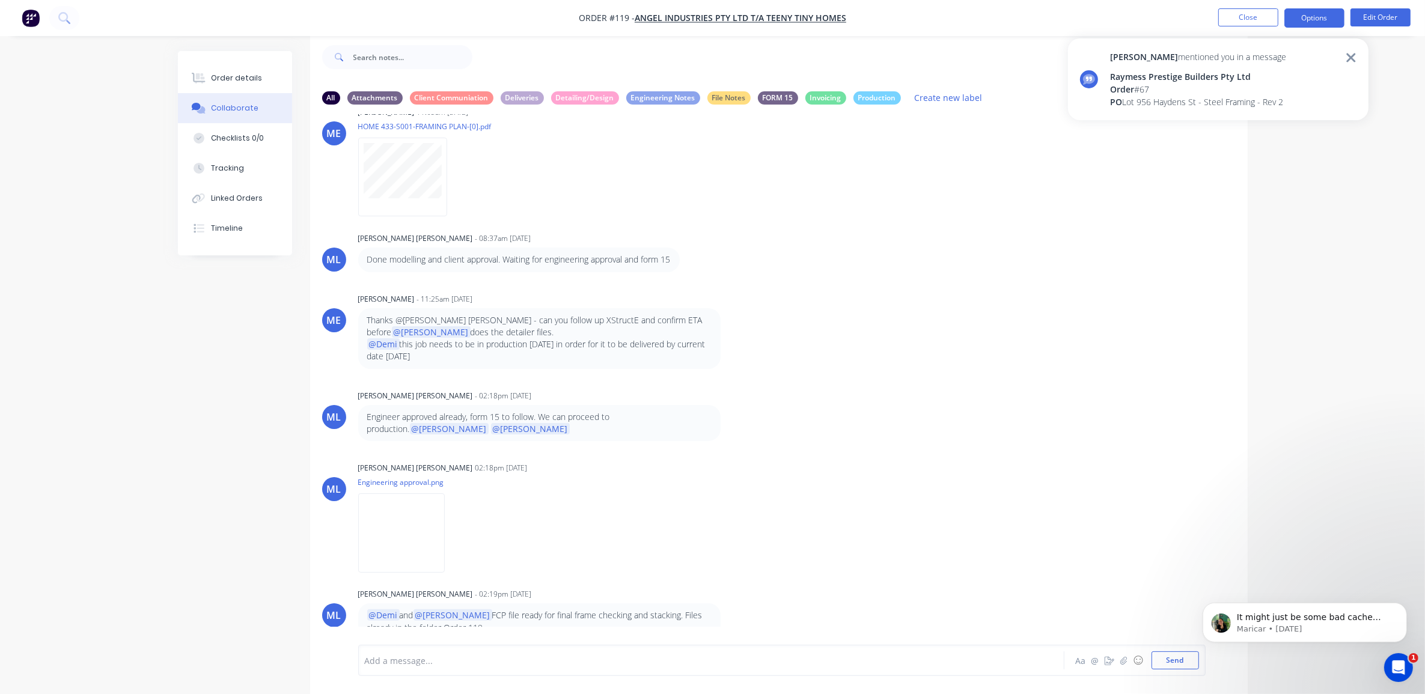
click at [1293, 20] on button "Options" at bounding box center [1314, 17] width 60 height 19
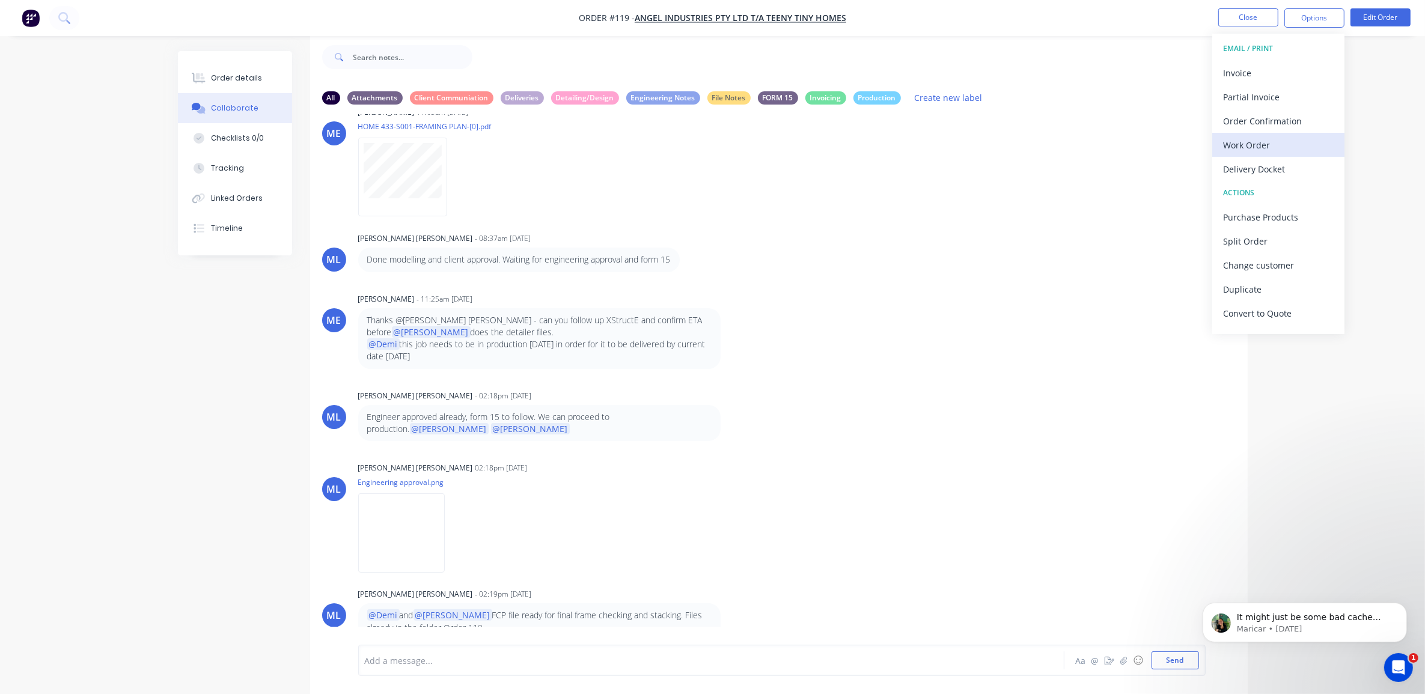
click at [1281, 142] on div "Work Order" at bounding box center [1278, 144] width 111 height 17
click at [1280, 123] on div "Without pricing" at bounding box center [1278, 120] width 111 height 17
click at [1295, 171] on div "Delivery Docket" at bounding box center [1278, 168] width 111 height 17
click at [1275, 125] on div "Without pricing" at bounding box center [1278, 120] width 111 height 17
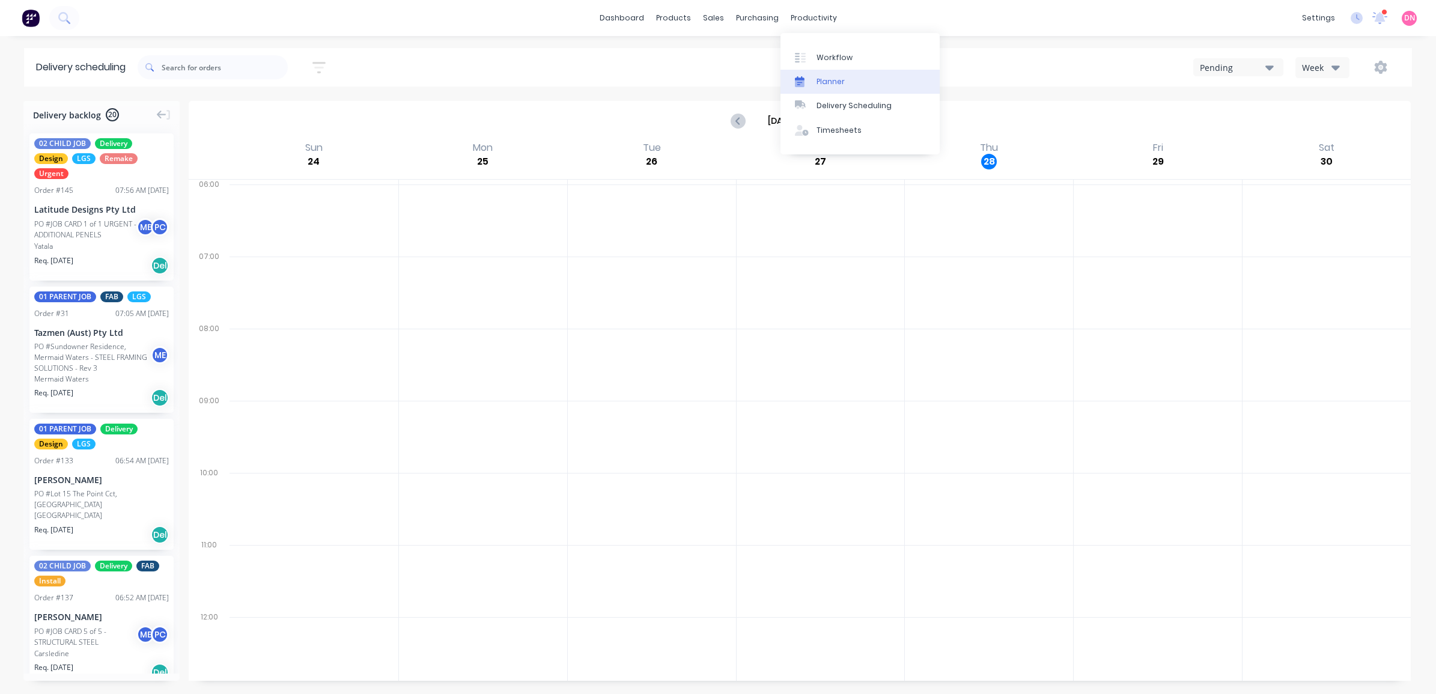
click at [831, 81] on div "Planner" at bounding box center [831, 81] width 28 height 11
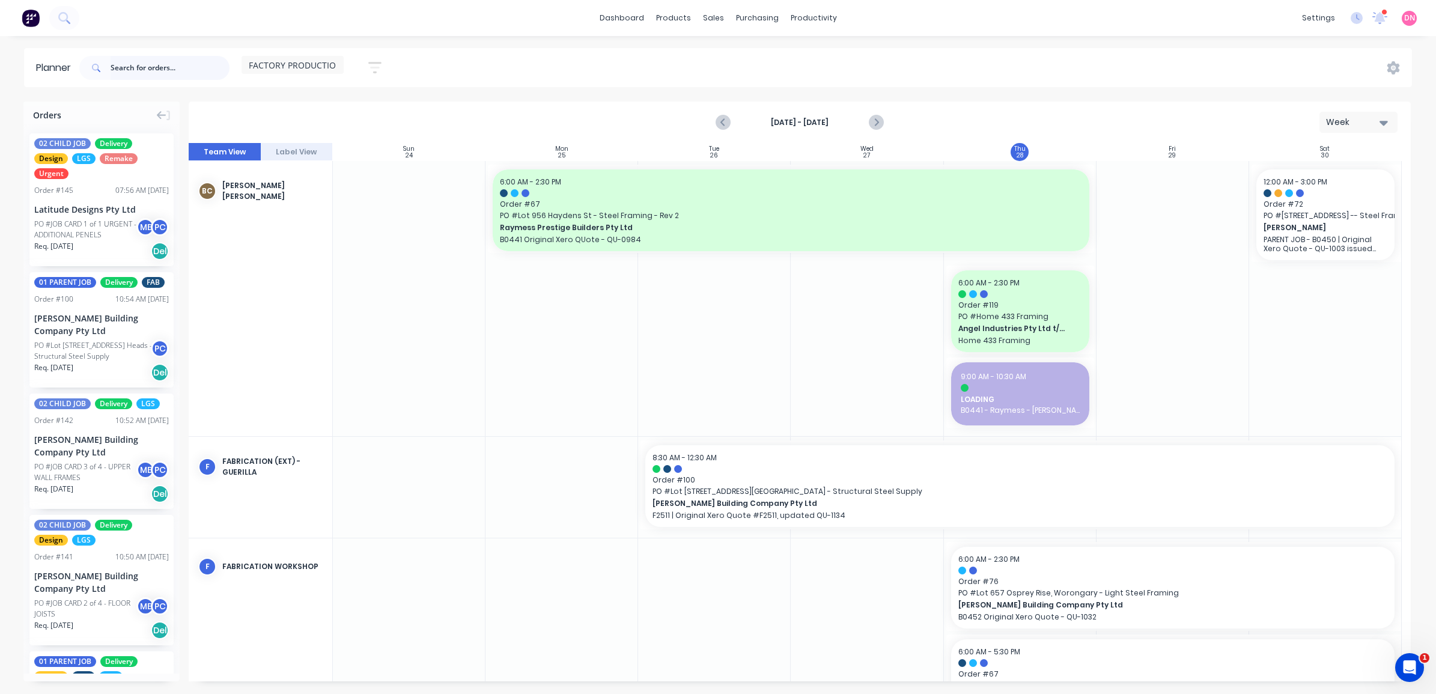
click at [145, 73] on input "text" at bounding box center [170, 68] width 119 height 24
type input "alders"
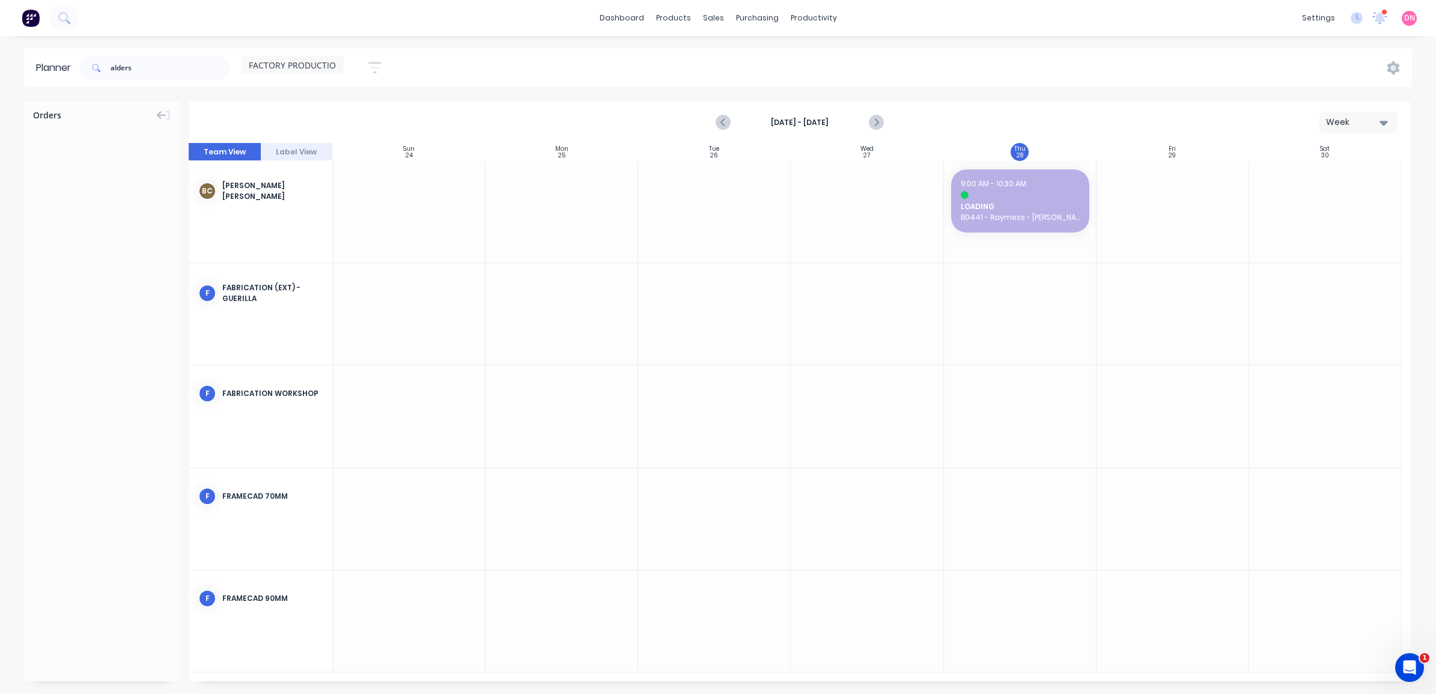
click at [163, 120] on div "Orders" at bounding box center [101, 113] width 156 height 22
drag, startPoint x: 158, startPoint y: 63, endPoint x: 19, endPoint y: 62, distance: 139.4
click at [19, 62] on div "Planner alders FACTORY PRODUCTION Save new view None edit FACTORY PRODUCTION (D…" at bounding box center [718, 67] width 1436 height 39
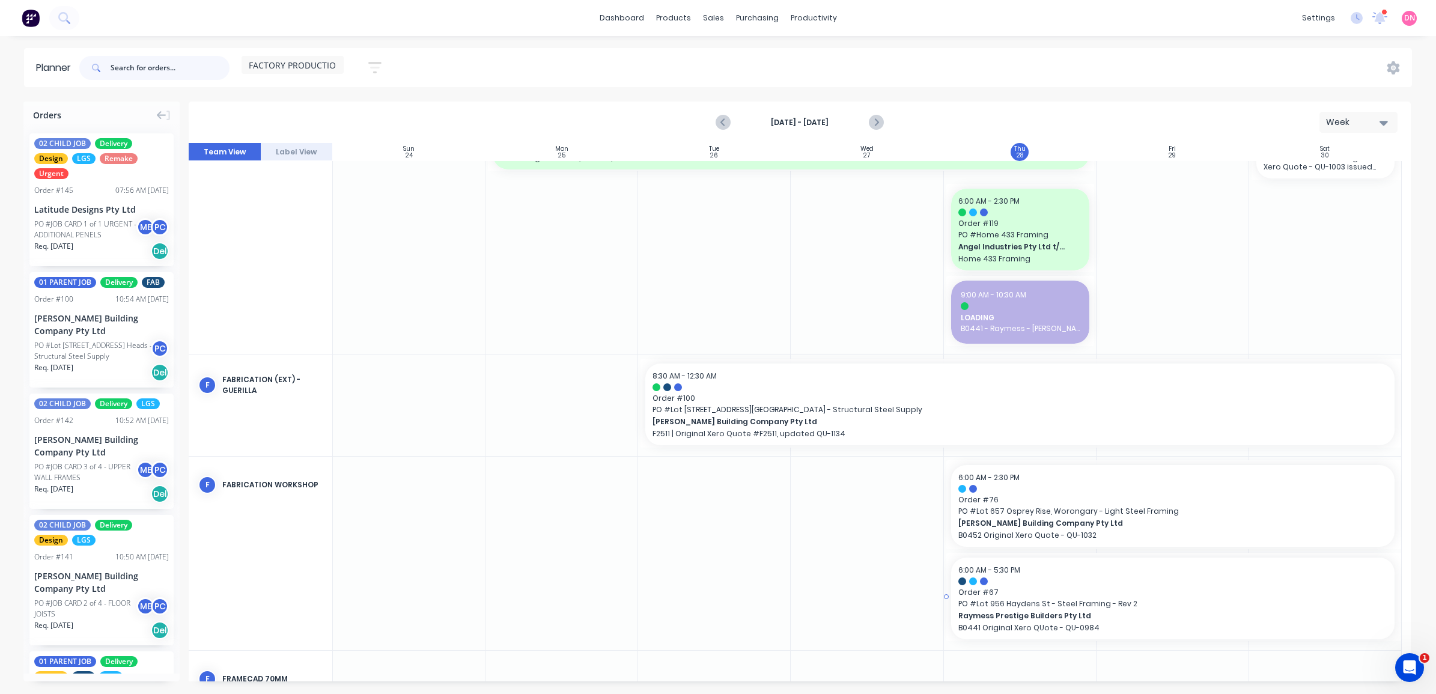
scroll to position [445, 0]
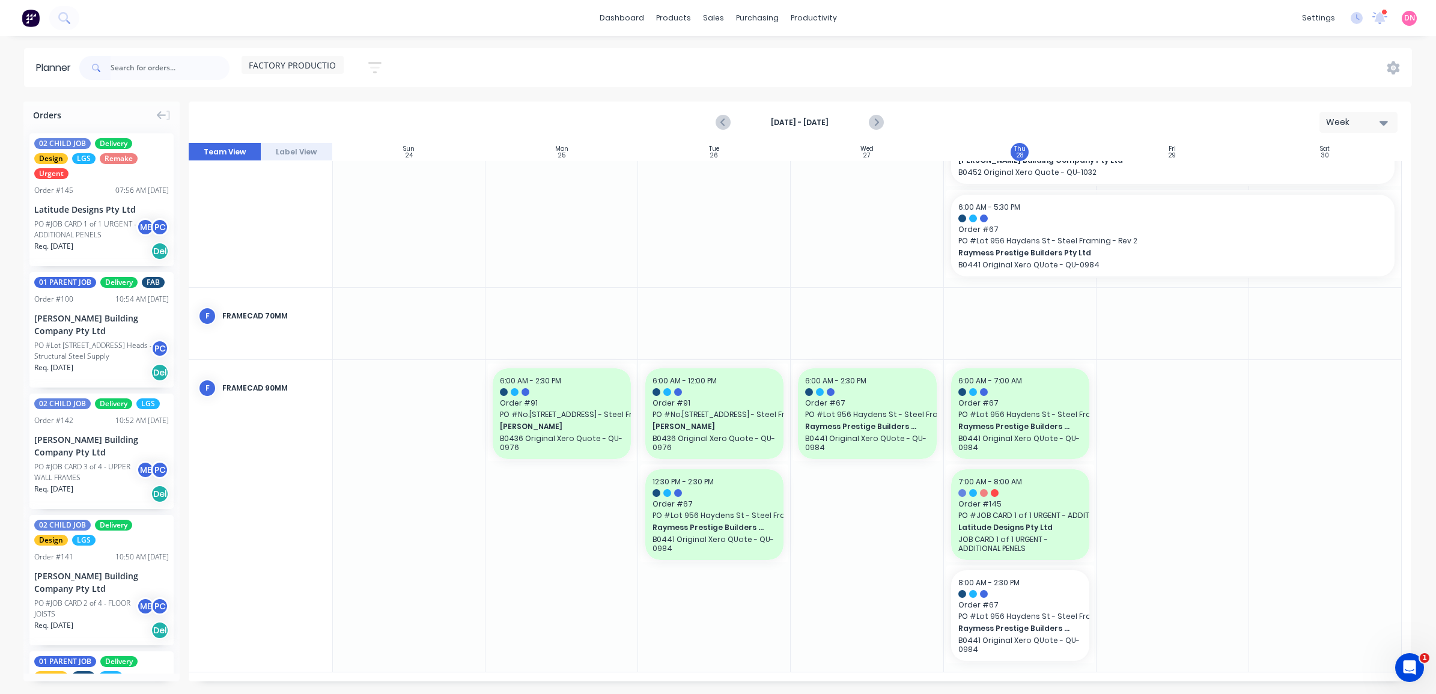
click at [1121, 598] on div at bounding box center [1173, 516] width 153 height 312
click at [1123, 597] on div at bounding box center [1173, 516] width 153 height 312
click at [1146, 578] on div at bounding box center [1173, 516] width 153 height 312
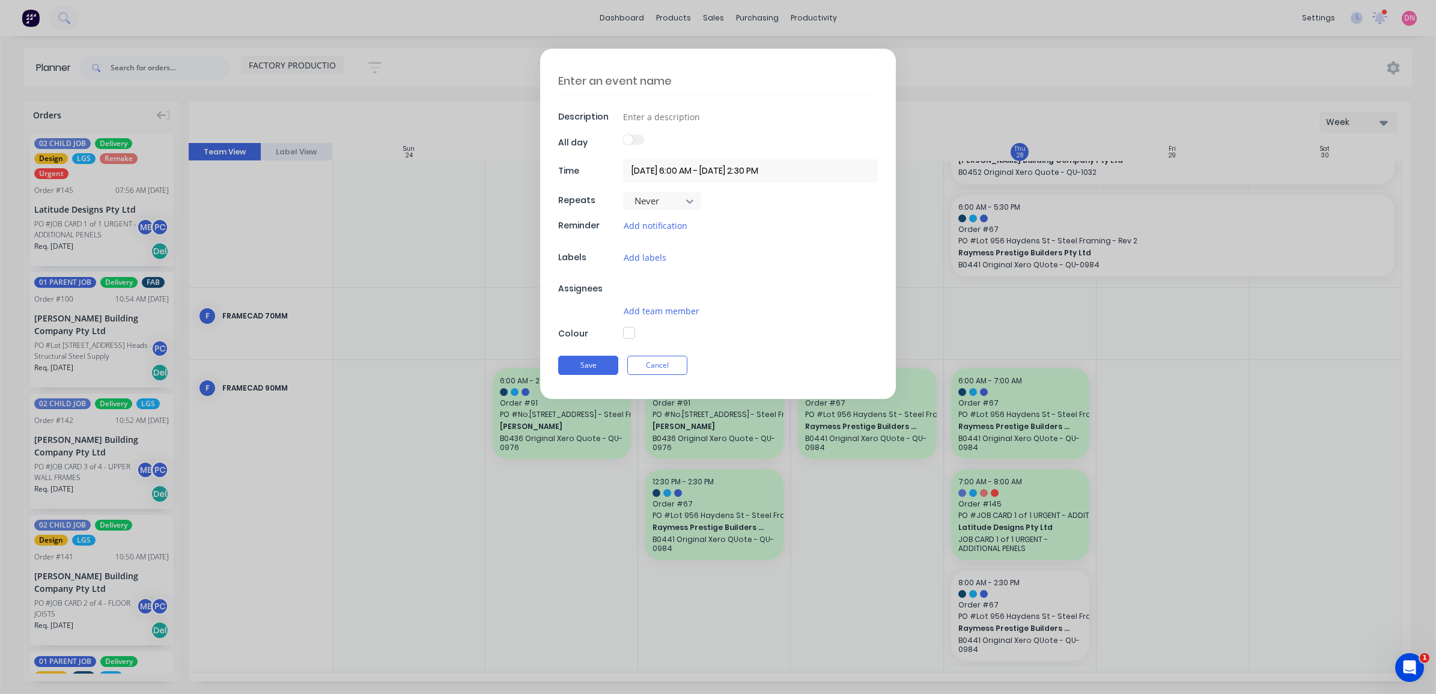
click at [1146, 578] on div "Description All day Time 29/08/2025 6:00 AM - 29/08/2025 2:30 PM Repeats Never …" at bounding box center [718, 347] width 1436 height 694
type textarea "x"
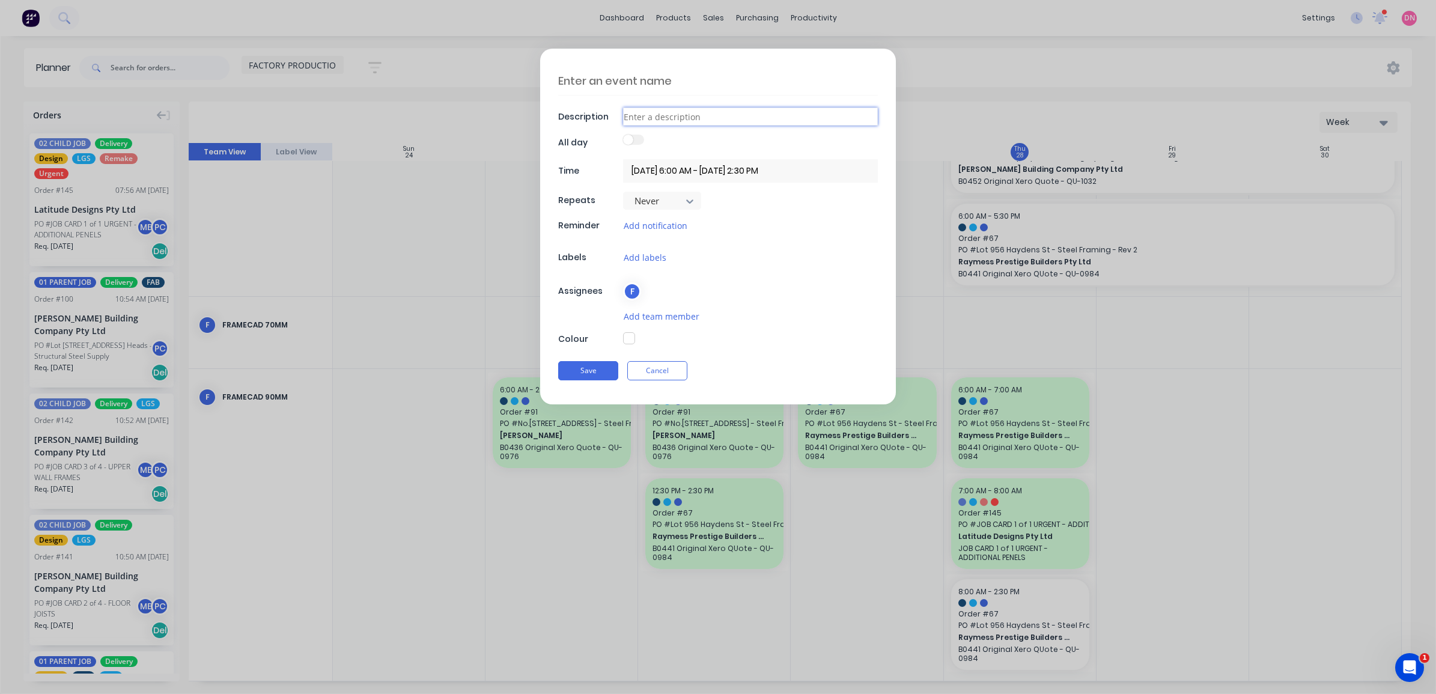
click at [674, 115] on input at bounding box center [750, 117] width 255 height 18
type input "B"
type textarea "x"
type input "B9"
type textarea "x"
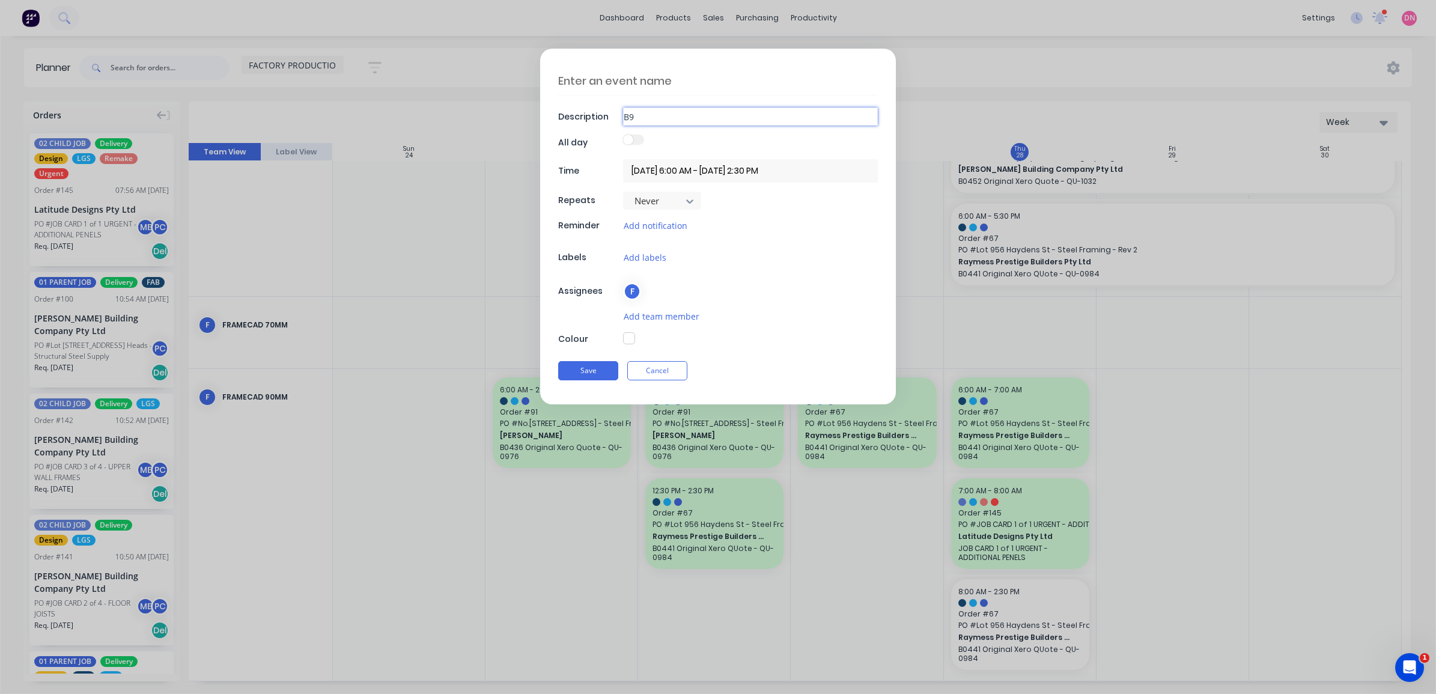
type input "B"
type textarea "x"
type input "B0"
type textarea "x"
type input "B03"
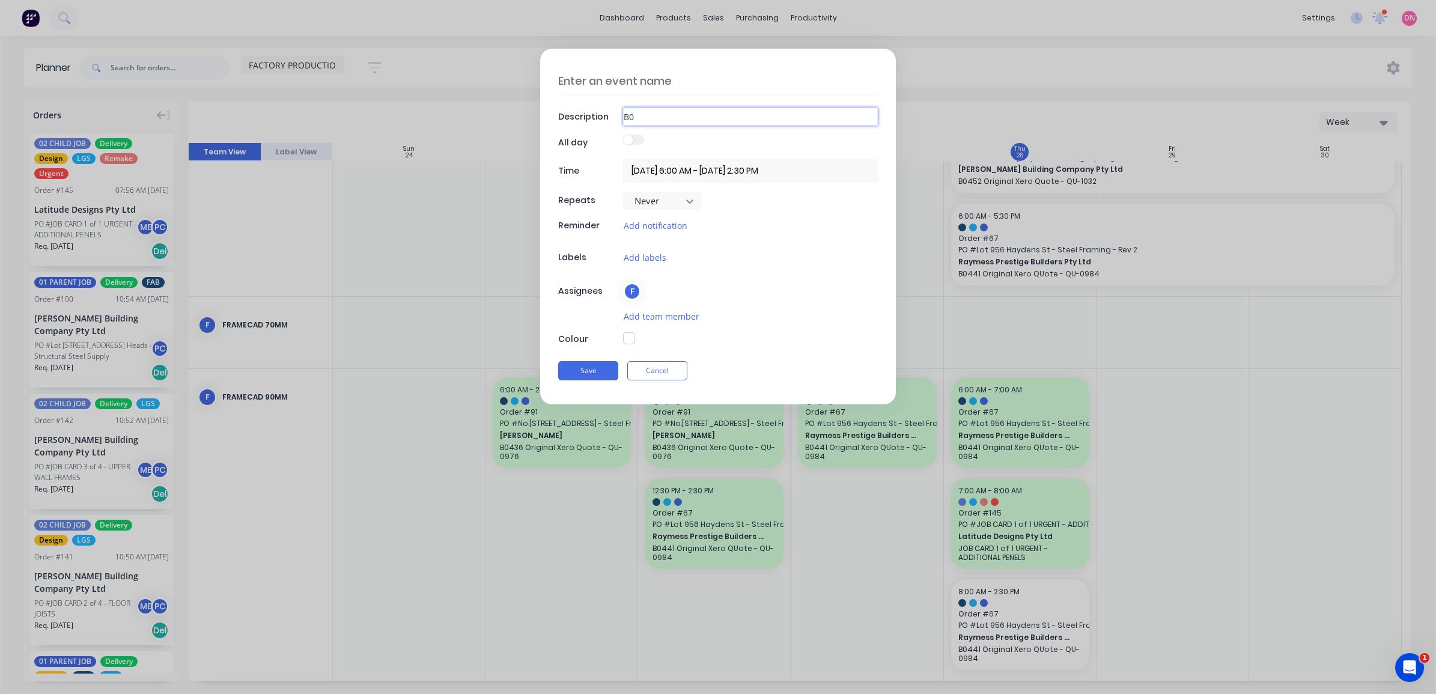
type textarea "x"
type input "B033"
type textarea "x"
type input "B0334"
type textarea "x"
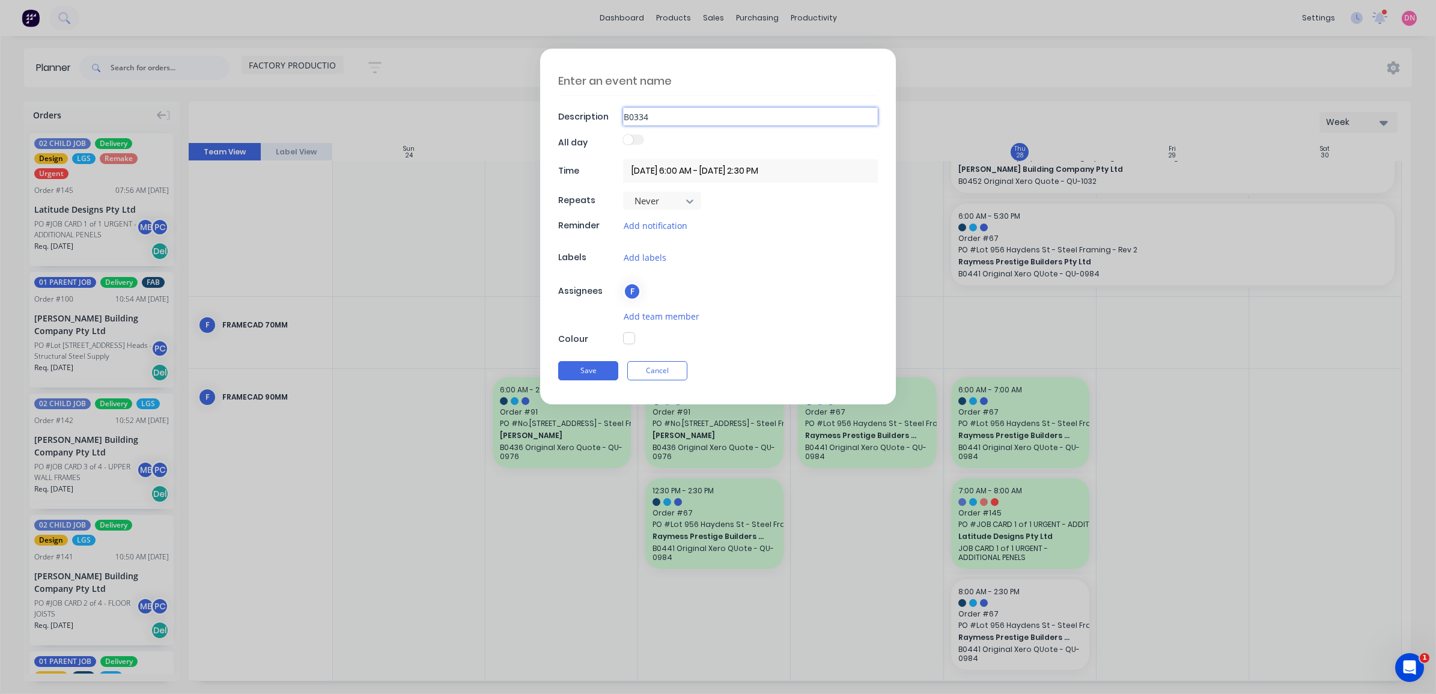
type input "B0334"
type textarea "x"
type input "B0334 -"
type textarea "x"
type input "B0334 -"
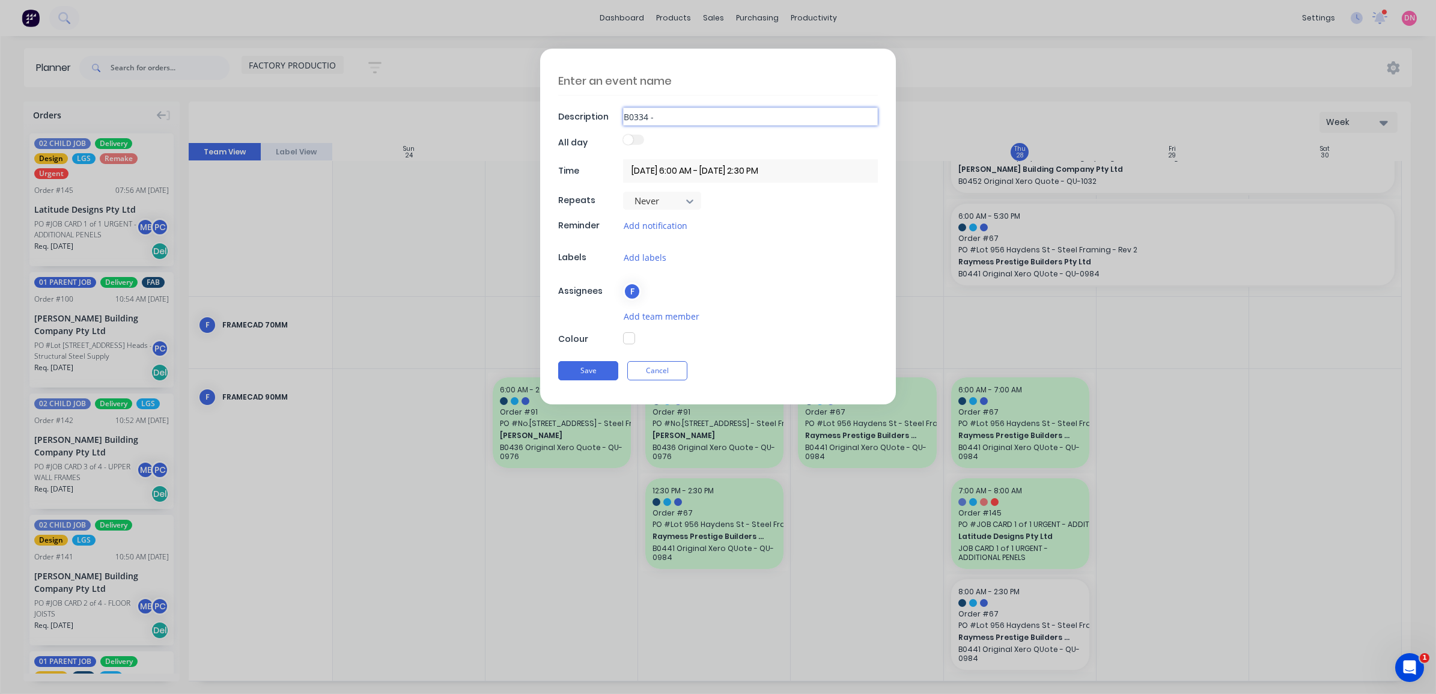
type textarea "x"
type input "B0334 - T"
type textarea "x"
type input "B0334 - Tr"
type textarea "x"
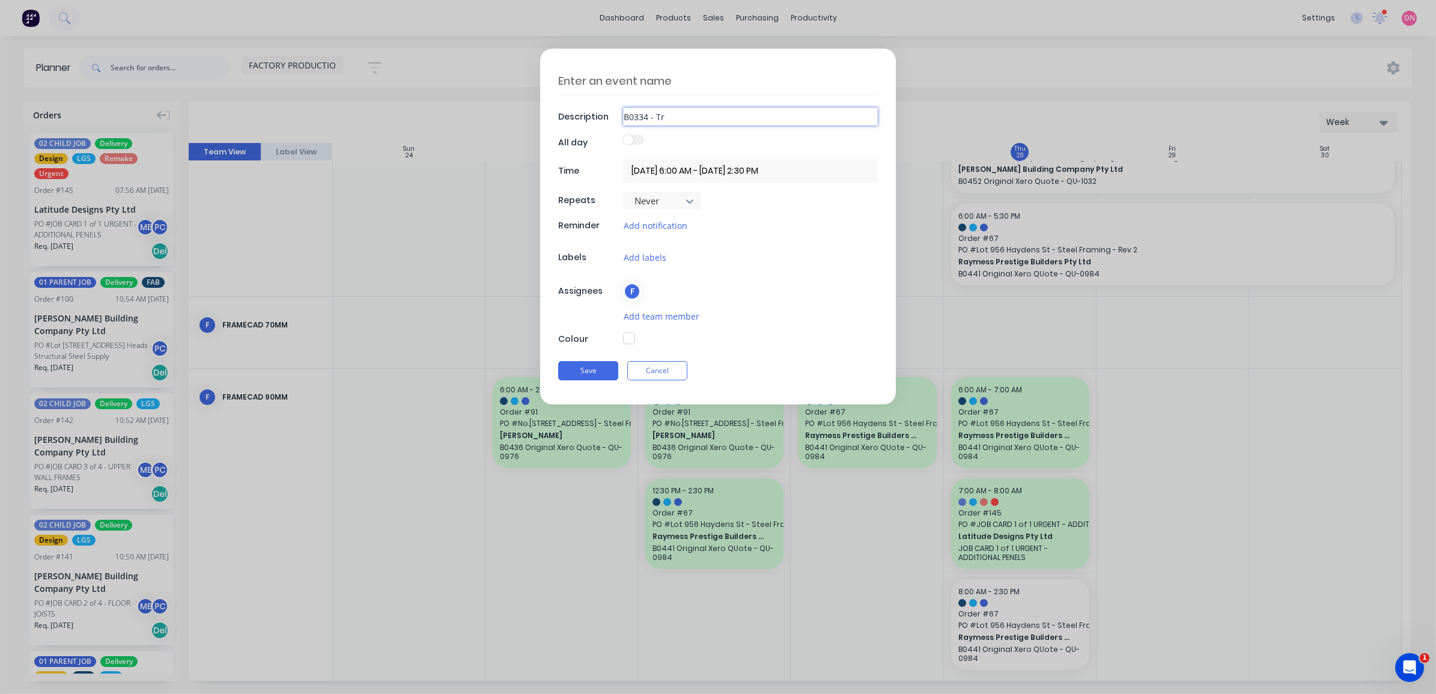
type input "B0334 - Tru"
type textarea "x"
type input "B0334 - Trus"
type textarea "x"
type input "B0334 - Truss"
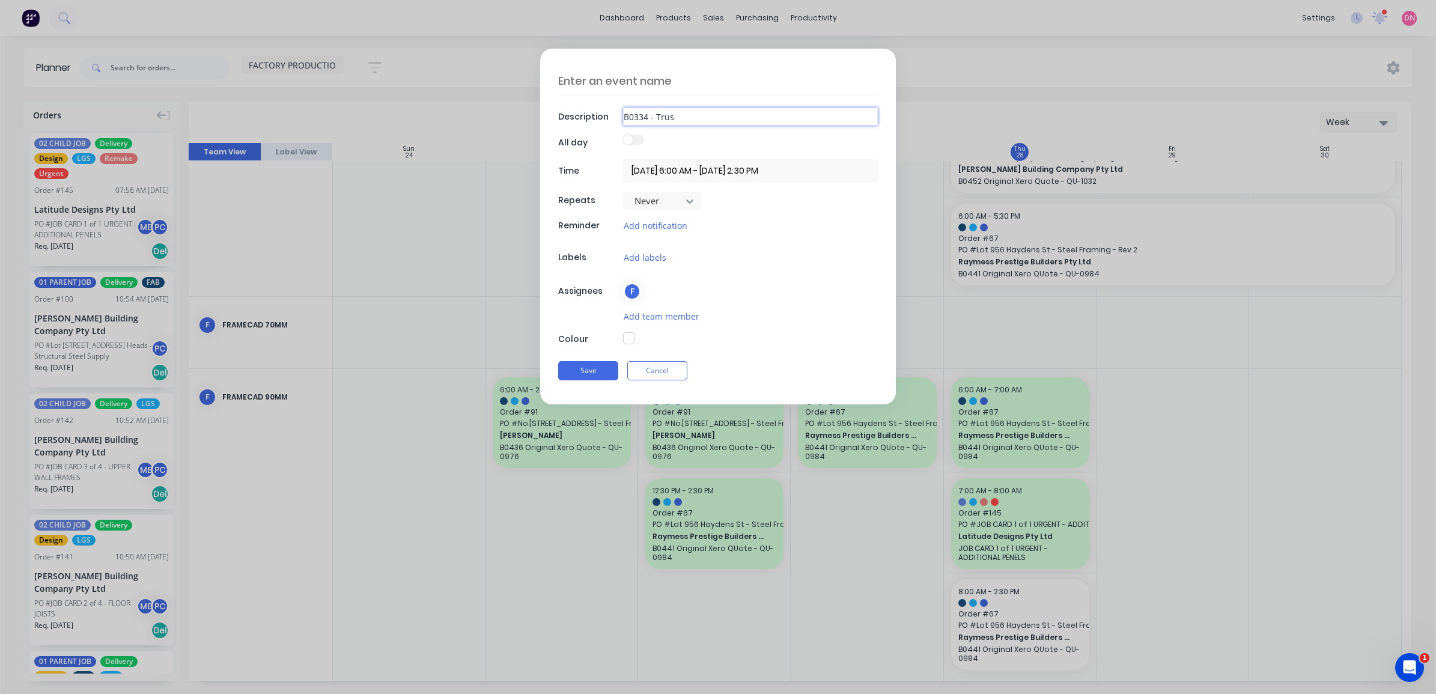
type textarea "x"
type input "B0334 - Truss"
type textarea "x"
type input "B0334 - Truss"
type textarea "x"
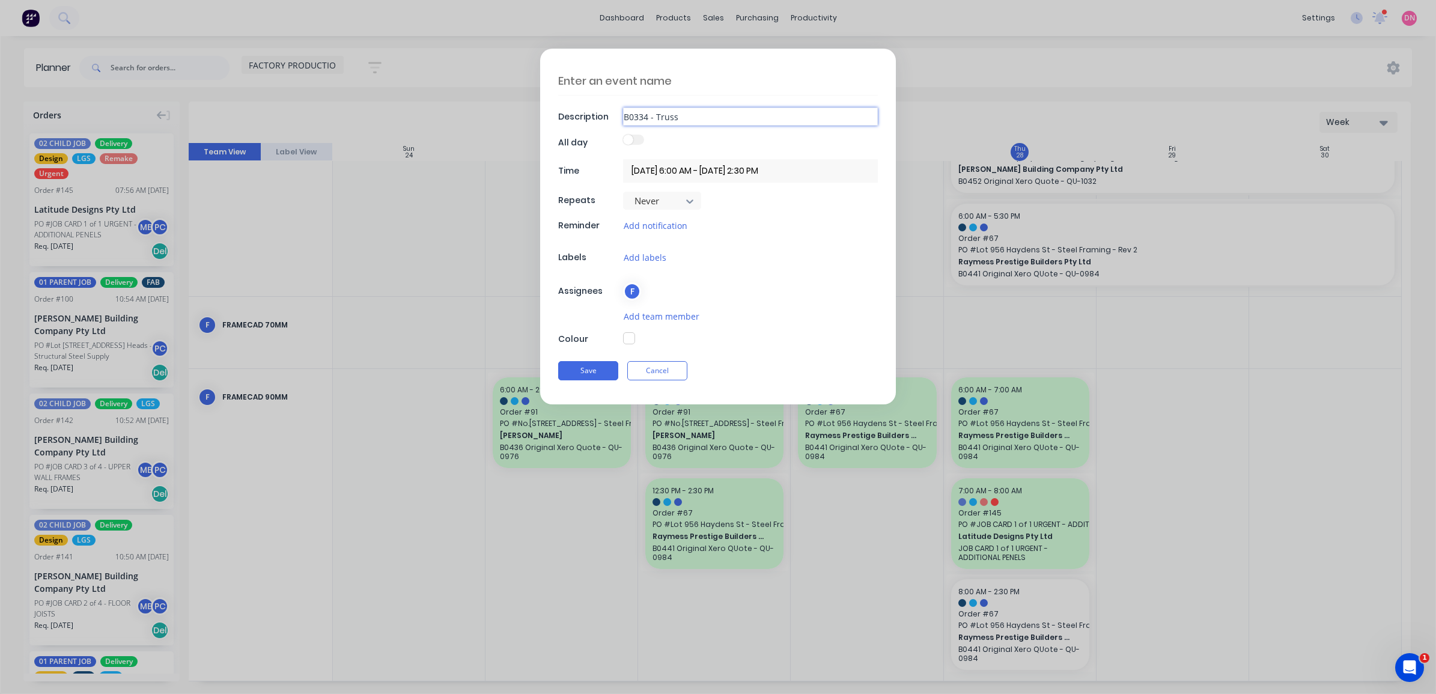
type input "B0334 - Truss R"
type textarea "x"
type input "B0334 - Truss RE"
type textarea "x"
type input "B0334 - Truss R"
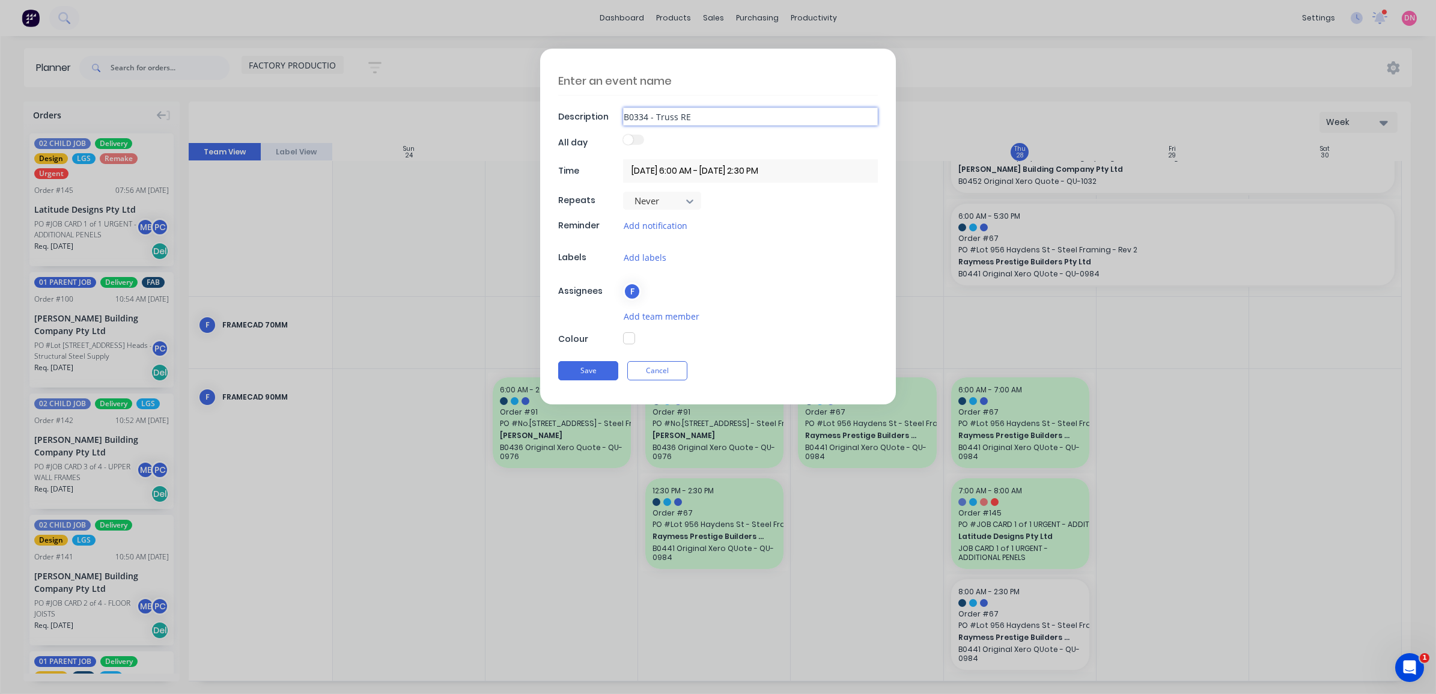
type textarea "x"
type input "B0334 - Truss Re"
type textarea "x"
type input "B0334 - Truss Rei"
type textarea "x"
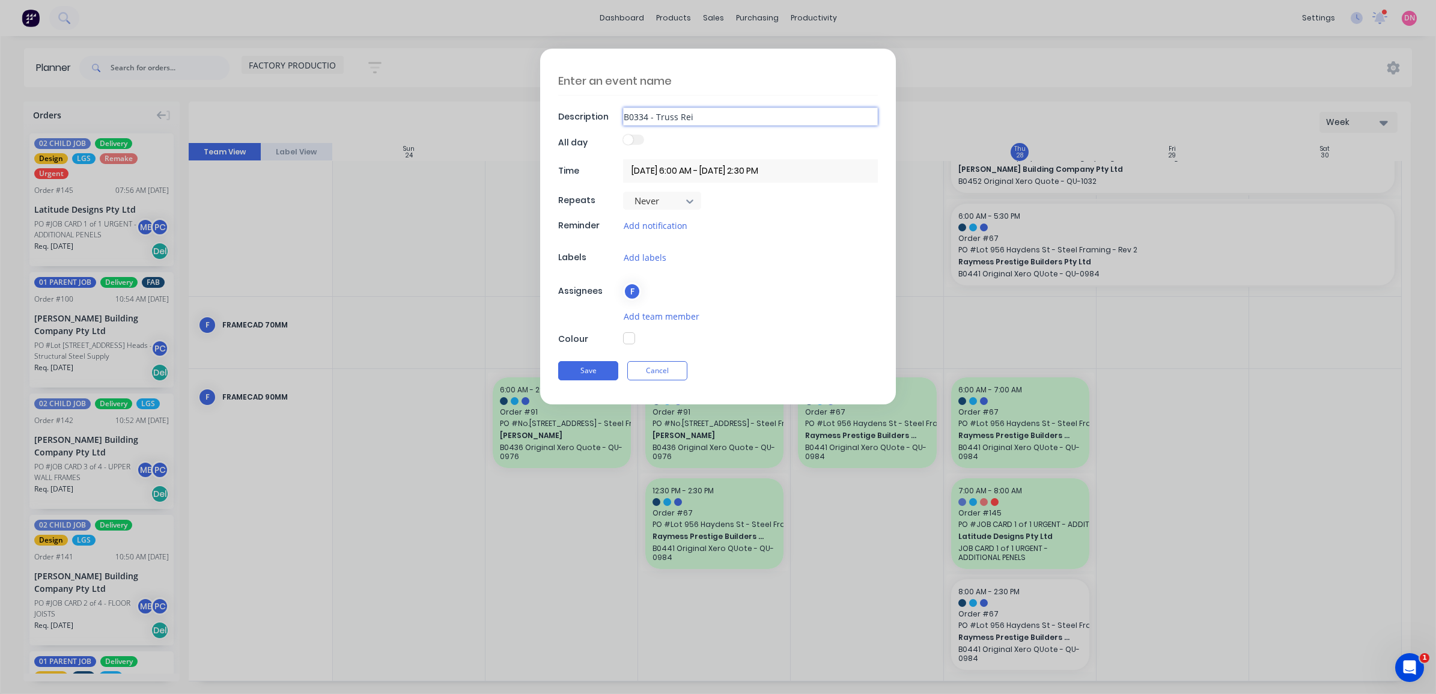
type input "B0334 - Truss Rein"
type textarea "x"
type input "B0334 - Truss Reinf"
type textarea "x"
type input "B0334 - Truss Reinfo"
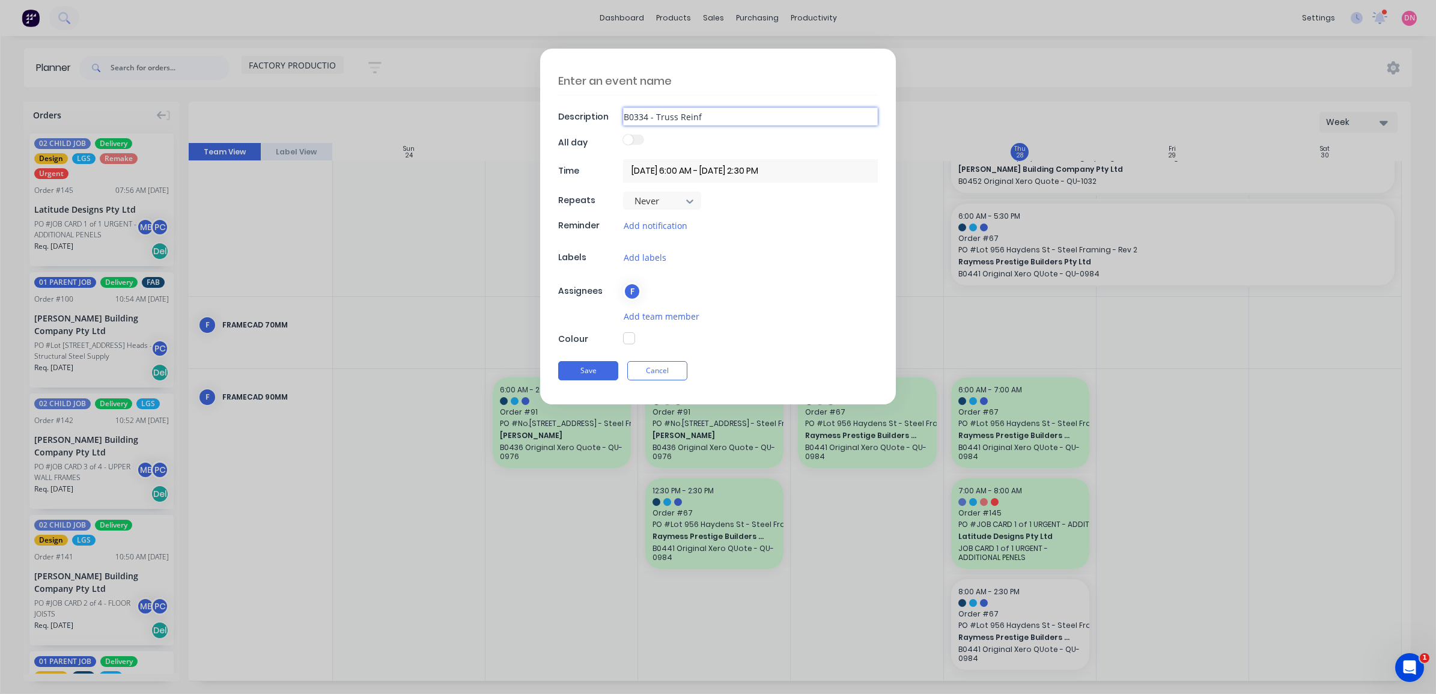
type textarea "x"
type input "B0334 - Truss Reinfor"
type textarea "x"
type input "B0334 - Truss Reinforc"
type textarea "x"
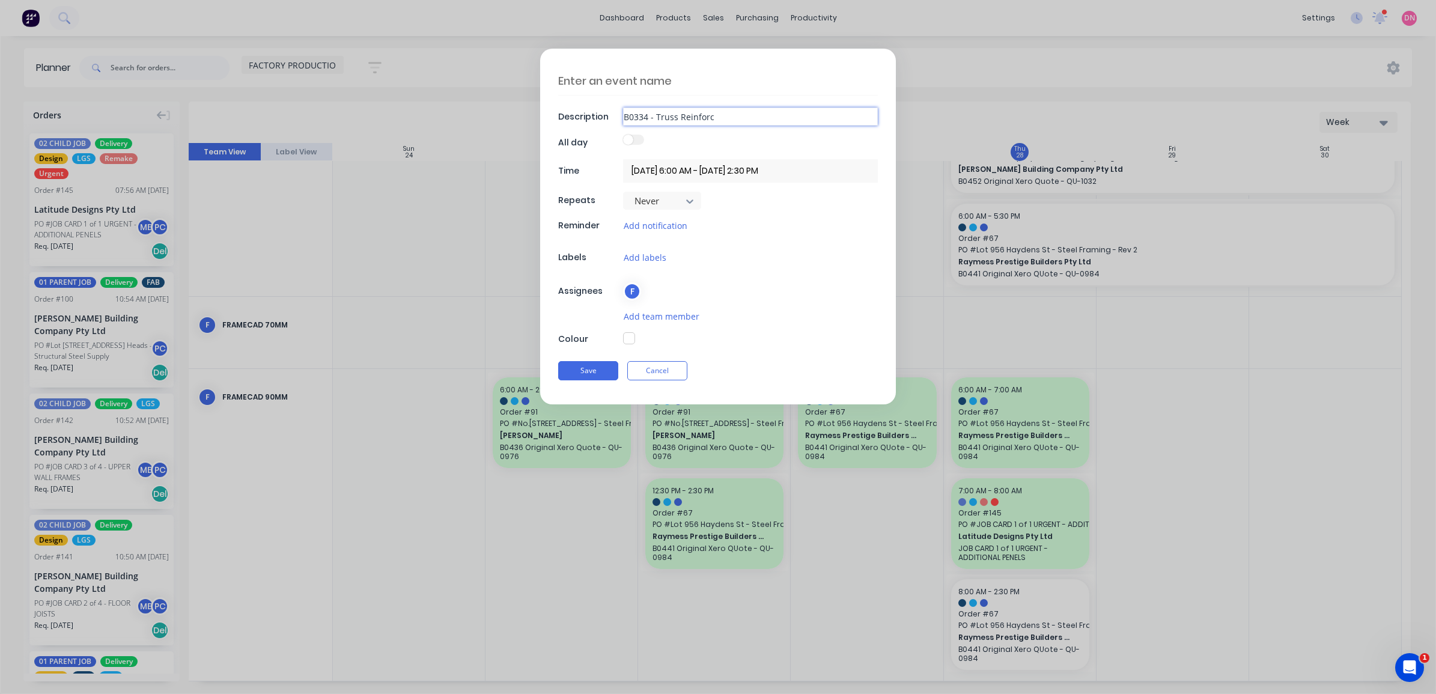
type input "B0334 - Truss Reinforce"
type textarea "x"
type input "B0334 - Truss Reinforcem"
type textarea "x"
type input "B0334 - Truss Reinforceme"
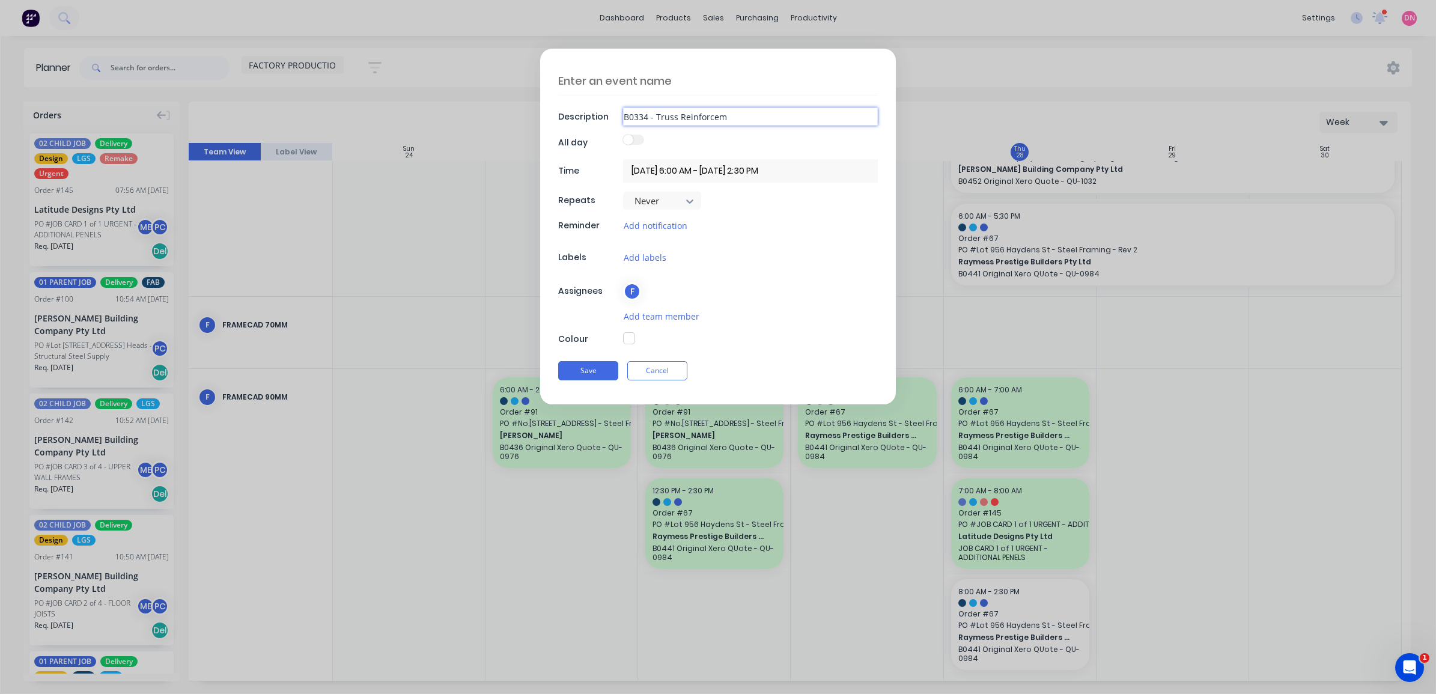
type textarea "x"
type input "B0334 - Truss Reinforcemen"
type textarea "x"
type input "B0334 - Truss Reinforcement"
type textarea "x"
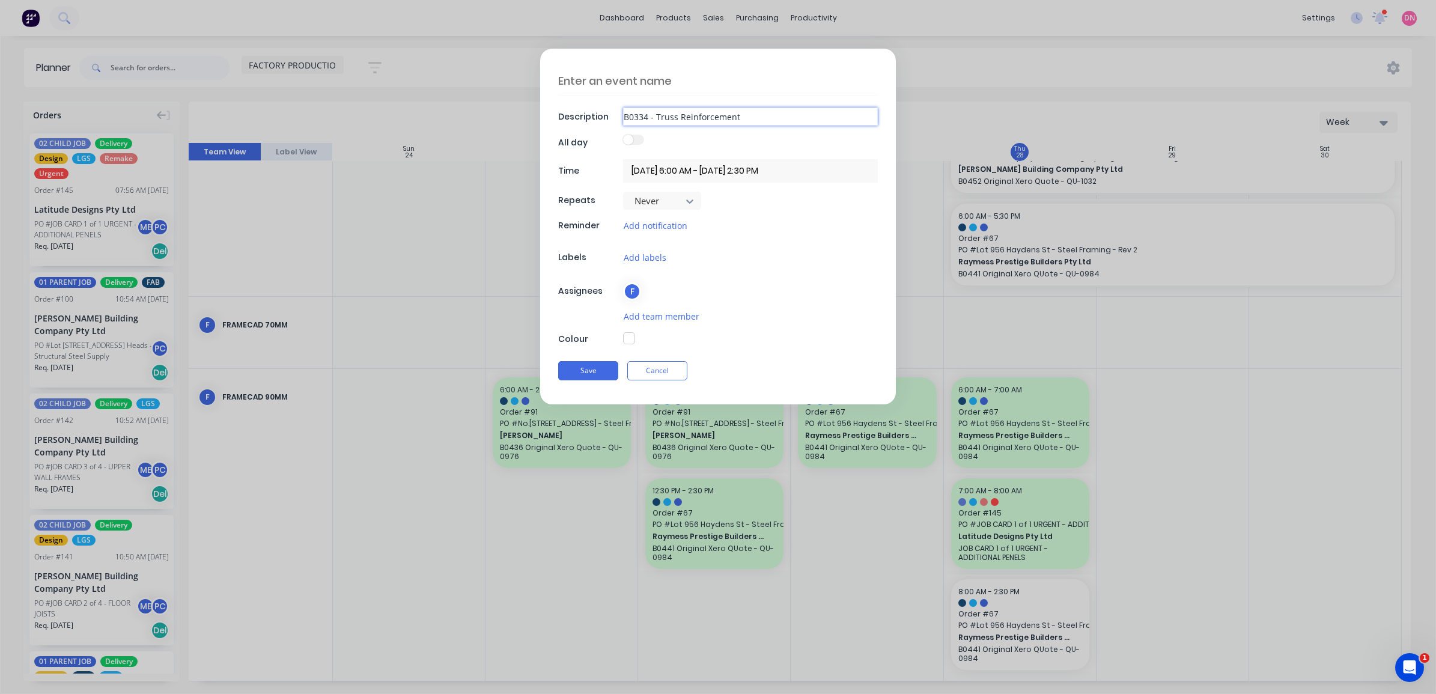
type input "B0334 - Truss Reinforcements"
type textarea "x"
type input "B0334 - Truss Reinforcements"
type textarea "x"
click at [671, 168] on input "29/08/2025 6:00 AM - 29/08/2025 2:30 PM" at bounding box center [750, 170] width 255 height 23
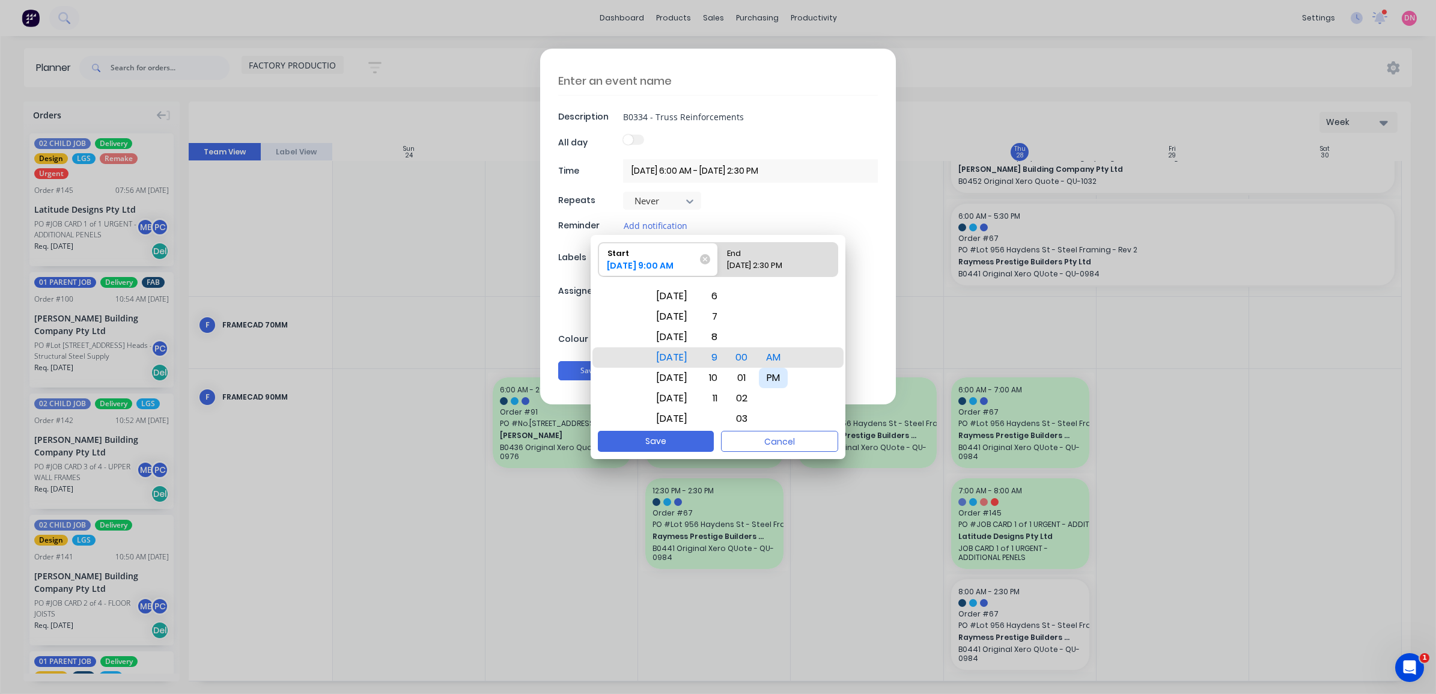
click at [776, 379] on div "PM" at bounding box center [773, 378] width 29 height 20
drag, startPoint x: 728, startPoint y: 389, endPoint x: 728, endPoint y: 379, distance: 9.6
click at [725, 380] on div "2" at bounding box center [711, 378] width 26 height 20
click at [725, 377] on div "2" at bounding box center [711, 378] width 26 height 20
click at [766, 254] on div "End" at bounding box center [778, 251] width 112 height 17
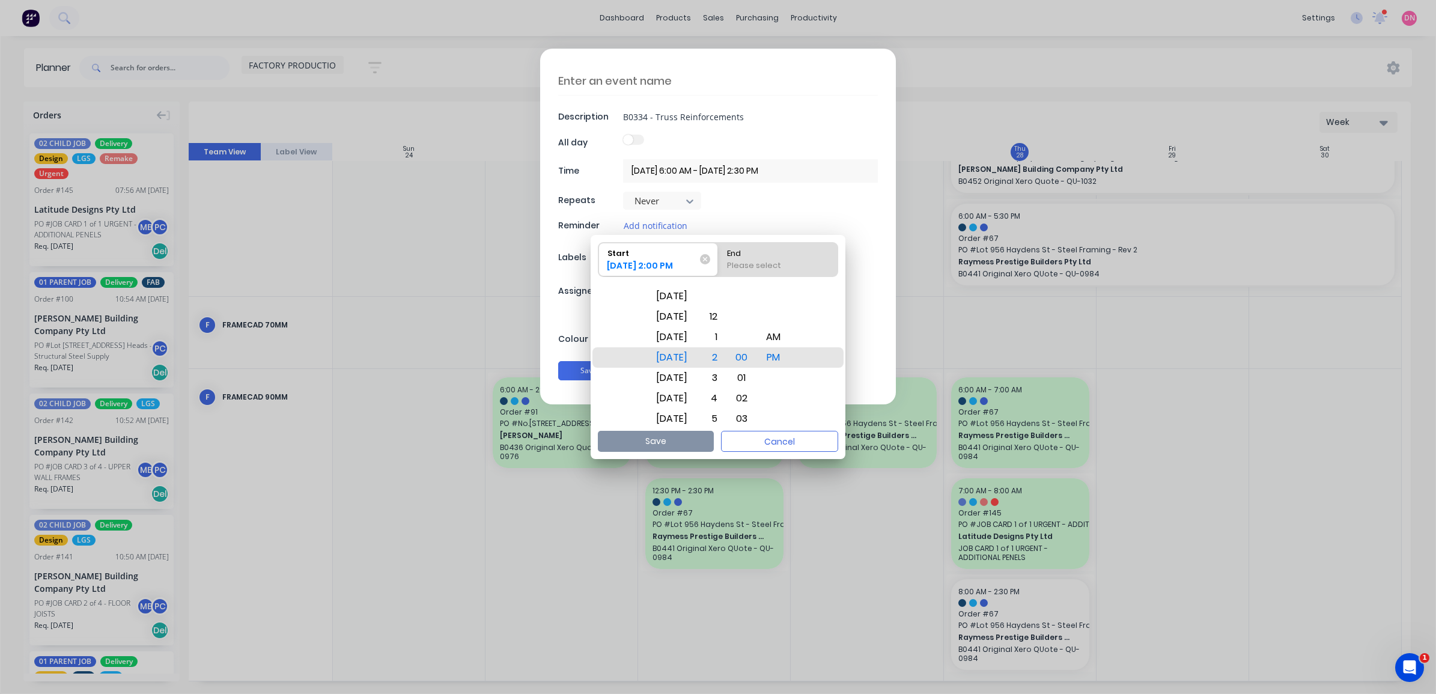
click at [719, 254] on input "End Please select" at bounding box center [718, 260] width 1 height 34
radio input "true"
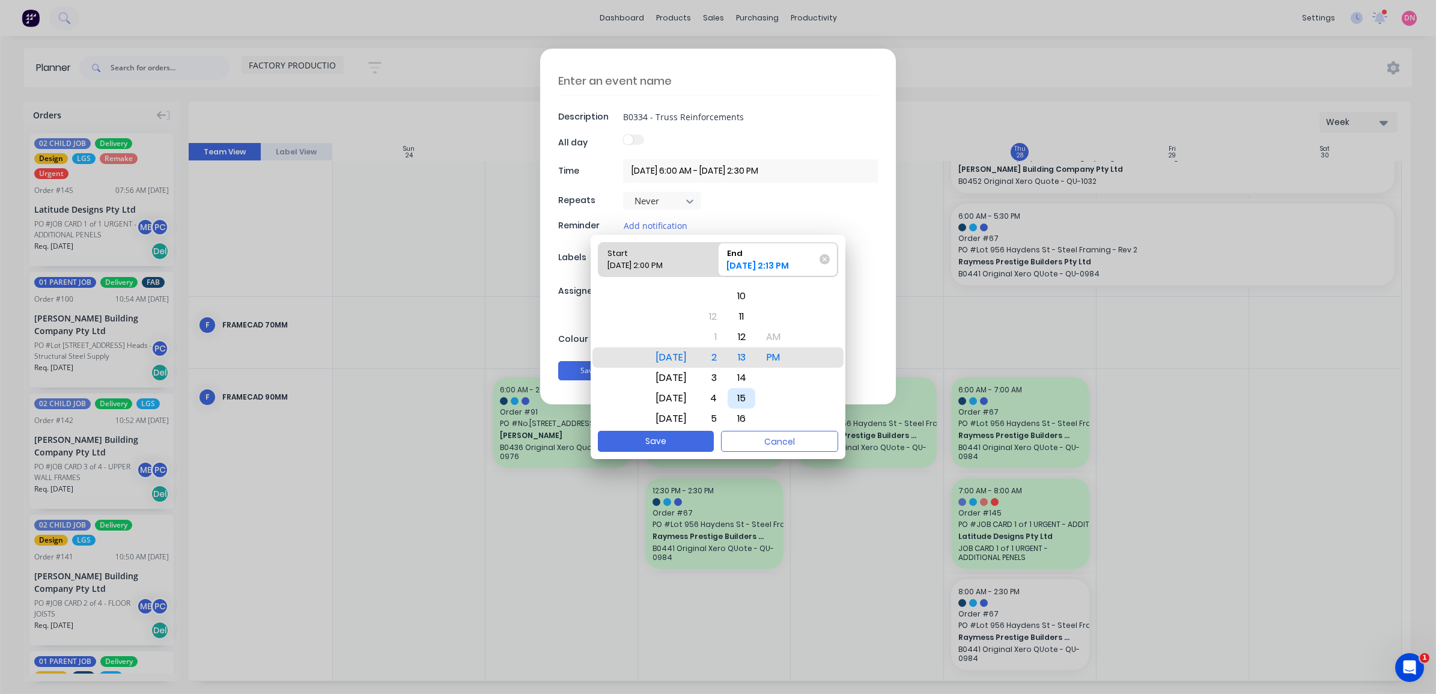
click at [755, 400] on div "15" at bounding box center [742, 398] width 28 height 20
click at [688, 436] on button "Save" at bounding box center [656, 441] width 116 height 21
type input "29/08/2025 2:00 PM - 29/08/2025 2:15 PM"
type textarea "x"
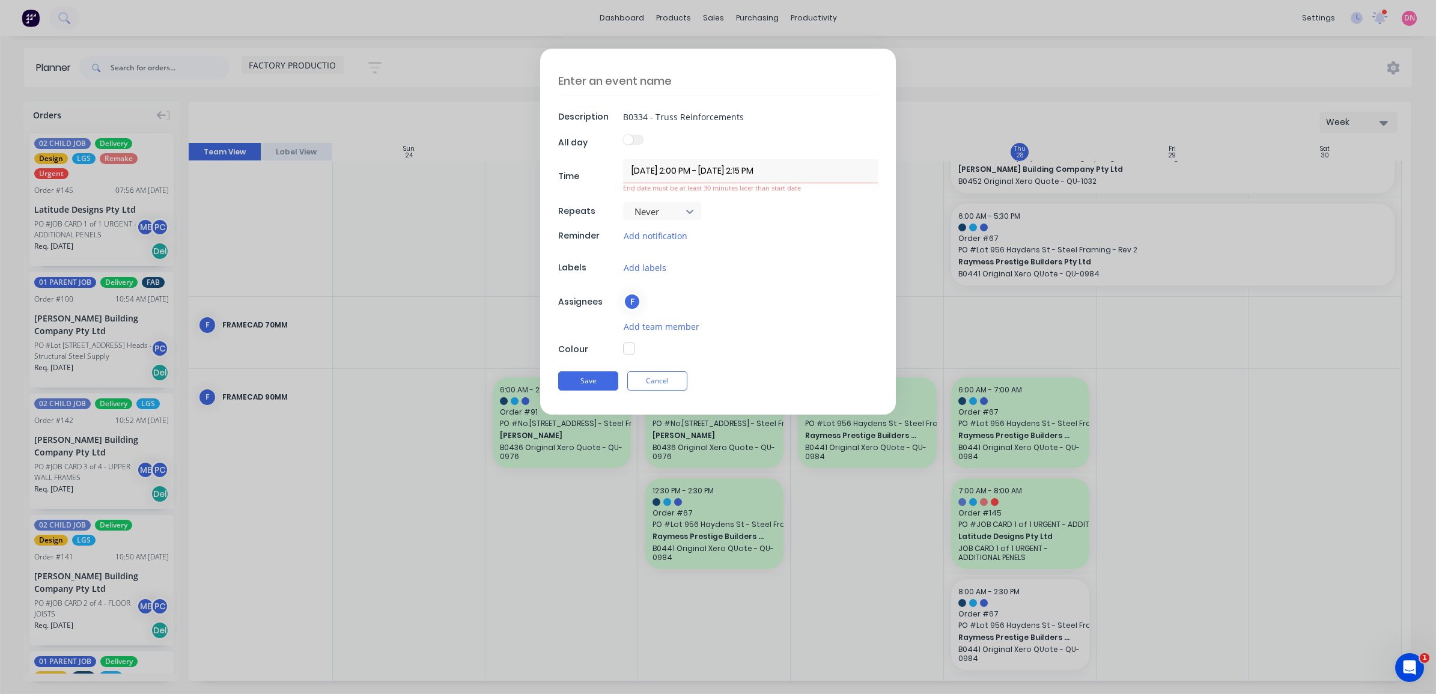
click at [715, 171] on input "29/08/2025 2:00 PM - 29/08/2025 2:15 PM" at bounding box center [750, 170] width 255 height 23
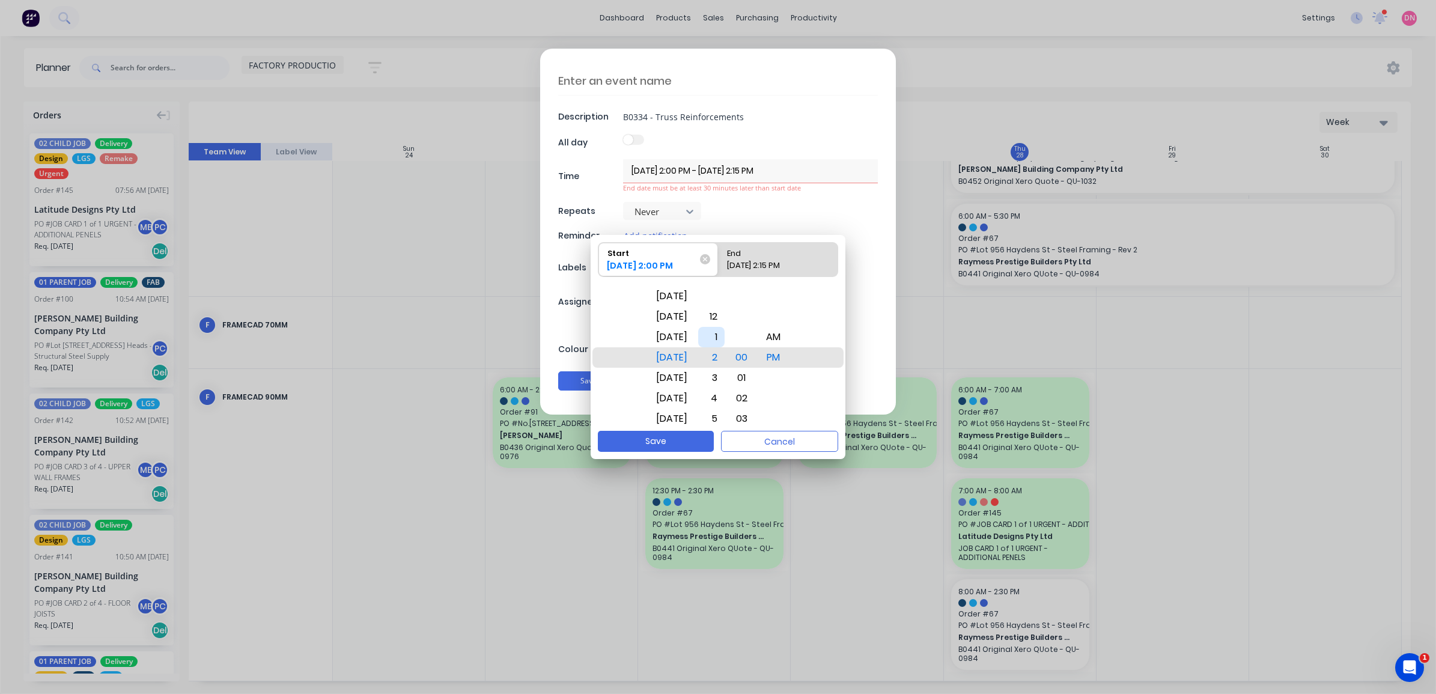
click at [725, 341] on div "1" at bounding box center [711, 337] width 26 height 20
click at [686, 436] on button "Save" at bounding box center [656, 441] width 116 height 21
type input "29/08/2025 1:00 PM - 29/08/2025 2:15 PM"
type textarea "x"
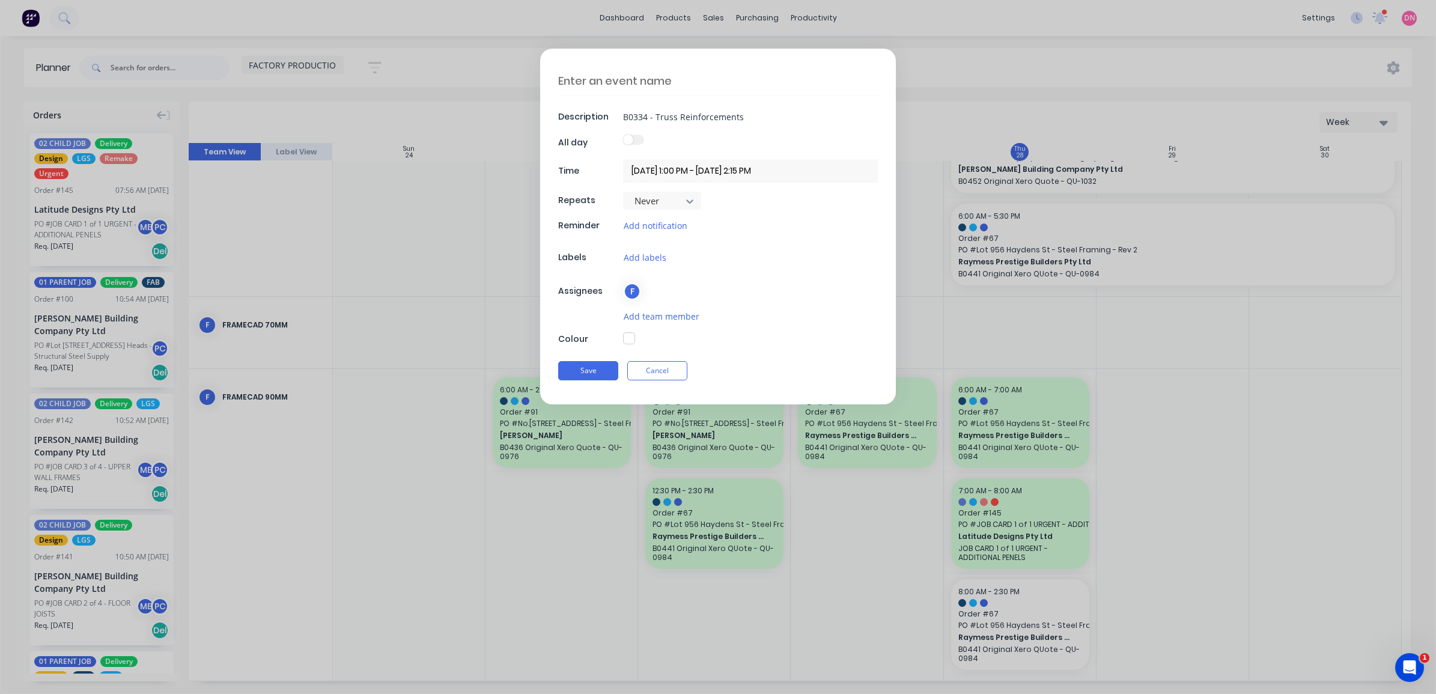
click at [692, 167] on input "29/08/2025 1:00 PM - 29/08/2025 2:15 PM" at bounding box center [750, 170] width 255 height 23
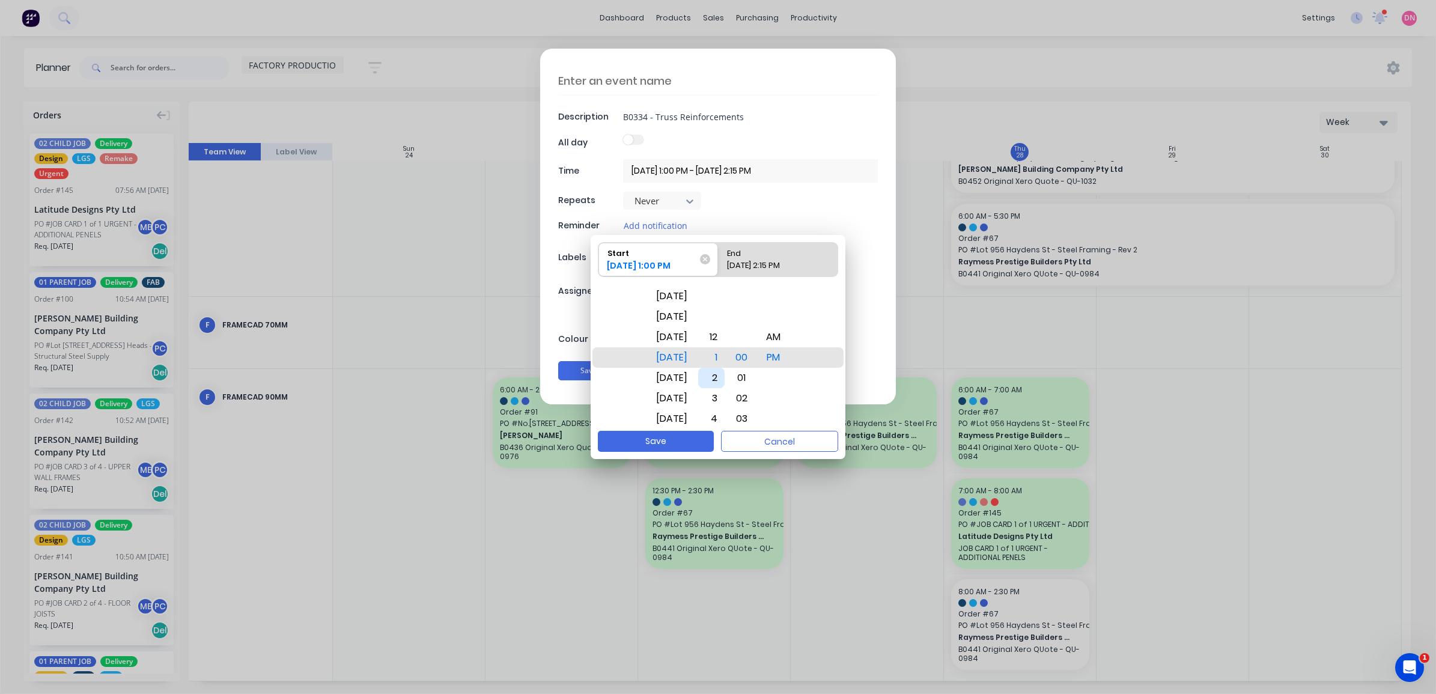
click at [722, 374] on div "2" at bounding box center [711, 378] width 26 height 20
click at [768, 172] on input "29/08/2025 1:00 PM - 29/08/2025 2:15 PM" at bounding box center [750, 170] width 255 height 23
click at [761, 268] on div "29/08/2025 2:15 PM" at bounding box center [772, 268] width 100 height 17
click at [719, 268] on input "End 29/08/2025 2:15 PM" at bounding box center [718, 260] width 1 height 34
radio input "true"
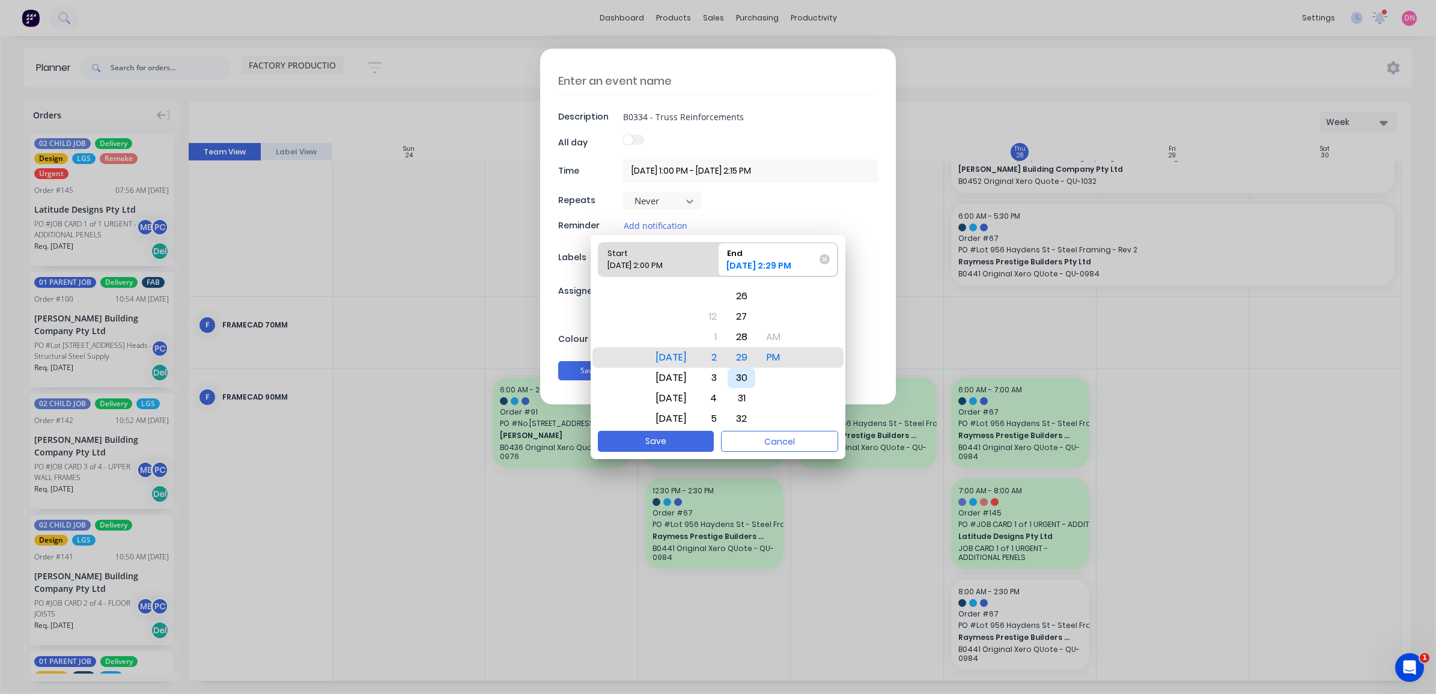
click at [755, 379] on div "30" at bounding box center [742, 378] width 28 height 20
click at [684, 439] on button "Save" at bounding box center [656, 441] width 116 height 21
type input "29/08/2025 2:00 PM - 29/08/2025 2:30 PM"
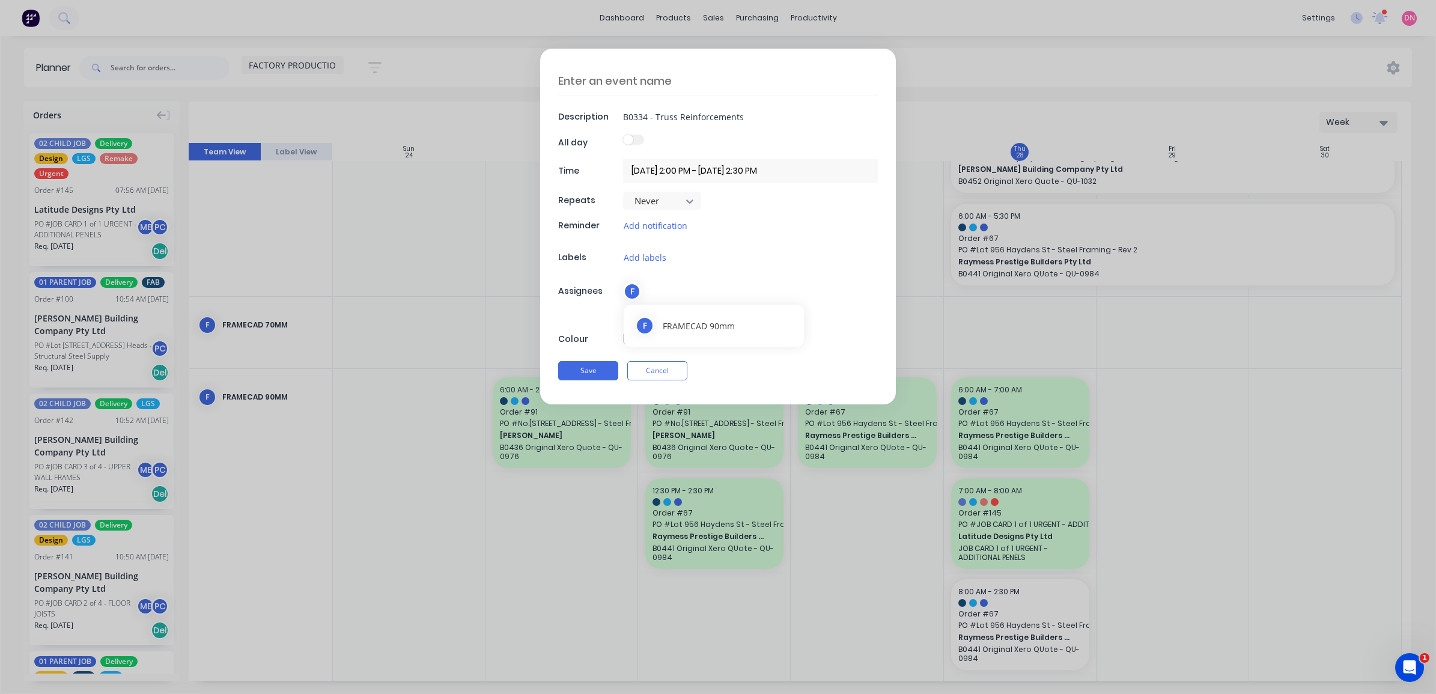
click at [638, 306] on div "F FRAMECAD 90mm" at bounding box center [714, 326] width 180 height 42
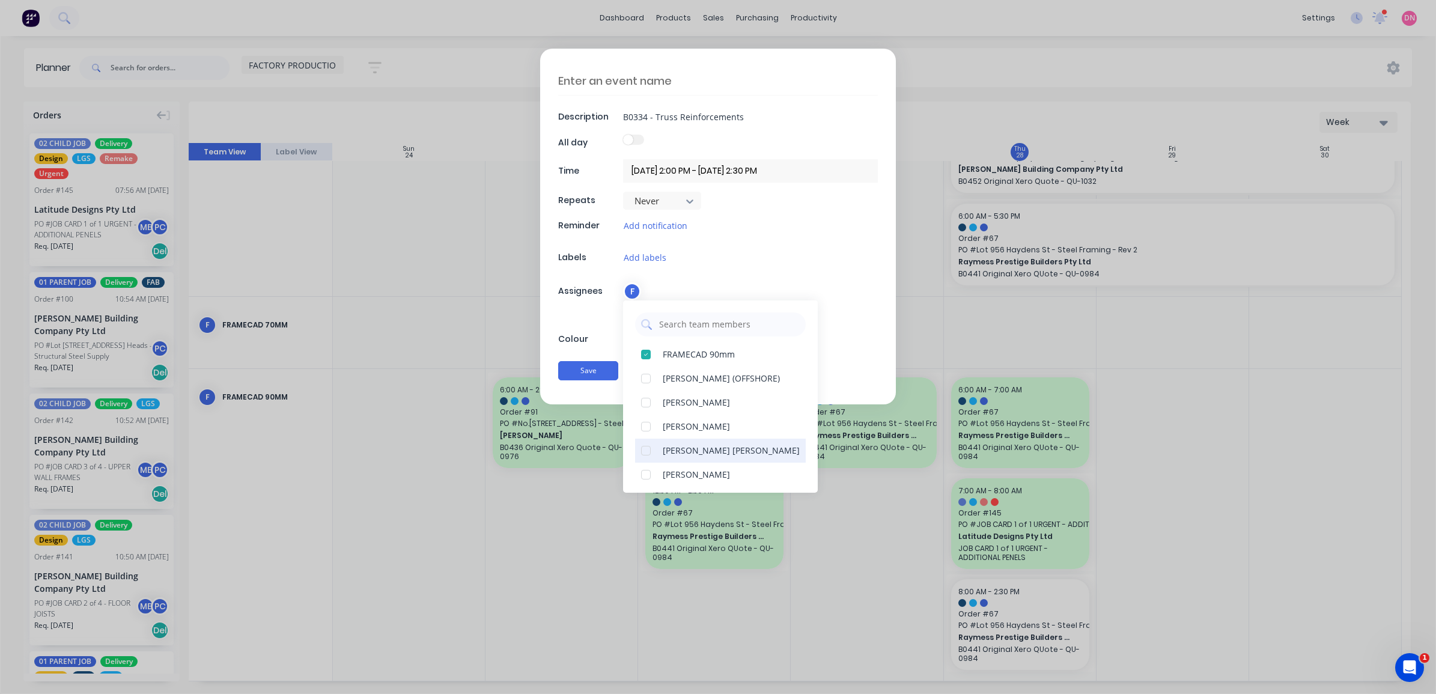
click at [648, 451] on div at bounding box center [646, 451] width 24 height 24
click at [778, 289] on div "F" at bounding box center [750, 291] width 255 height 18
click at [843, 300] on div "BC F" at bounding box center [750, 291] width 255 height 18
click at [587, 320] on div "Add team member" at bounding box center [718, 316] width 320 height 14
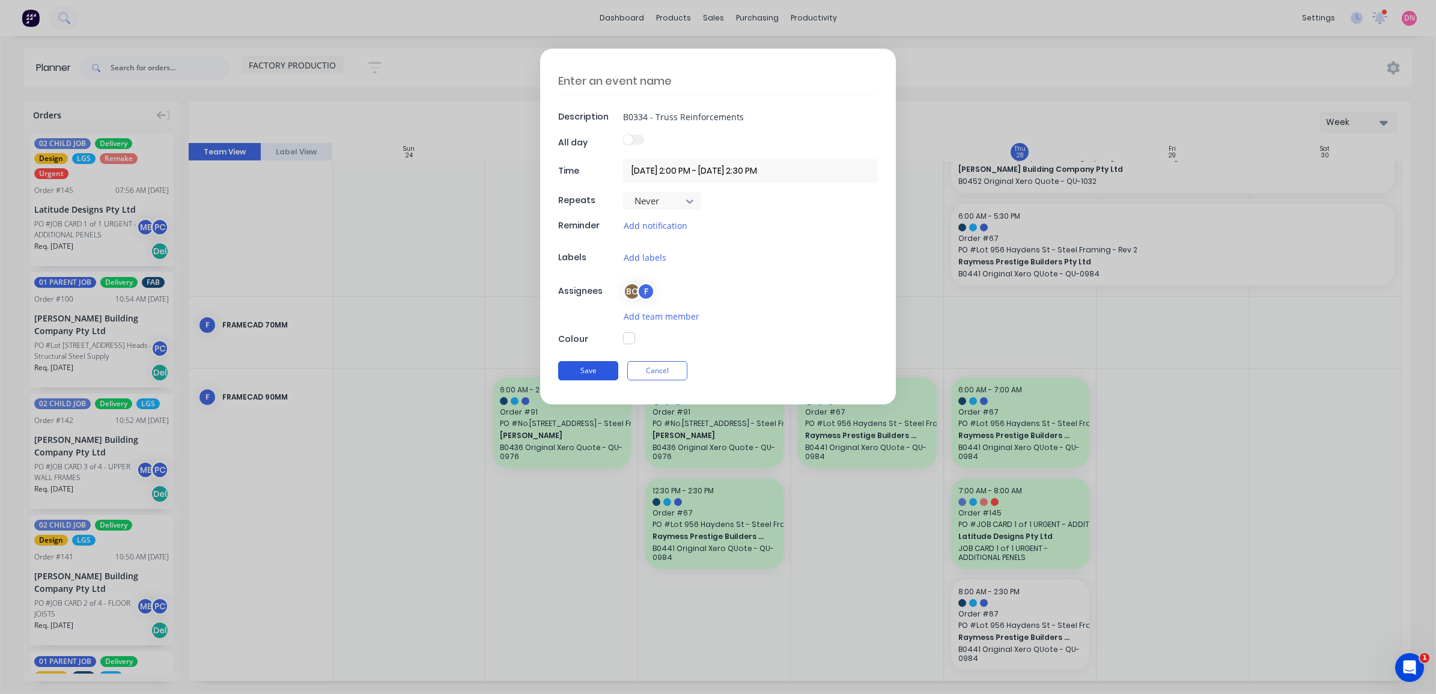
click at [599, 373] on button "Save" at bounding box center [588, 370] width 60 height 19
click at [599, 373] on button "Save" at bounding box center [588, 371] width 60 height 19
click at [609, 371] on button "Save" at bounding box center [588, 371] width 60 height 19
drag, startPoint x: 779, startPoint y: 121, endPoint x: 487, endPoint y: 112, distance: 291.6
click at [487, 112] on form "Description B0334 - Truss Reinforcements All day Time 29/08/2025 2:00 PM - 29/0…" at bounding box center [718, 227] width 1411 height 356
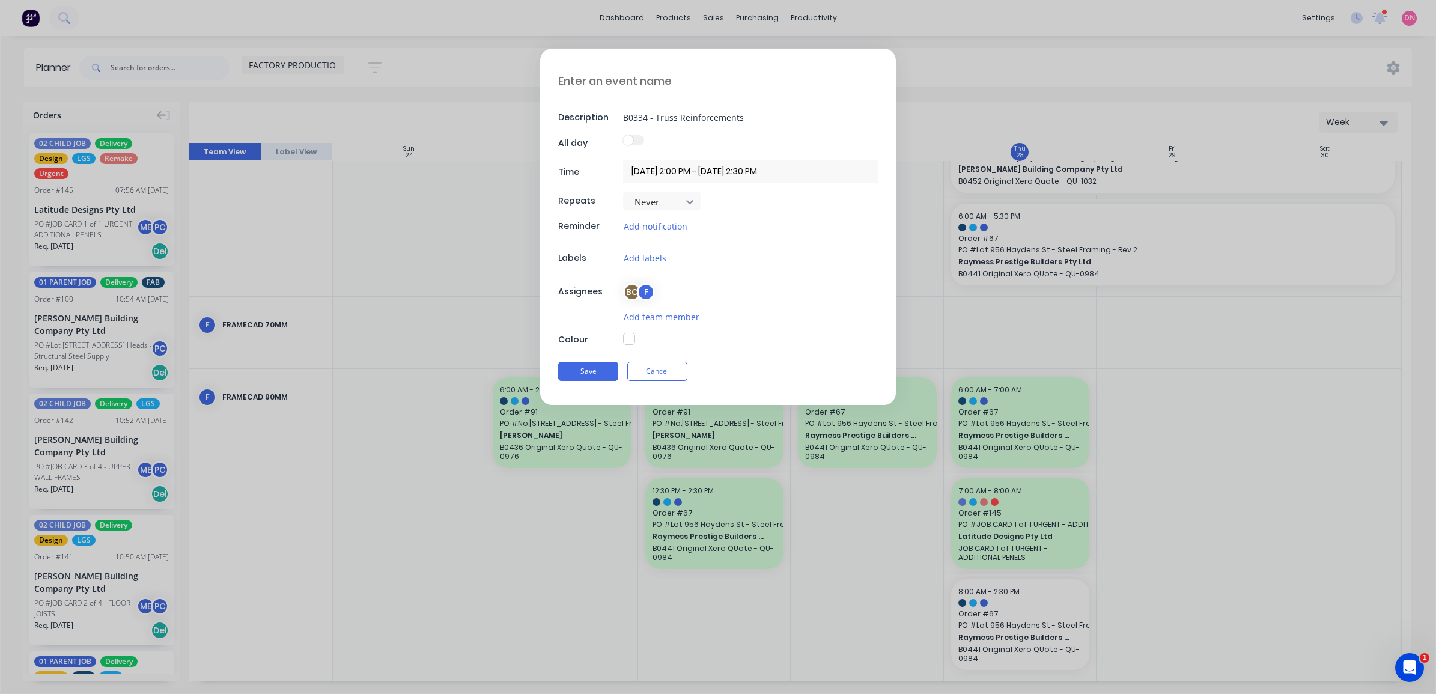
type textarea "x"
click at [596, 82] on textarea at bounding box center [718, 81] width 320 height 28
type textarea "A"
type textarea "x"
type textarea "AD"
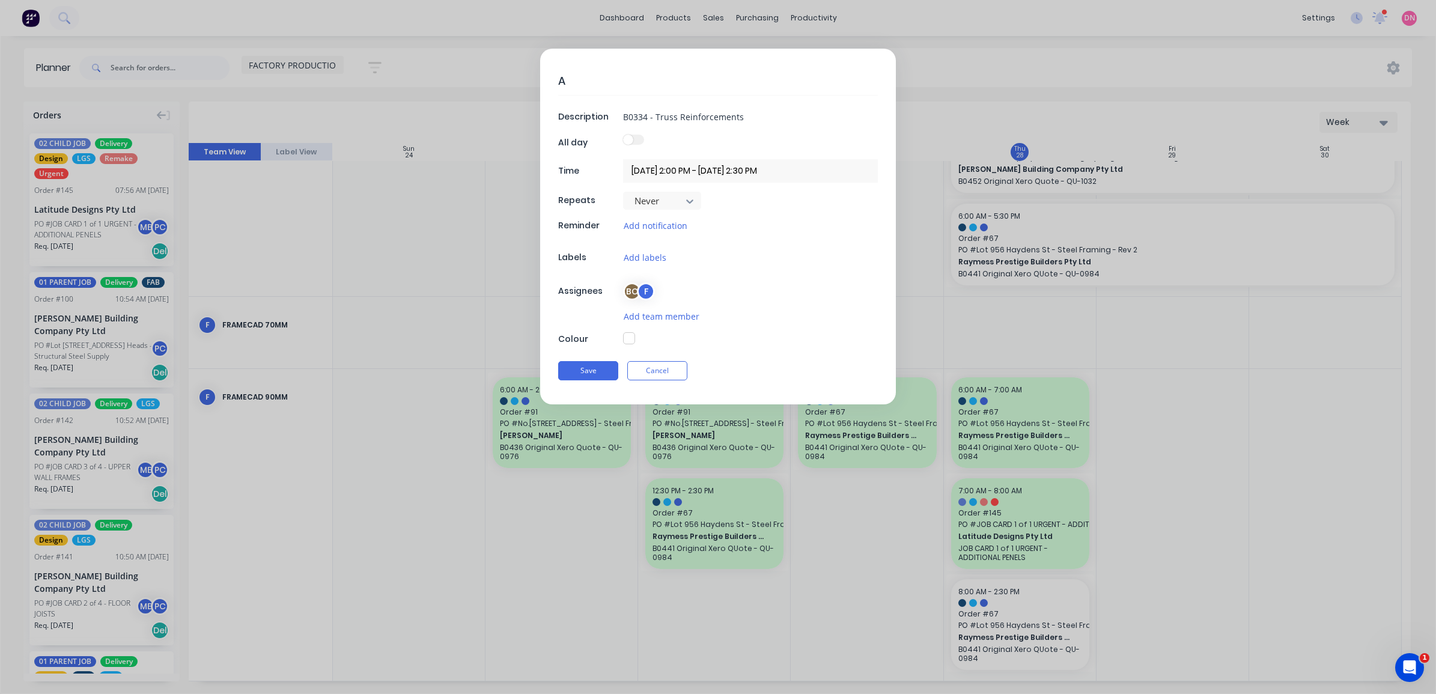
type textarea "x"
type textarea "ADD"
type textarea "x"
type textarea "ADDI"
type textarea "x"
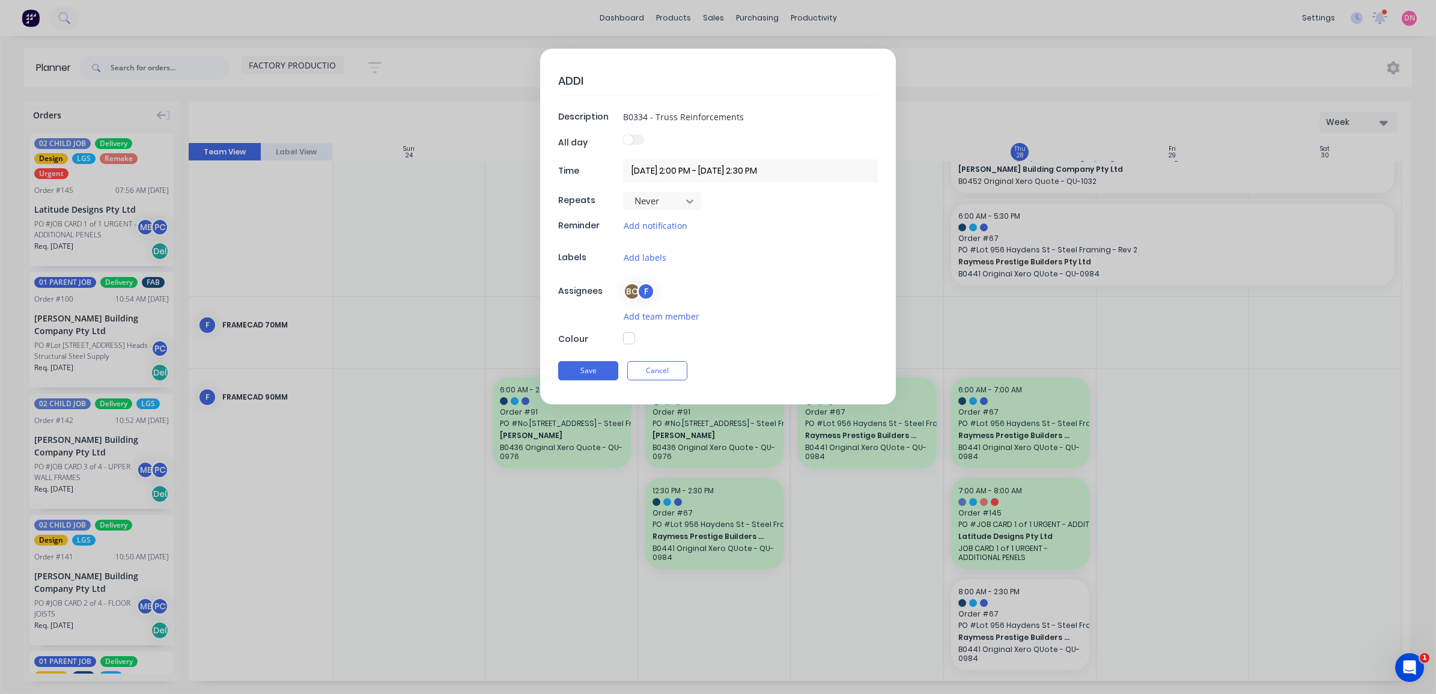
type textarea "ADDIT"
type textarea "x"
type textarea "ADDITI"
type textarea "x"
type textarea "ADDITIO"
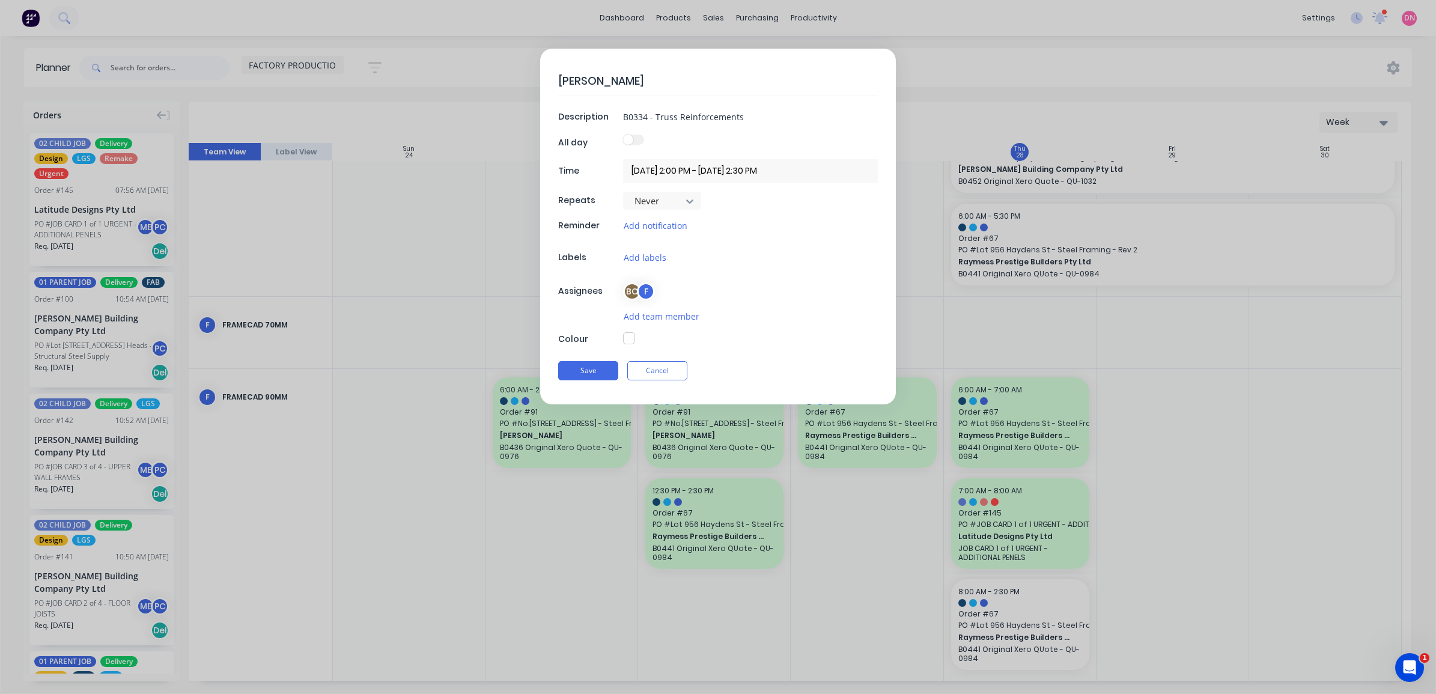
type textarea "x"
type textarea "ADDITION"
type textarea "x"
type textarea "ADDITIONA"
type textarea "x"
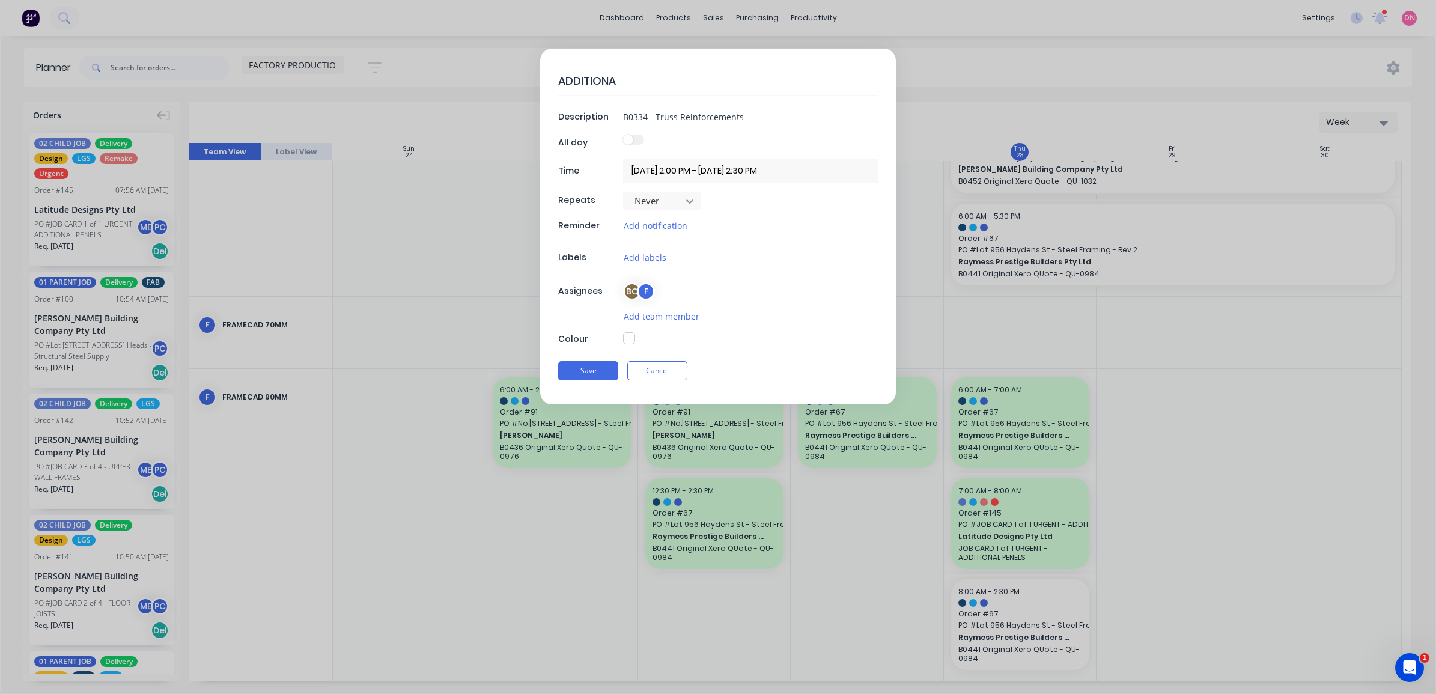
type textarea "ADDITIONAL"
type textarea "x"
type textarea "ADDITIONAL"
type textarea "x"
drag, startPoint x: 595, startPoint y: 371, endPoint x: 588, endPoint y: 370, distance: 7.2
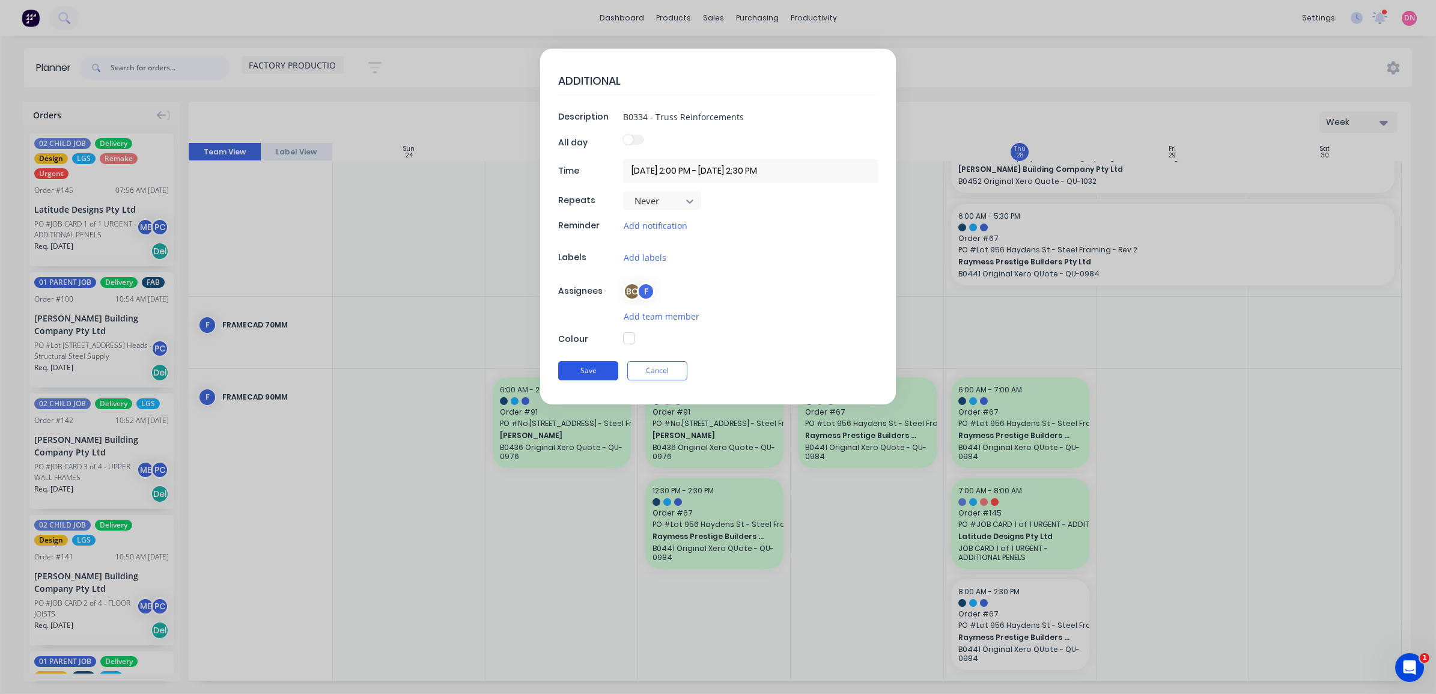
click at [588, 370] on button "Save" at bounding box center [588, 370] width 60 height 19
type input "29/08/2025 6:00 AM - 29/08/2025 2:30 PM"
type textarea "x"
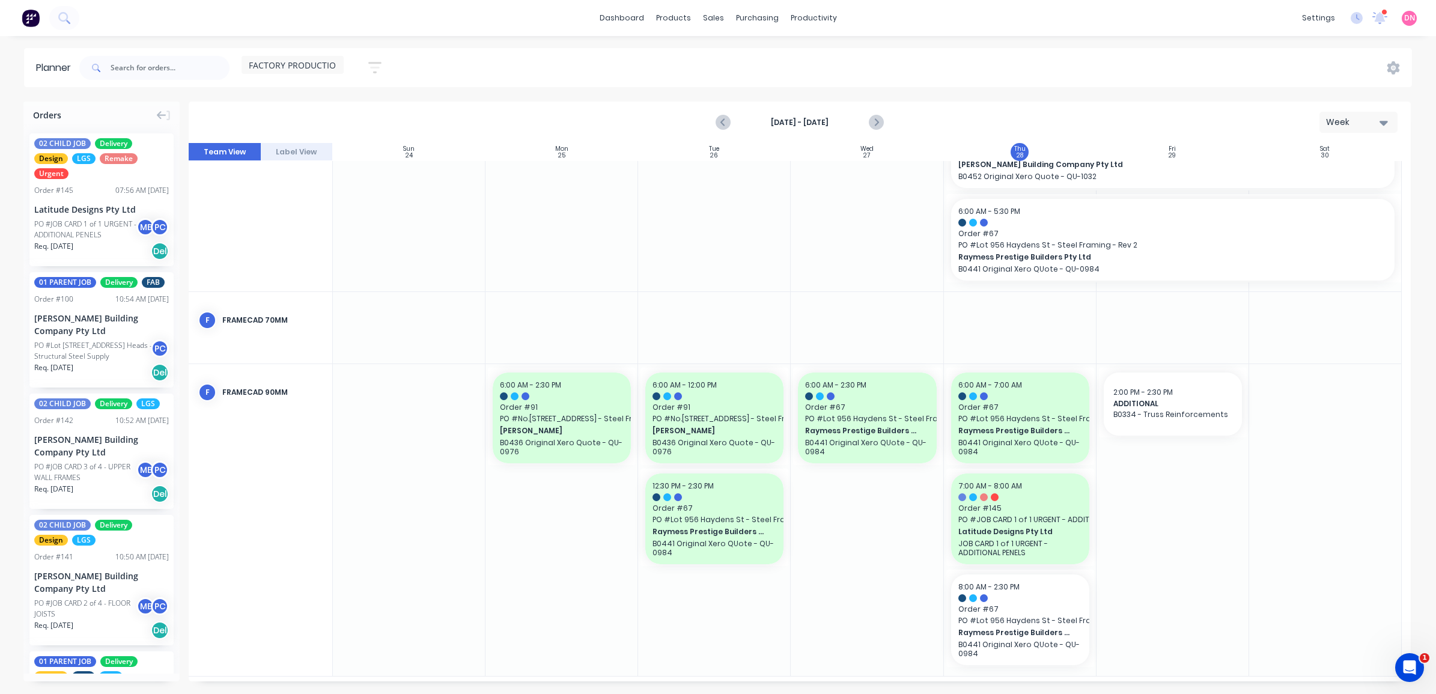
scroll to position [445, 0]
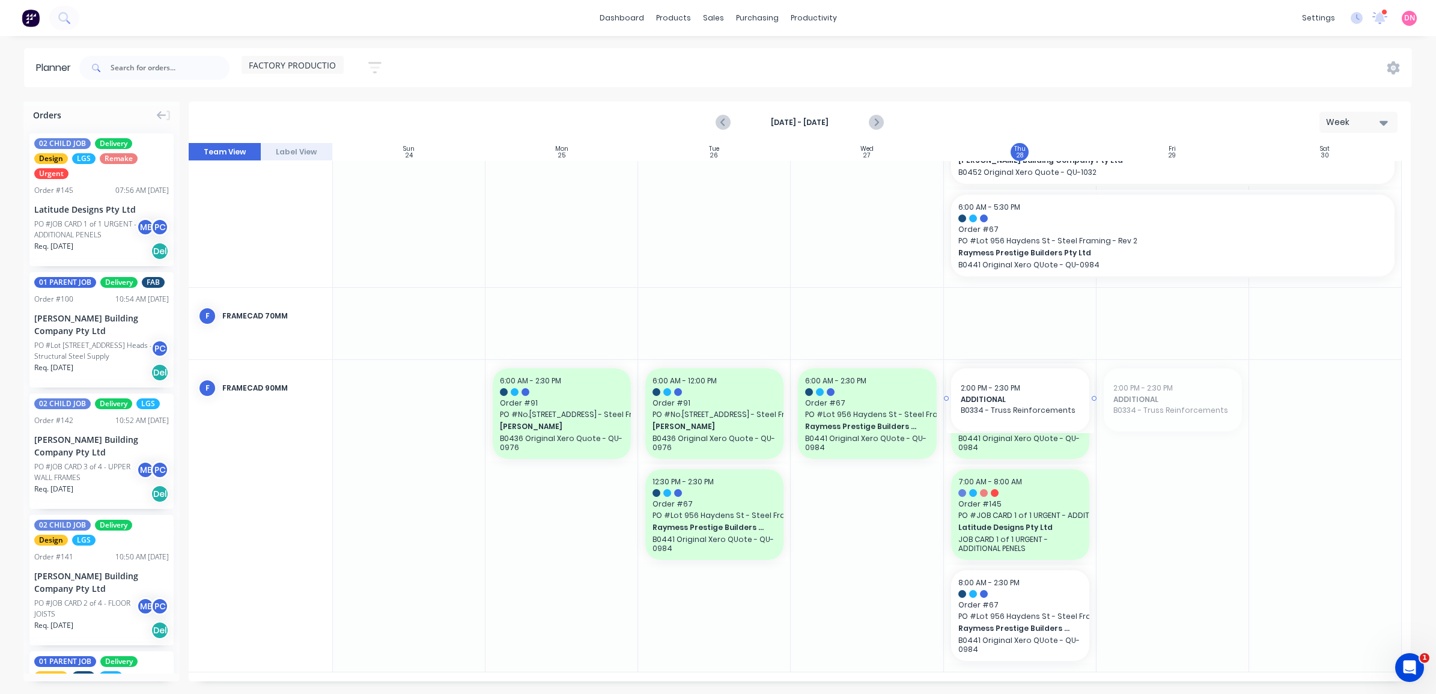
drag, startPoint x: 1175, startPoint y: 386, endPoint x: 993, endPoint y: 577, distance: 264.4
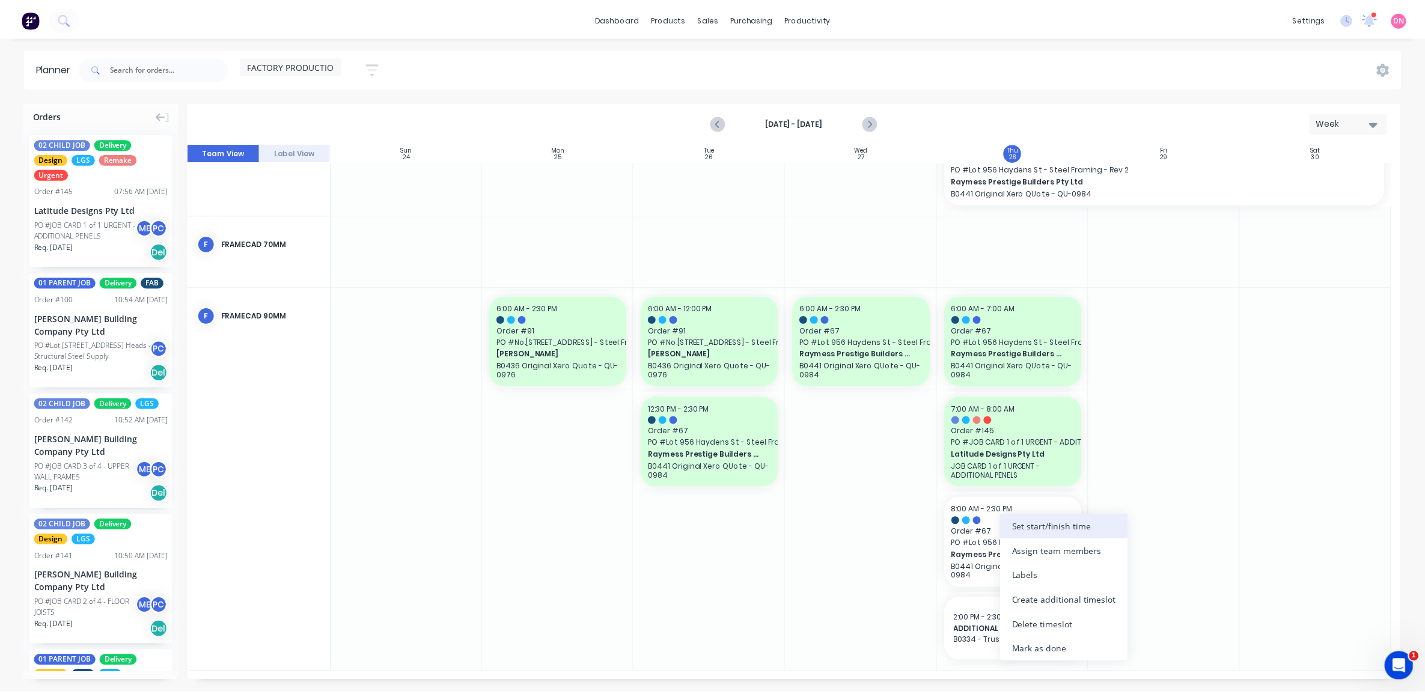
scroll to position [582, 0]
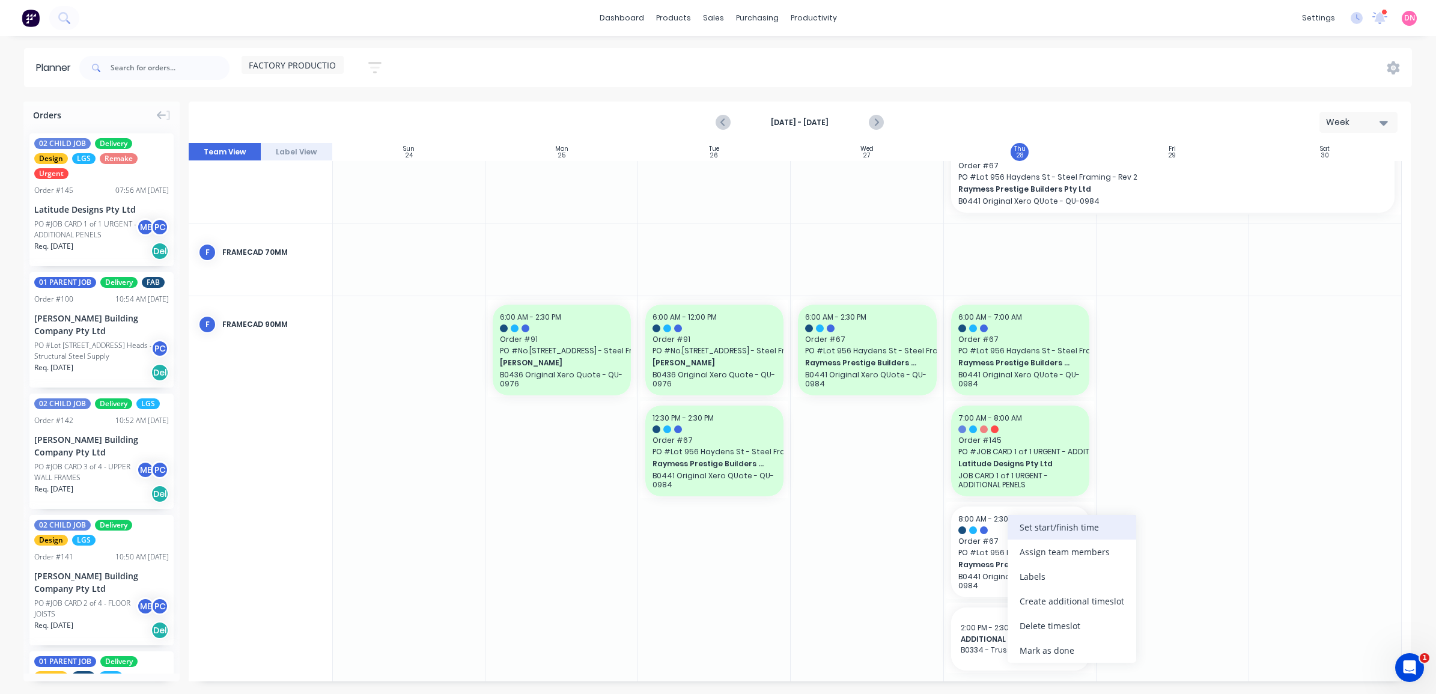
click at [1096, 528] on div "Set start/finish time" at bounding box center [1072, 527] width 129 height 25
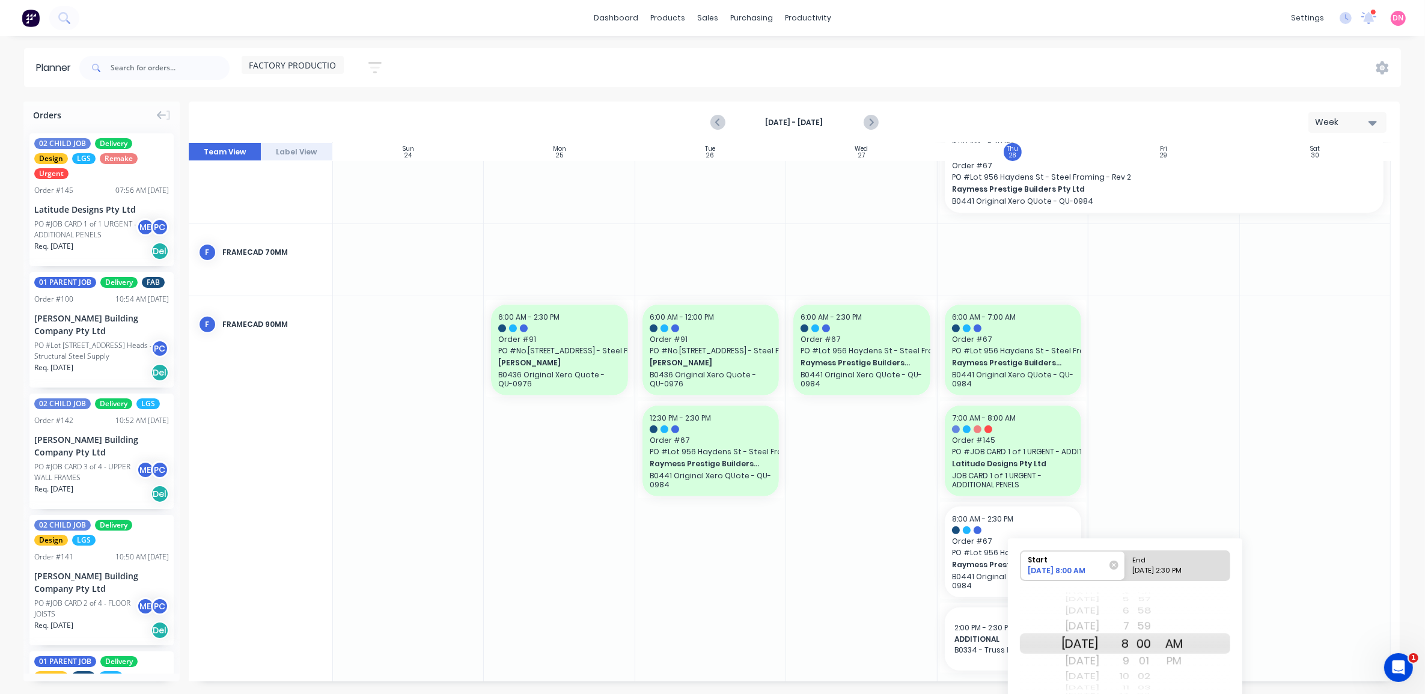
click at [1166, 565] on div "End" at bounding box center [1172, 558] width 87 height 15
click at [1126, 565] on input "End 08/28/2025 2:30 PM" at bounding box center [1125, 565] width 1 height 29
radio input "true"
click at [1268, 599] on div at bounding box center [1315, 488] width 151 height 385
click at [1280, 588] on div at bounding box center [1315, 488] width 151 height 385
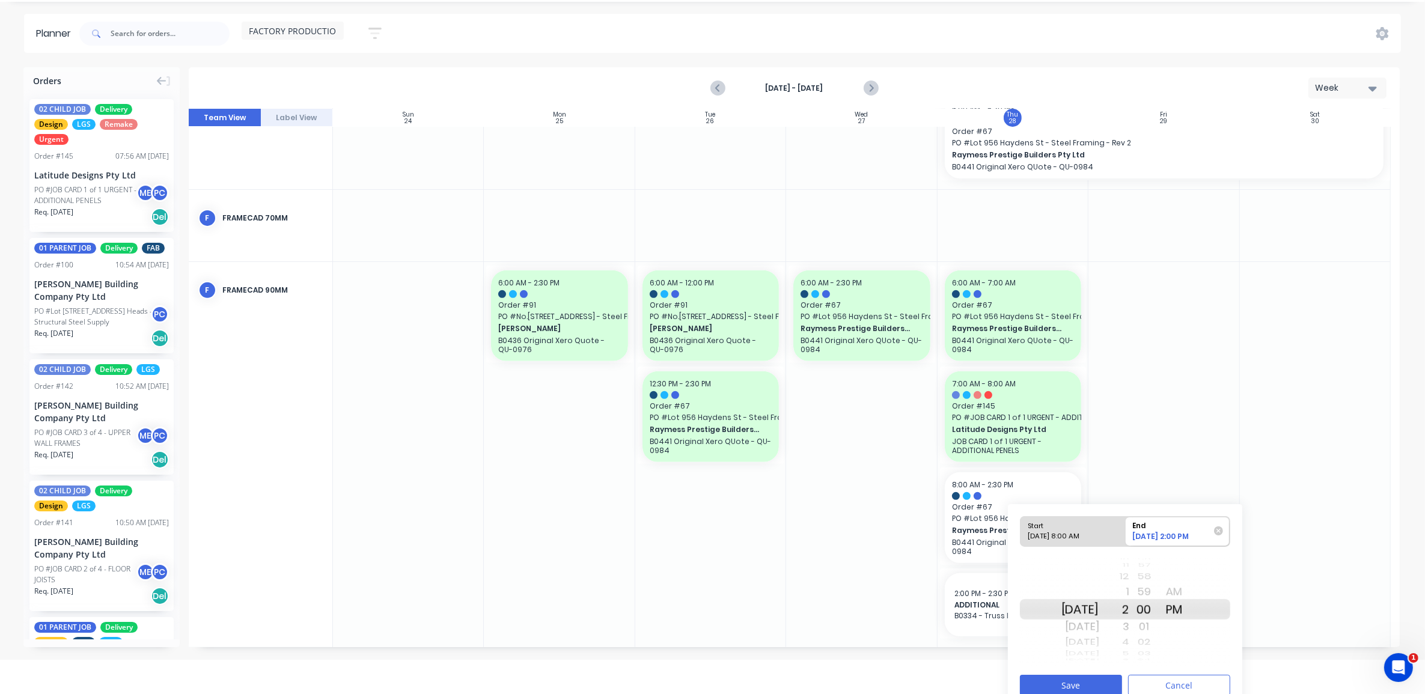
scroll to position [49, 0]
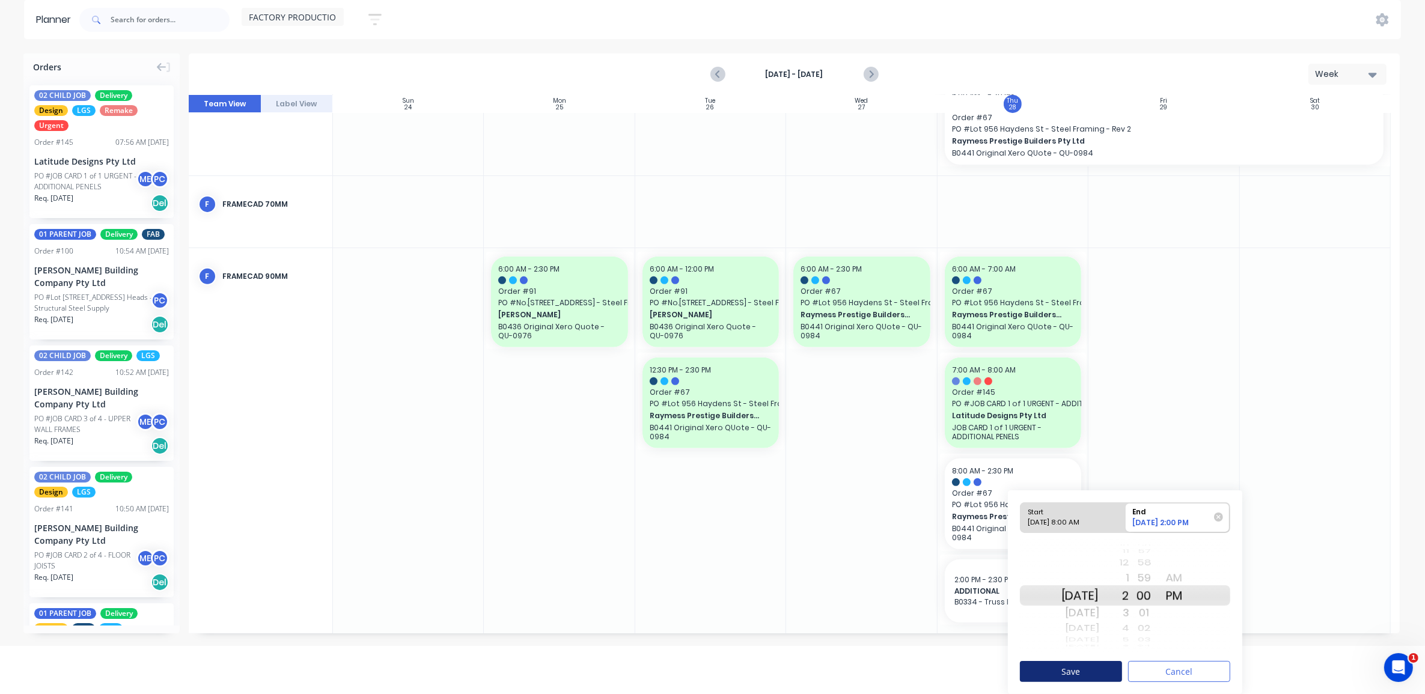
click at [1099, 666] on button "Save" at bounding box center [1071, 671] width 102 height 21
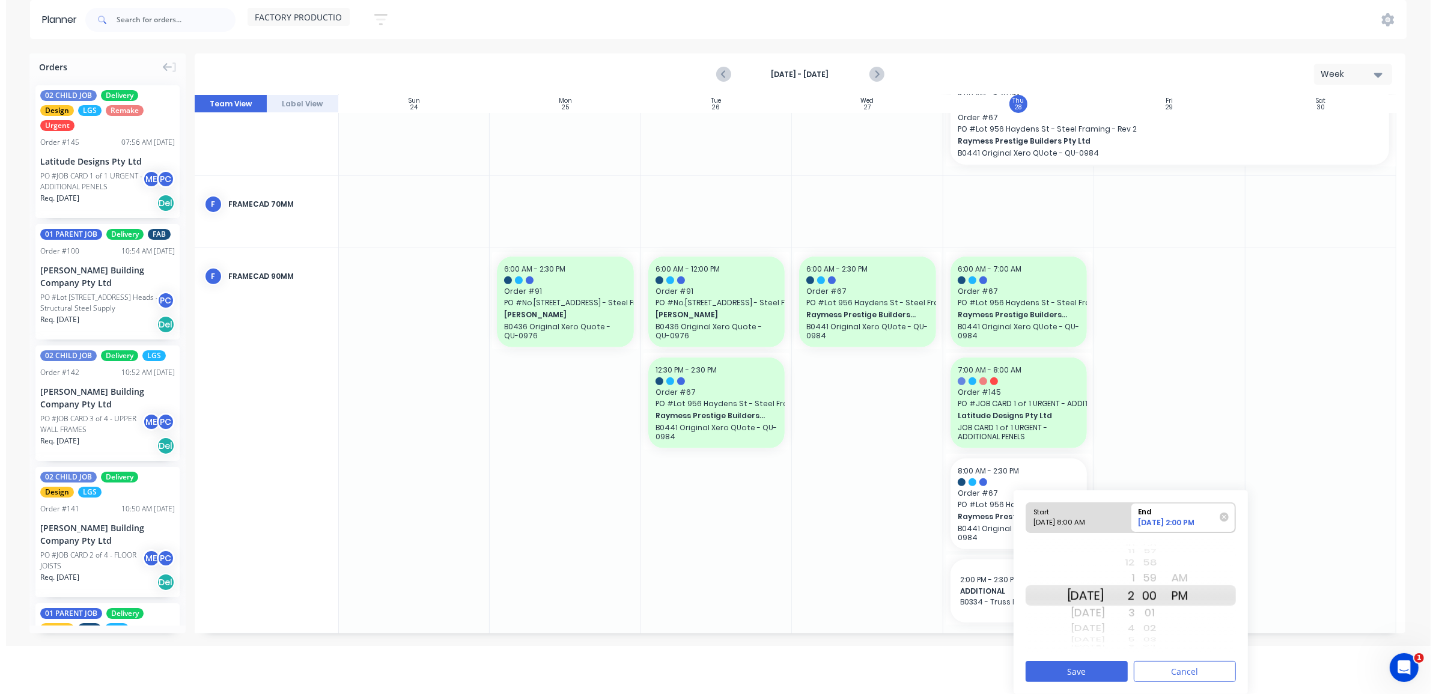
scroll to position [0, 0]
